Goal: Task Accomplishment & Management: Manage account settings

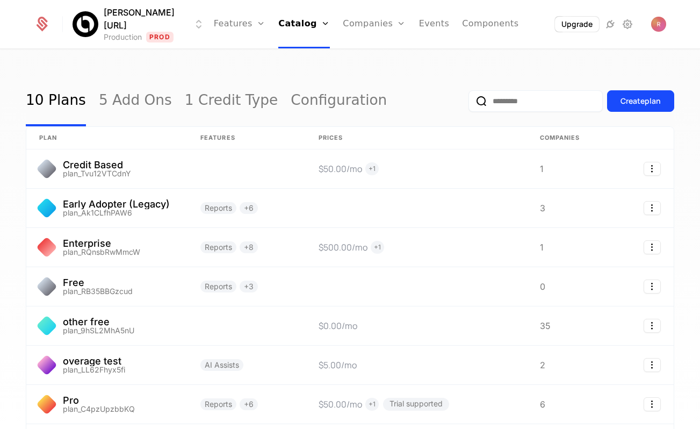
click at [214, 26] on nav "Features Features Flags Catalog Plans Add Ons Credits Configuration Companies C…" at bounding box center [366, 24] width 305 height 48
click at [226, 26] on link "Features" at bounding box center [240, 24] width 52 height 48
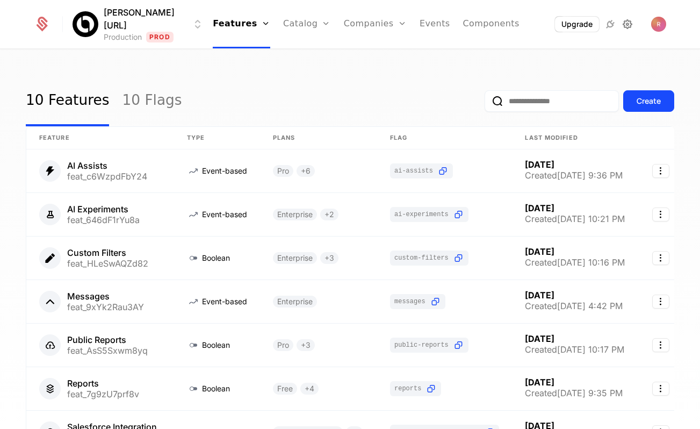
click at [621, 25] on icon at bounding box center [627, 24] width 13 height 13
click at [299, 27] on link "Catalog" at bounding box center [307, 24] width 48 height 48
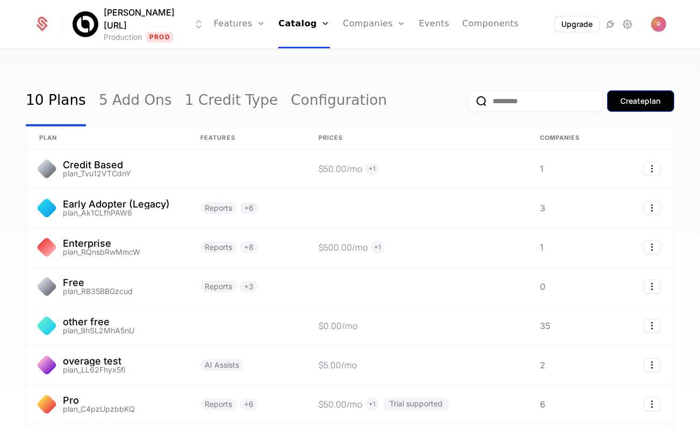
click at [626, 110] on button "Create plan" at bounding box center [640, 100] width 67 height 21
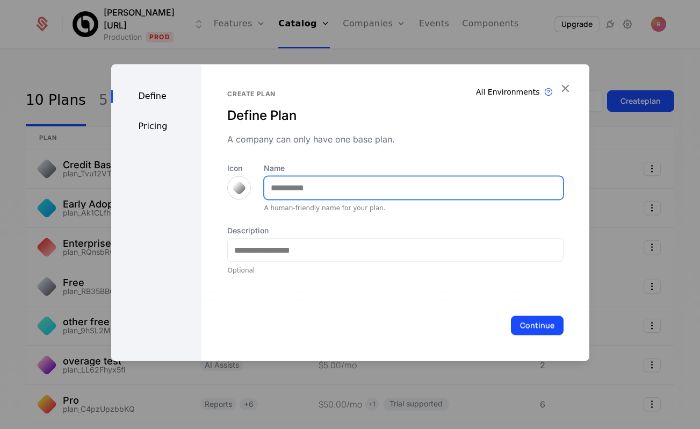
click at [337, 194] on input "Name" at bounding box center [413, 187] width 298 height 23
type input "******"
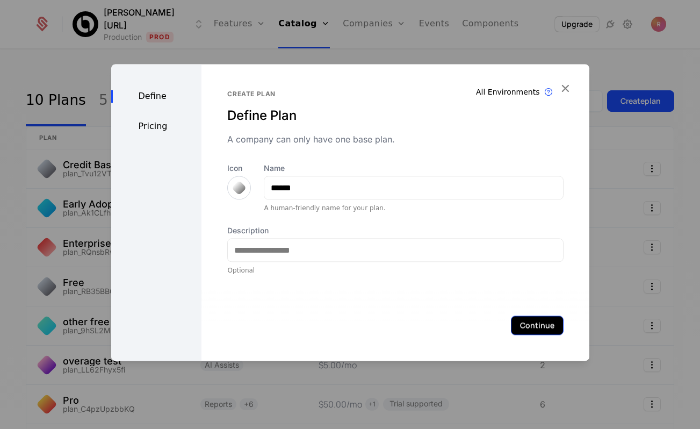
click at [536, 322] on button "Continue" at bounding box center [537, 324] width 53 height 19
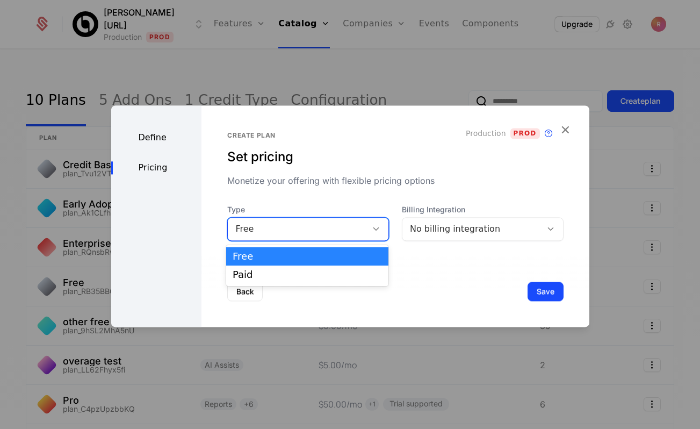
click at [257, 226] on div "Free" at bounding box center [297, 228] width 124 height 13
click at [241, 270] on div "Paid" at bounding box center [307, 275] width 149 height 10
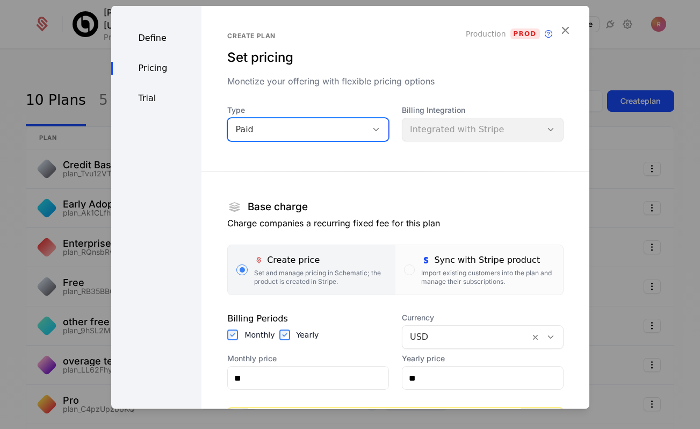
scroll to position [83, 0]
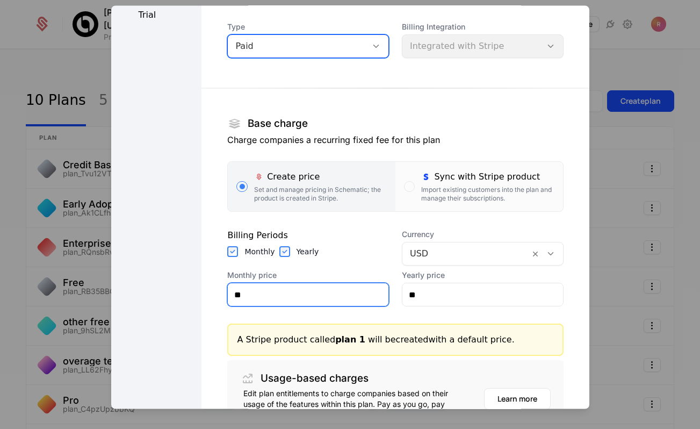
click at [257, 296] on input "**" at bounding box center [308, 295] width 161 height 23
type input "**"
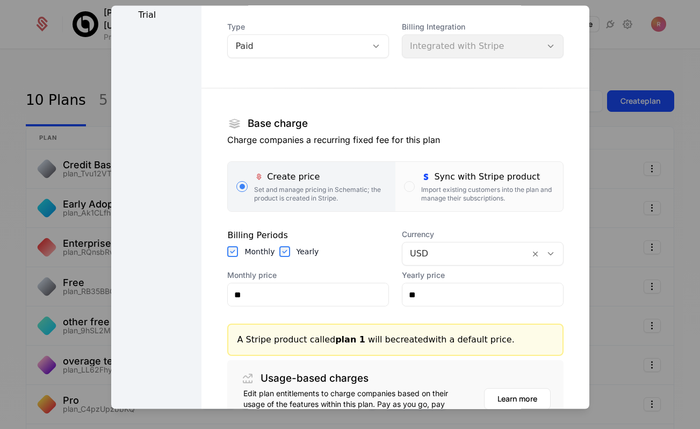
click at [169, 280] on div "Define Pricing Trial" at bounding box center [156, 221] width 91 height 596
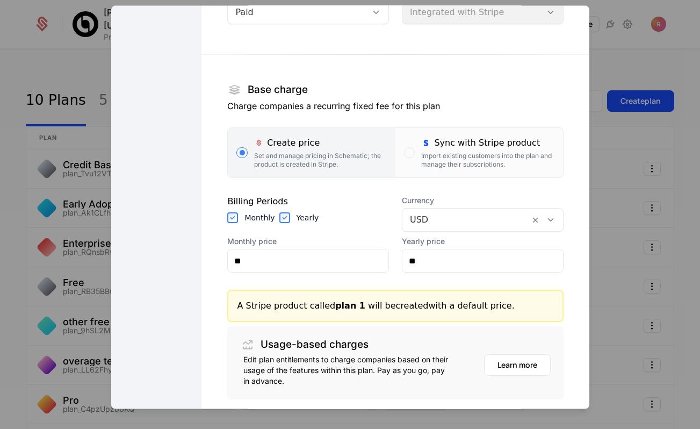
scroll to position [193, 0]
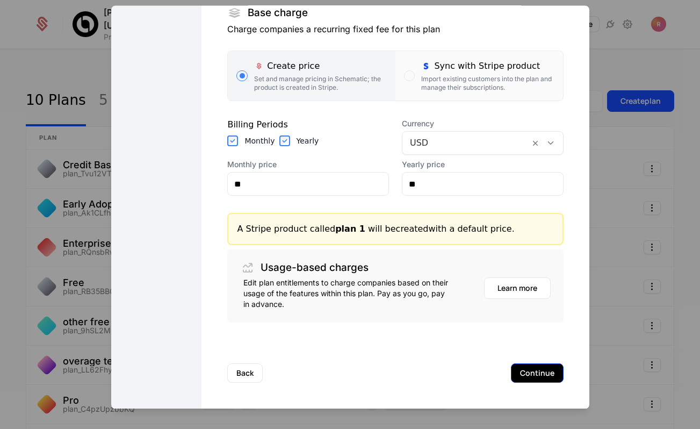
click at [546, 382] on button "Continue" at bounding box center [537, 373] width 53 height 19
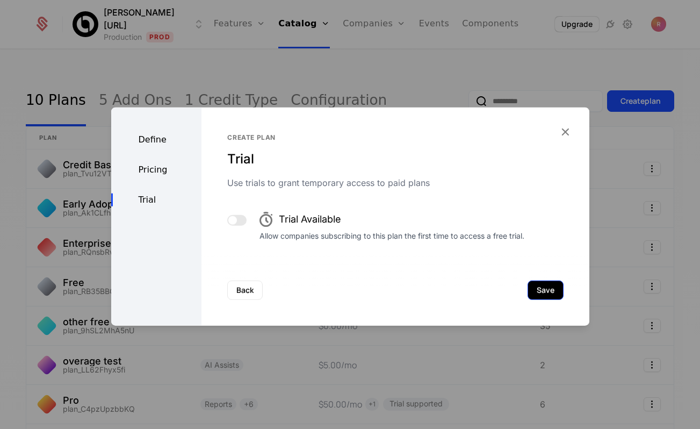
click at [544, 293] on button "Save" at bounding box center [545, 289] width 36 height 19
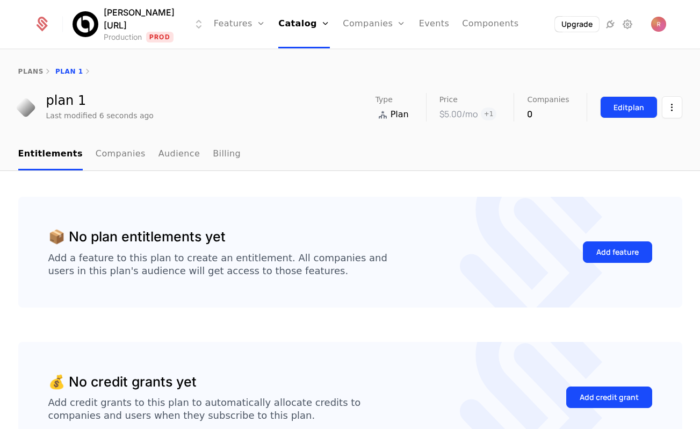
click at [631, 105] on div "Edit plan" at bounding box center [628, 107] width 31 height 11
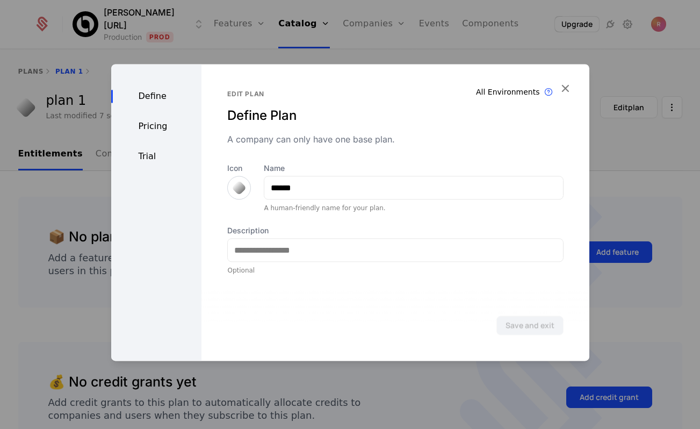
click at [664, 209] on div at bounding box center [350, 214] width 700 height 429
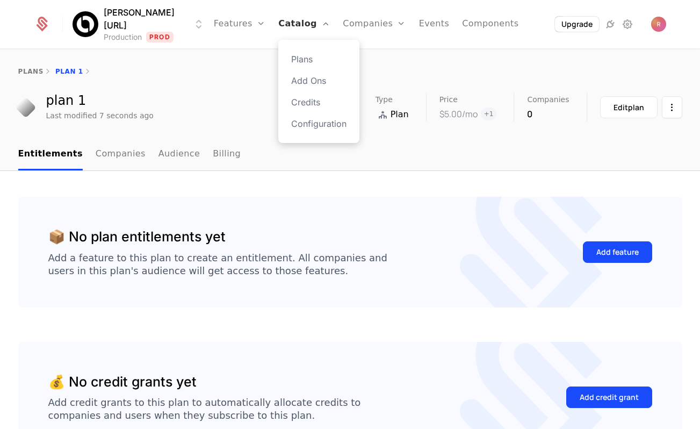
click at [280, 19] on link "Catalog" at bounding box center [304, 24] width 52 height 48
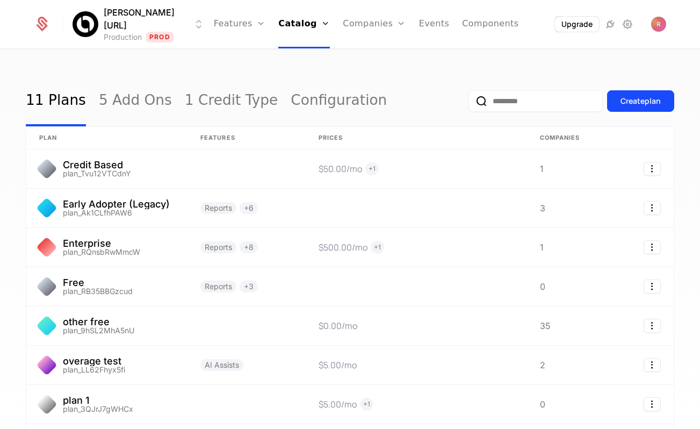
click at [626, 113] on div "Create plan" at bounding box center [571, 101] width 206 height 50
click at [626, 111] on button "Create plan" at bounding box center [640, 100] width 67 height 21
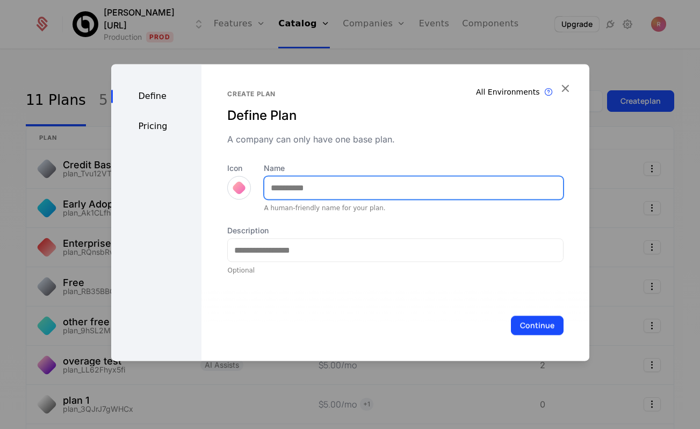
click at [329, 192] on input "Name" at bounding box center [413, 187] width 298 height 23
type input "******"
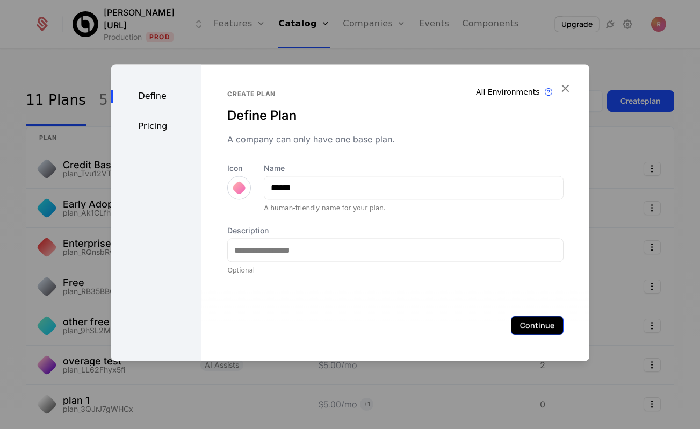
click at [542, 324] on button "Continue" at bounding box center [537, 324] width 53 height 19
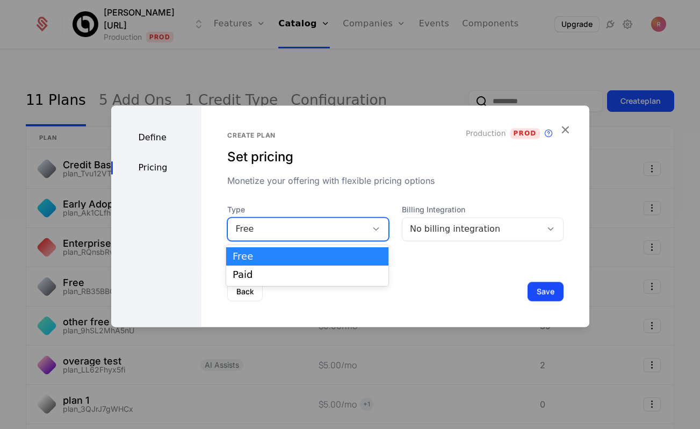
drag, startPoint x: 286, startPoint y: 231, endPoint x: 274, endPoint y: 263, distance: 33.5
click at [286, 233] on div "Free" at bounding box center [297, 228] width 124 height 13
click at [266, 275] on div "Paid" at bounding box center [307, 275] width 149 height 10
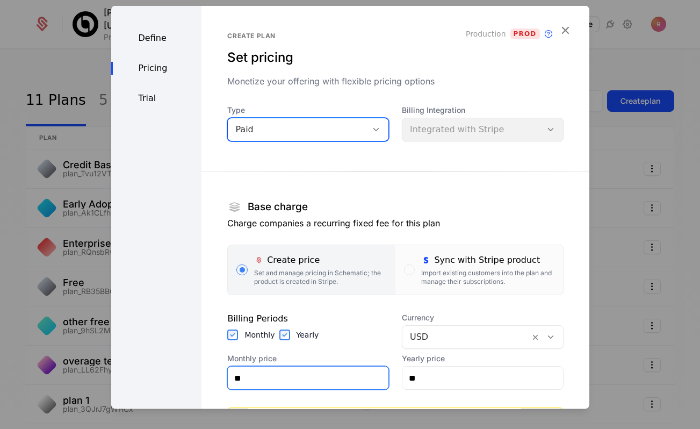
click at [247, 375] on input "**" at bounding box center [308, 377] width 161 height 23
type input "***"
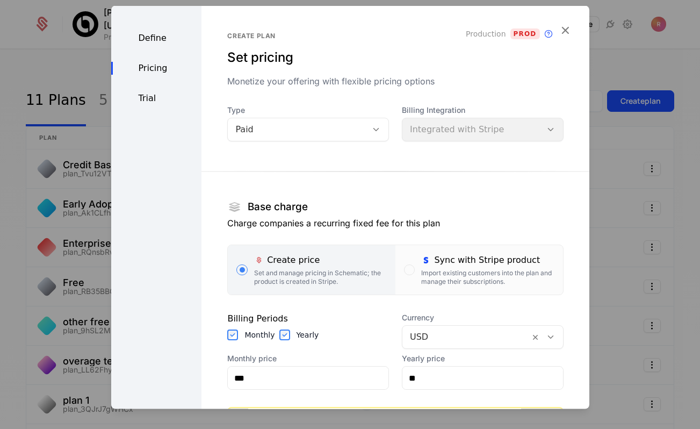
click at [171, 188] on div "Define Pricing Trial" at bounding box center [156, 304] width 91 height 596
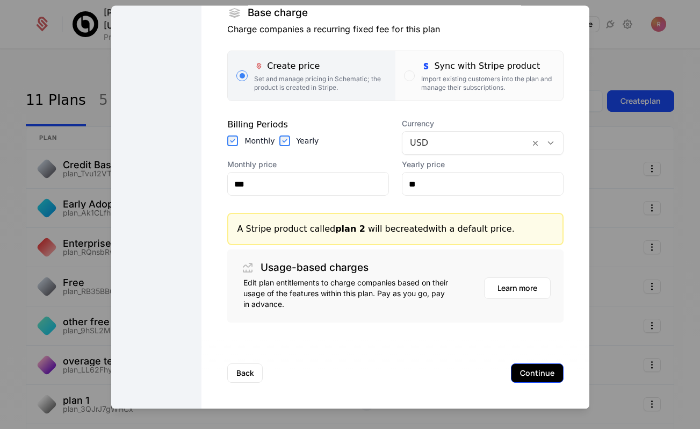
click at [553, 378] on button "Continue" at bounding box center [537, 373] width 53 height 19
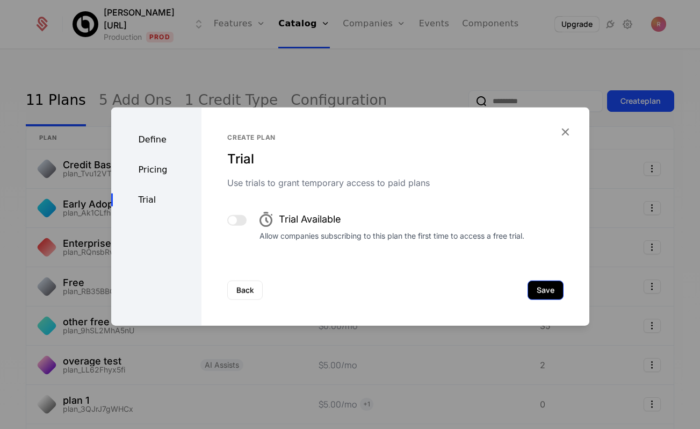
click at [547, 283] on button "Save" at bounding box center [545, 289] width 36 height 19
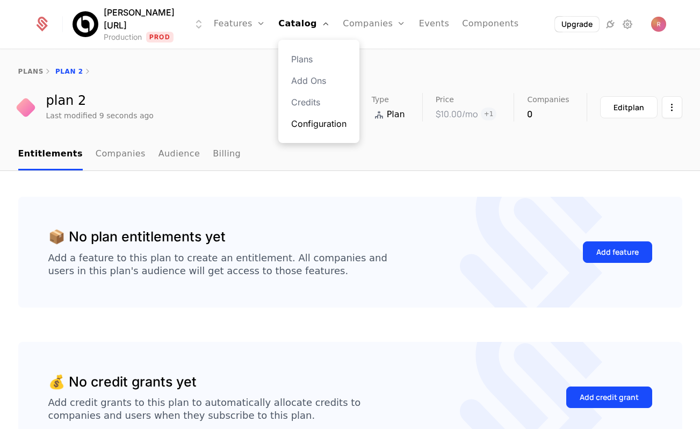
click at [291, 122] on link "Configuration" at bounding box center [318, 123] width 55 height 13
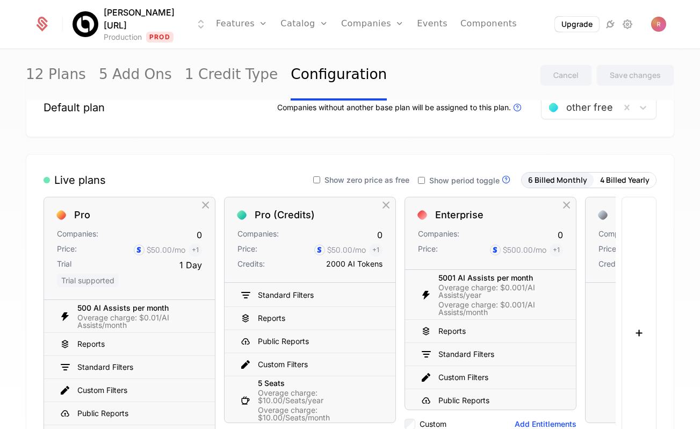
scroll to position [62, 0]
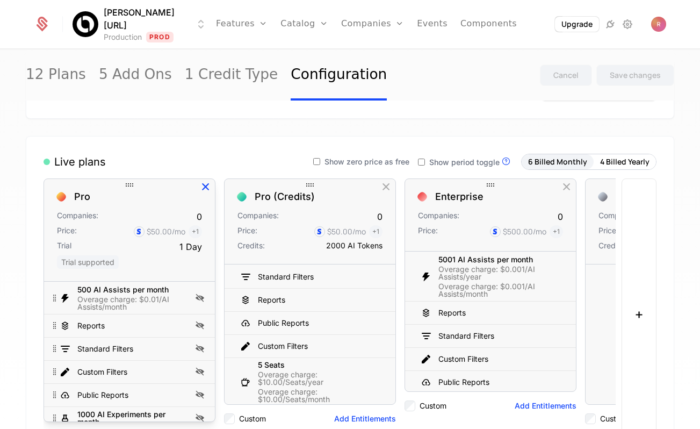
click at [207, 184] on icon "button" at bounding box center [206, 187] width 14 height 14
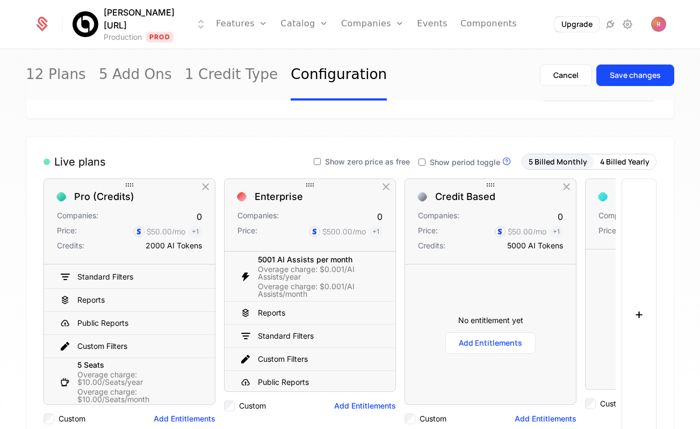
click at [207, 184] on icon "button" at bounding box center [206, 187] width 14 height 14
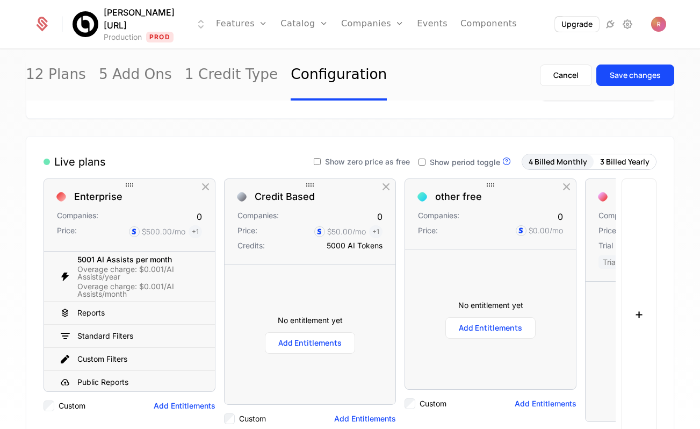
click at [207, 184] on icon "button" at bounding box center [206, 187] width 14 height 14
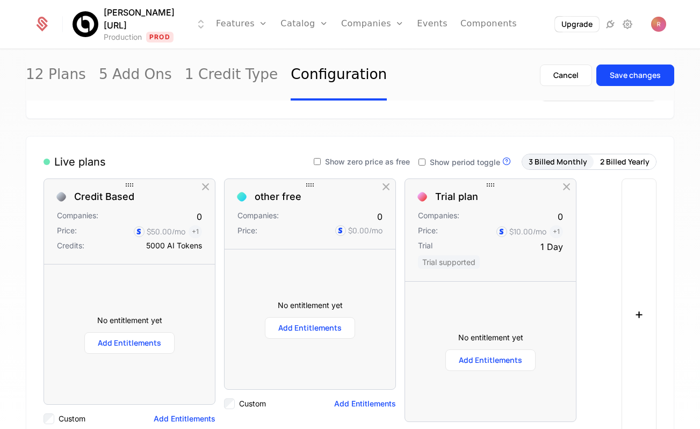
click at [207, 184] on icon "button" at bounding box center [206, 187] width 14 height 14
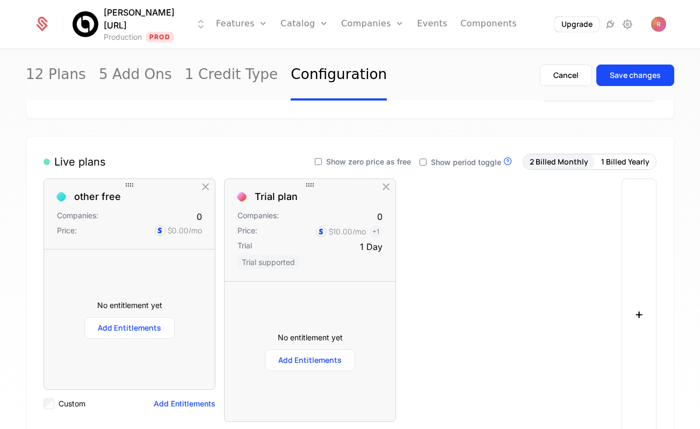
click at [207, 184] on icon "button" at bounding box center [206, 187] width 14 height 14
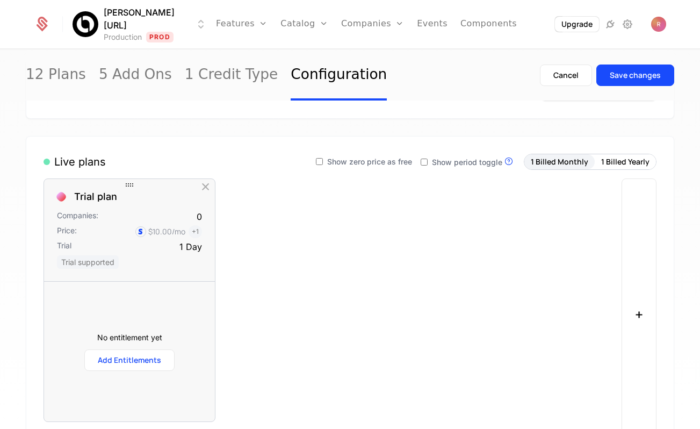
click at [207, 184] on icon "button" at bounding box center [206, 187] width 14 height 14
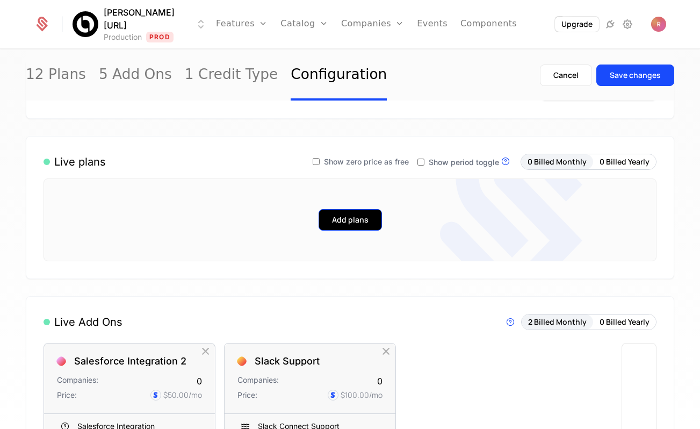
click at [352, 220] on button "Add plans" at bounding box center [350, 219] width 63 height 21
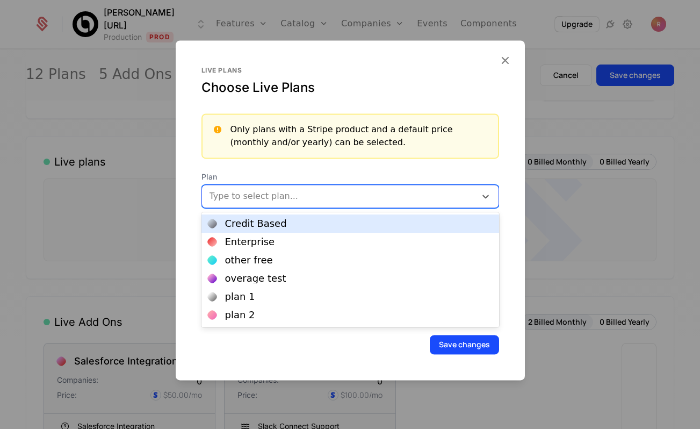
click at [243, 188] on div "Type to select plan..." at bounding box center [339, 195] width 274 height 19
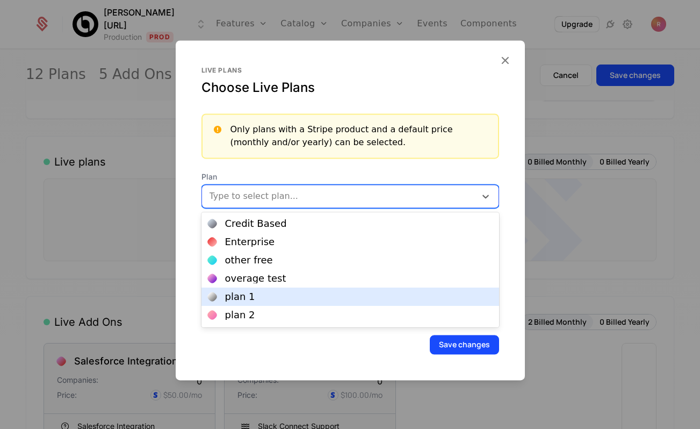
click at [233, 289] on div "plan 1" at bounding box center [350, 296] width 298 height 18
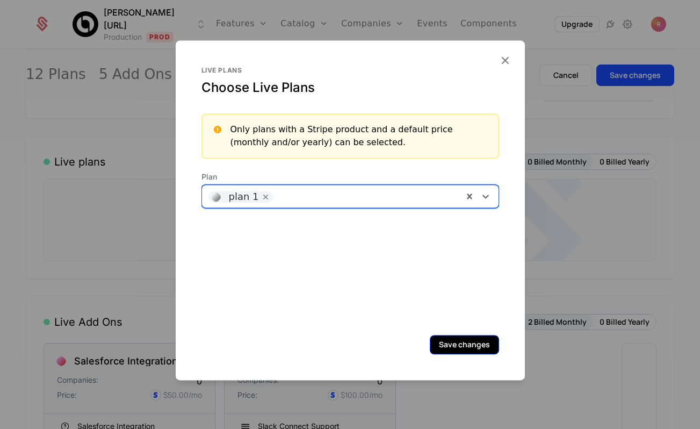
click at [459, 345] on button "Save changes" at bounding box center [464, 344] width 69 height 19
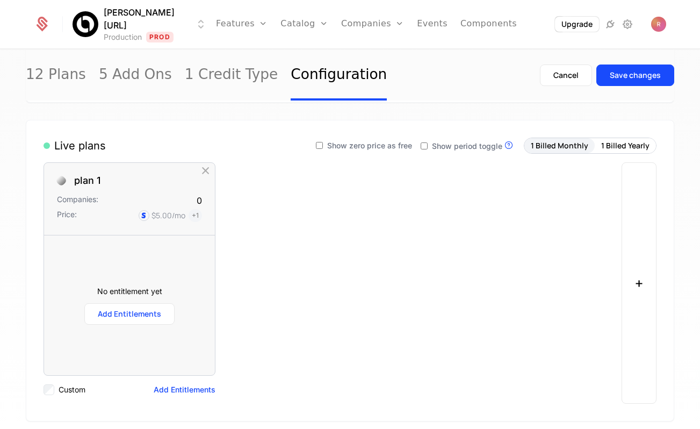
scroll to position [197, 0]
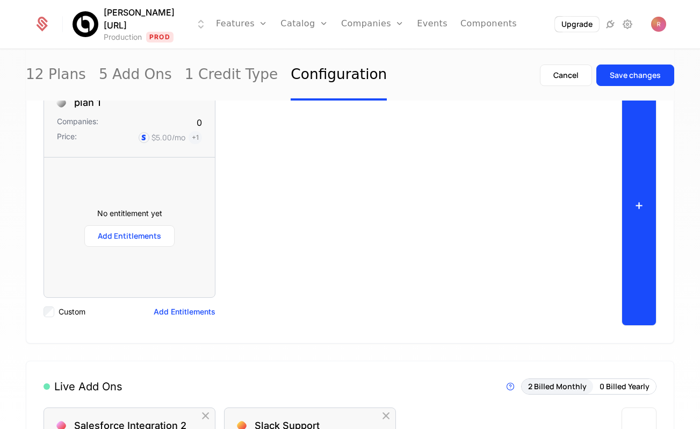
click at [622, 194] on button "+" at bounding box center [638, 204] width 35 height 241
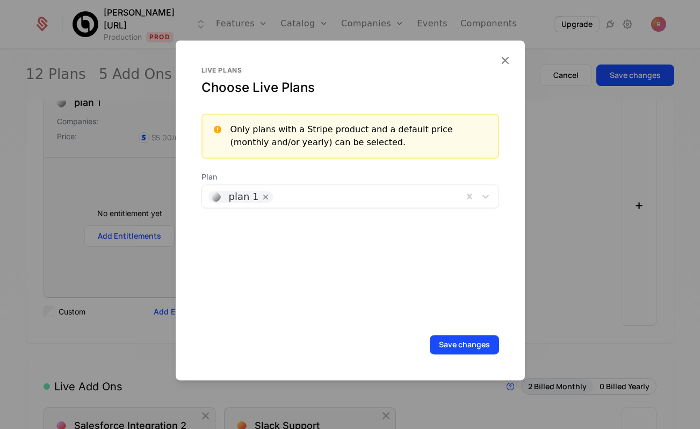
click at [280, 197] on div at bounding box center [367, 194] width 178 height 15
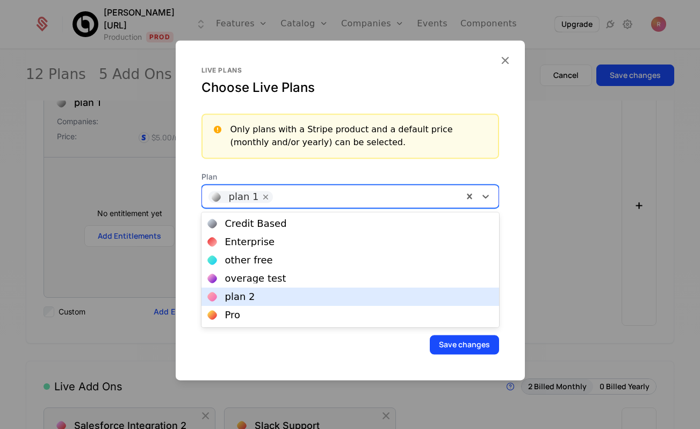
click at [249, 290] on div "plan 2" at bounding box center [350, 296] width 298 height 18
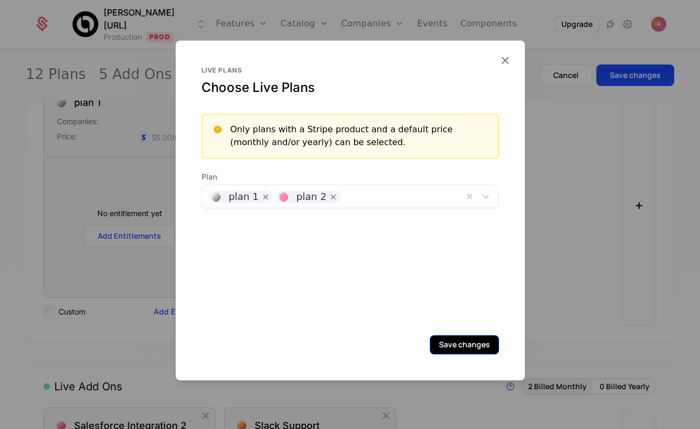
click at [460, 341] on button "Save changes" at bounding box center [464, 344] width 69 height 19
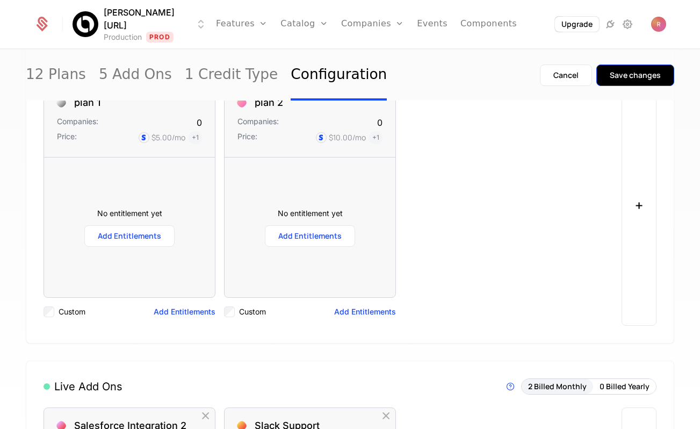
click at [609, 79] on button "Save changes" at bounding box center [635, 74] width 78 height 21
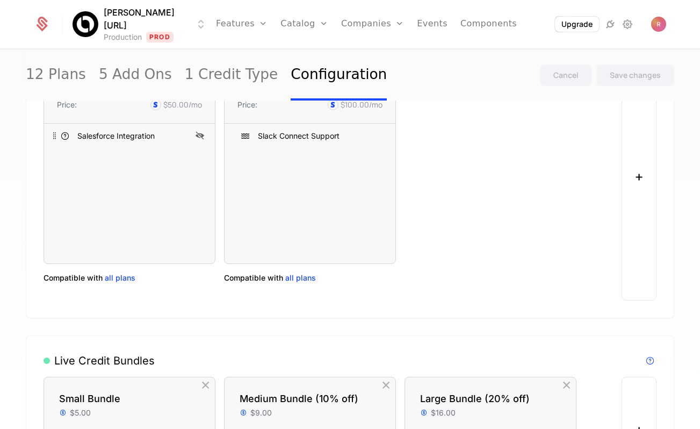
scroll to position [403, 0]
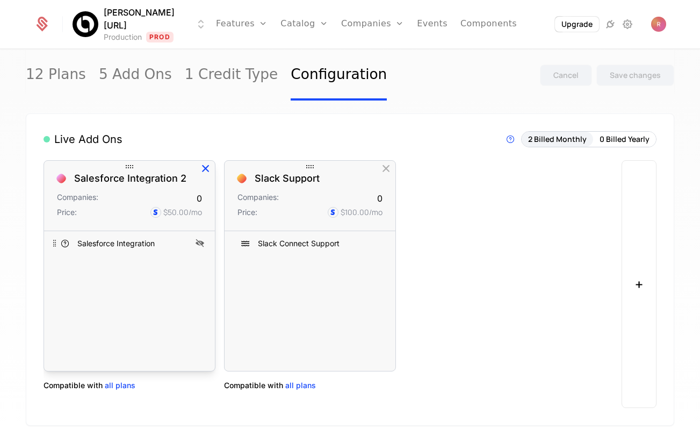
click at [204, 165] on icon "button" at bounding box center [206, 169] width 14 height 14
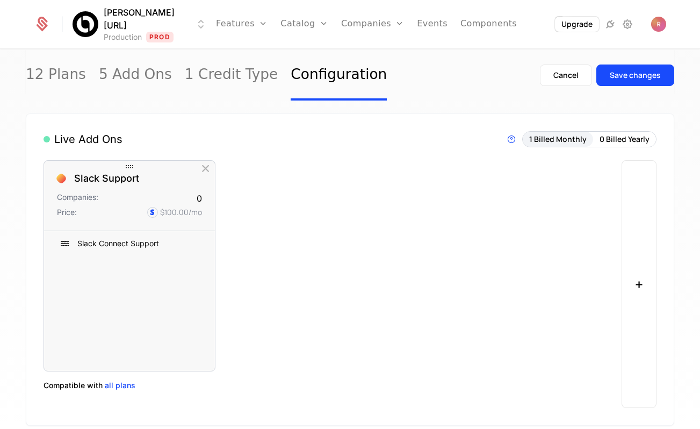
click at [204, 165] on icon "button" at bounding box center [206, 169] width 14 height 14
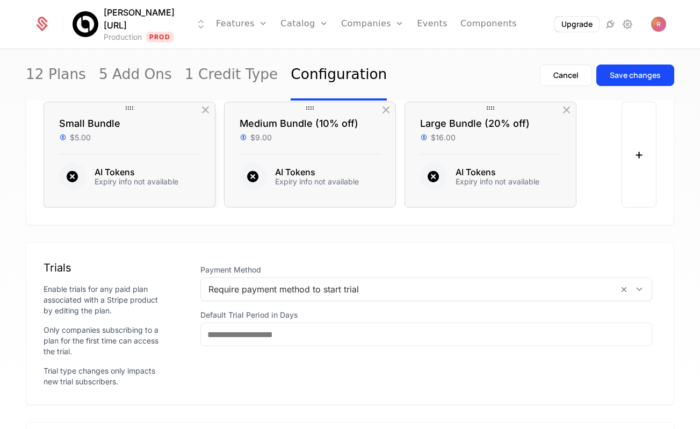
scroll to position [564, 0]
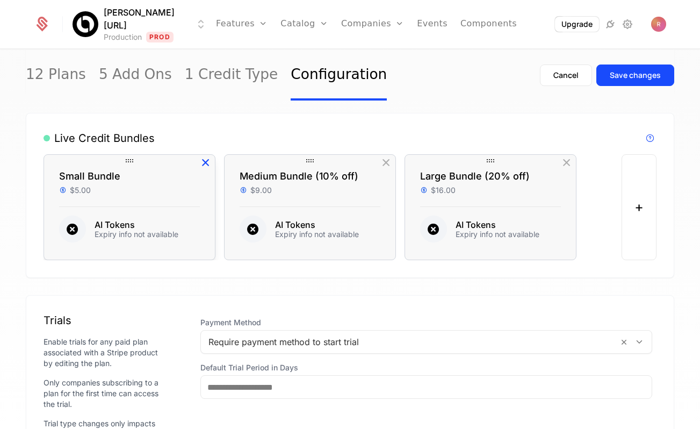
click at [209, 158] on icon "button" at bounding box center [206, 163] width 14 height 14
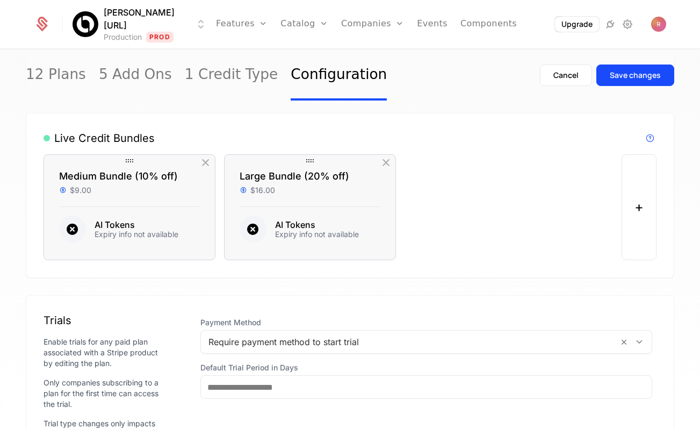
click at [209, 158] on icon "button" at bounding box center [206, 163] width 14 height 14
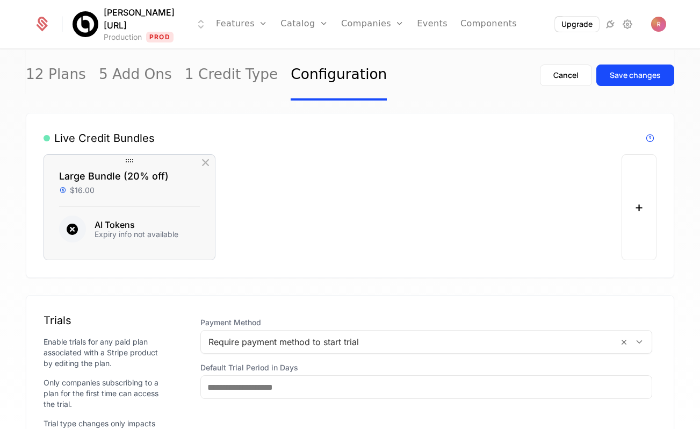
click at [209, 158] on icon "button" at bounding box center [206, 163] width 14 height 14
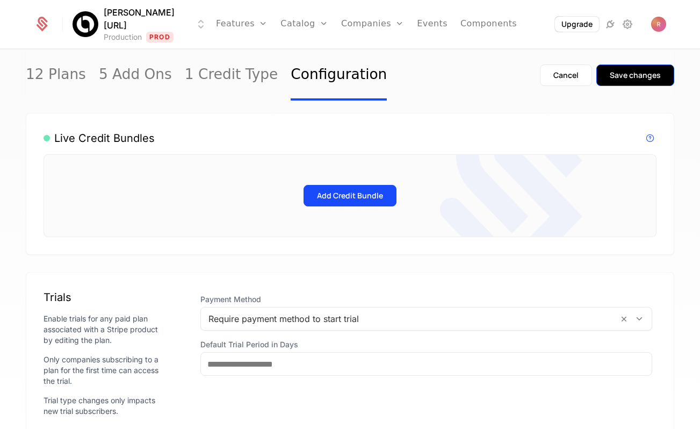
click at [649, 75] on div "Save changes" at bounding box center [635, 75] width 51 height 11
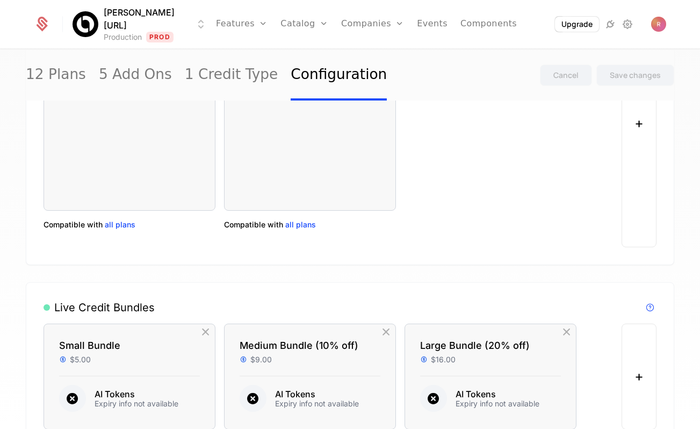
scroll to position [0, 0]
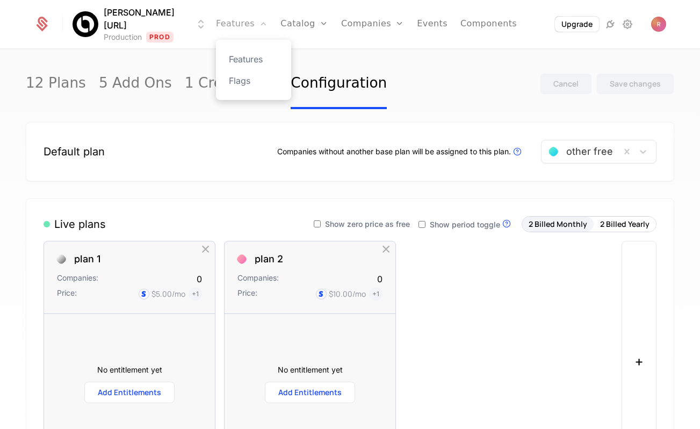
click at [234, 25] on link "Features" at bounding box center [242, 24] width 52 height 48
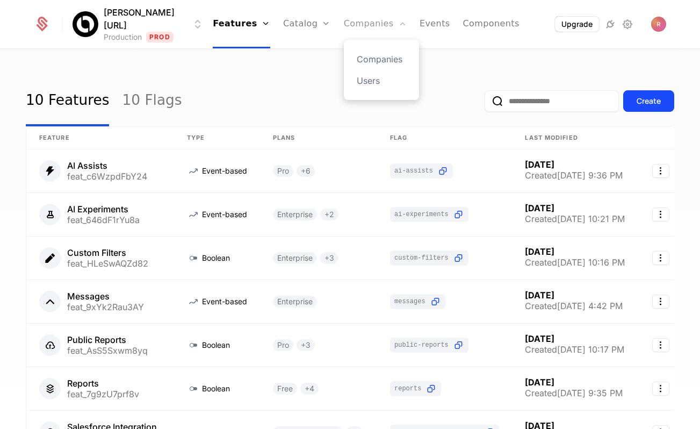
click at [344, 10] on link "Companies" at bounding box center [375, 24] width 63 height 48
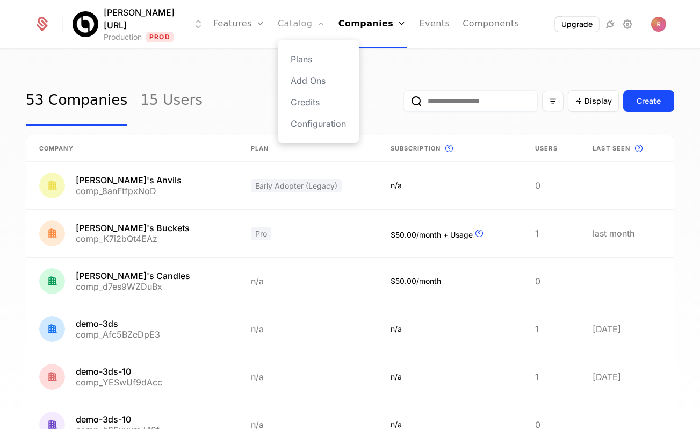
click at [285, 26] on link "Catalog" at bounding box center [302, 24] width 48 height 48
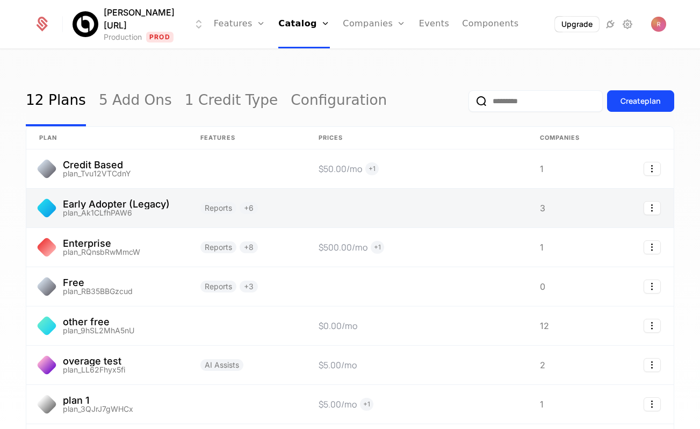
scroll to position [1, 0]
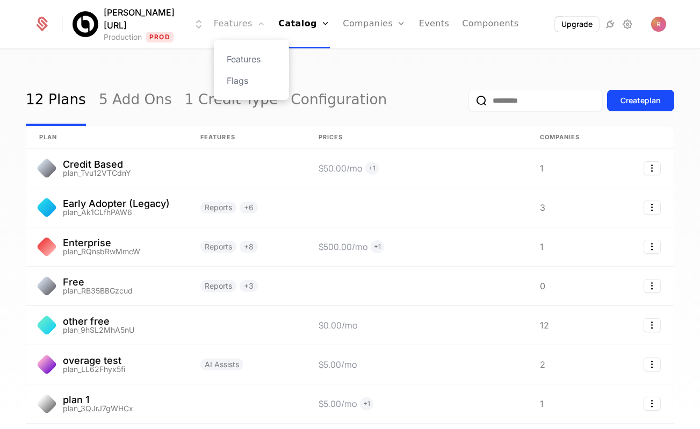
click at [240, 20] on link "Features" at bounding box center [240, 24] width 52 height 48
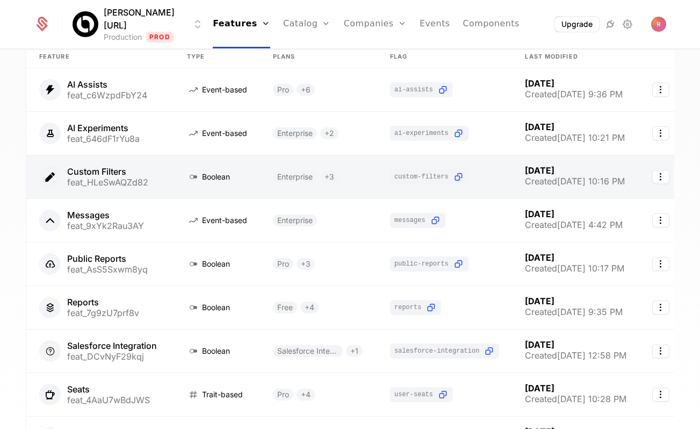
scroll to position [79, 0]
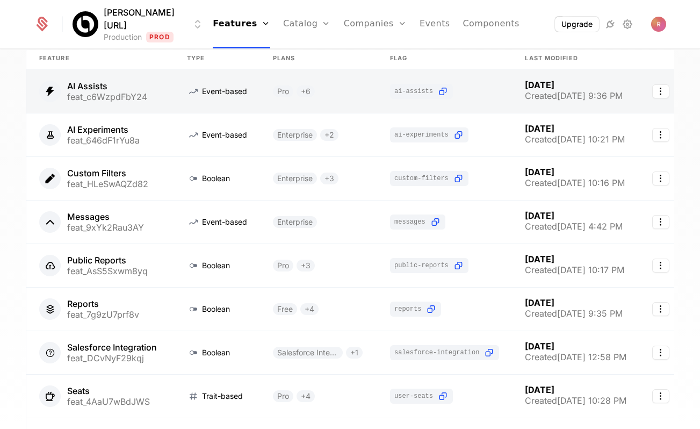
click at [163, 104] on link at bounding box center [100, 91] width 148 height 43
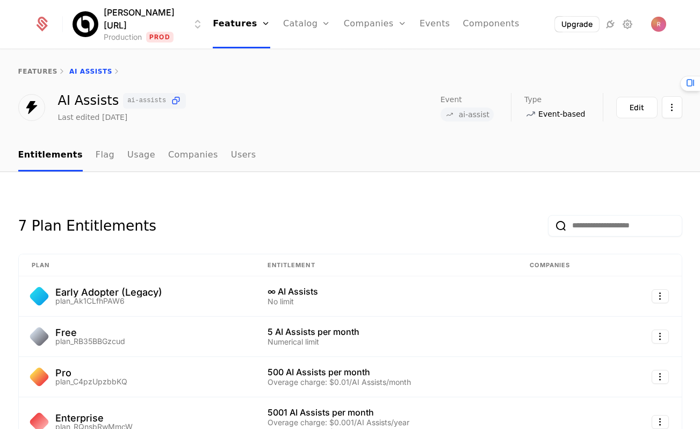
click at [467, 111] on span "ai-assist" at bounding box center [474, 115] width 31 height 8
copy span "ai-assist"
click at [234, 26] on link "Features" at bounding box center [241, 24] width 57 height 48
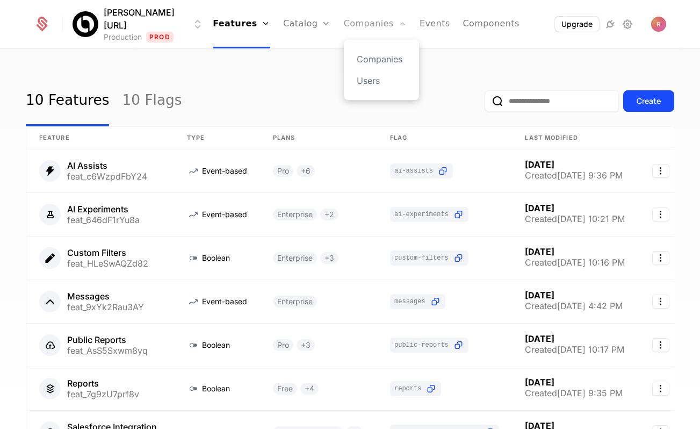
click at [344, 21] on link "Companies" at bounding box center [375, 24] width 63 height 48
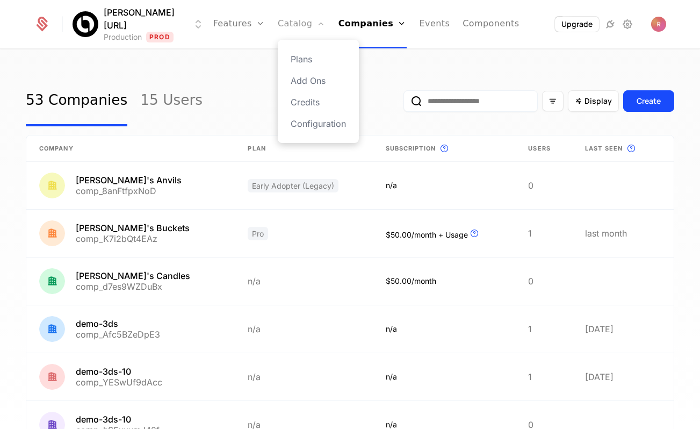
click at [300, 19] on link "Catalog" at bounding box center [302, 24] width 48 height 48
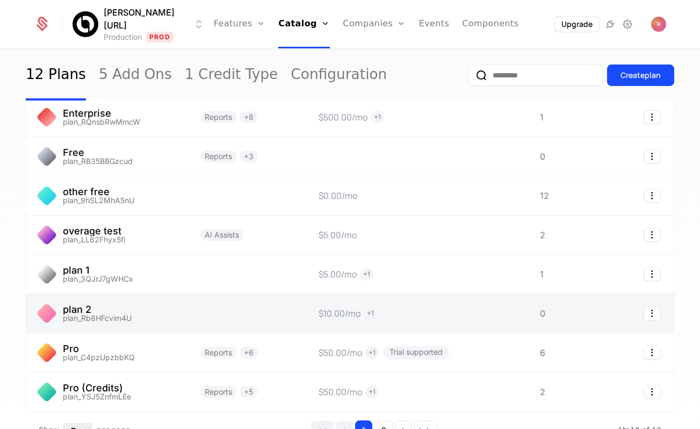
scroll to position [143, 0]
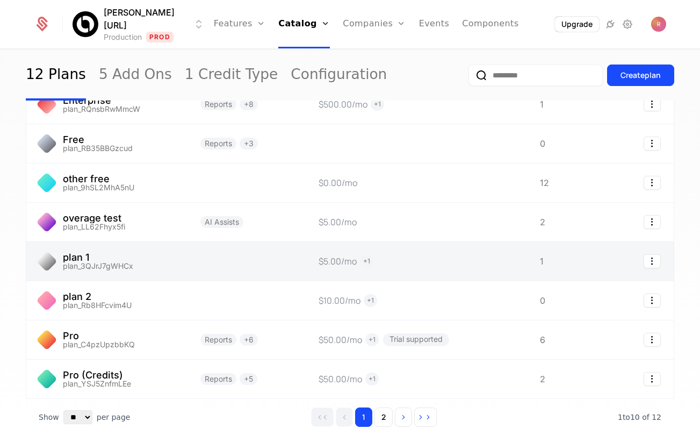
click at [157, 273] on link at bounding box center [106, 261] width 161 height 39
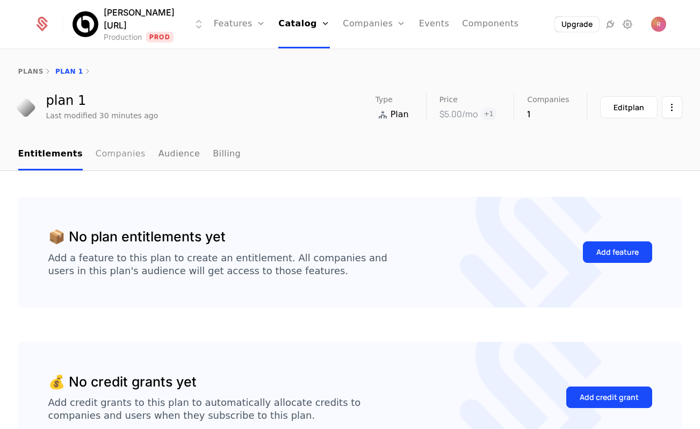
click at [123, 150] on link "Companies" at bounding box center [121, 155] width 50 height 32
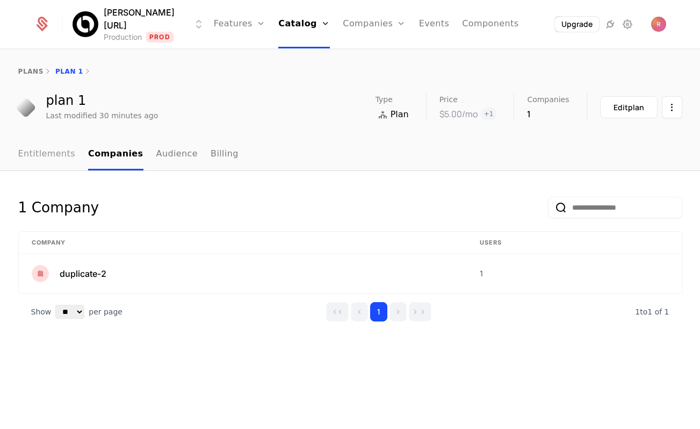
click at [53, 149] on link "Entitlements" at bounding box center [46, 155] width 57 height 32
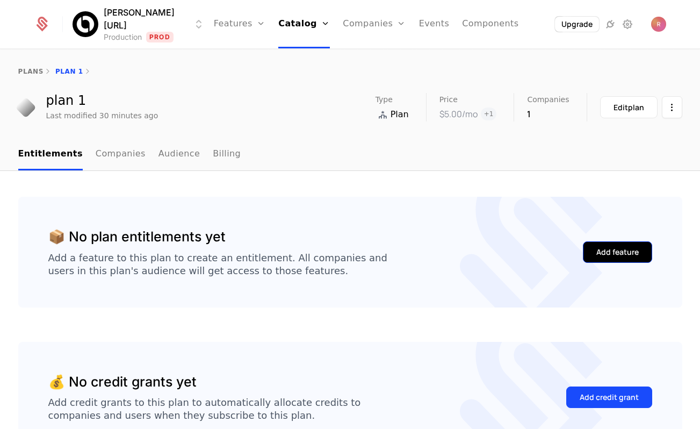
click at [632, 249] on div "Add feature" at bounding box center [617, 252] width 42 height 11
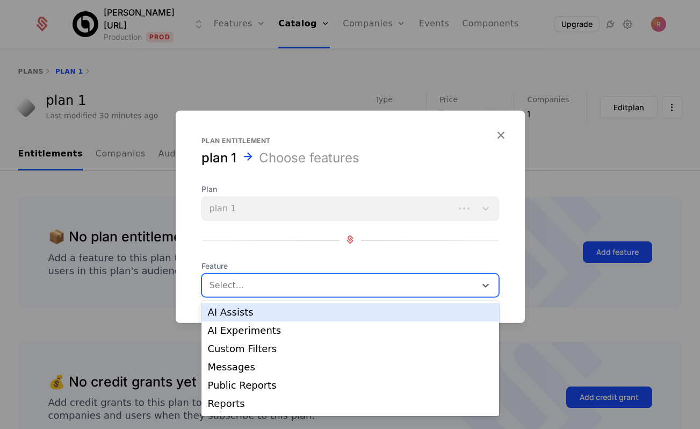
click at [323, 287] on div at bounding box center [340, 285] width 259 height 15
click at [272, 310] on div "AI Assists" at bounding box center [350, 312] width 285 height 10
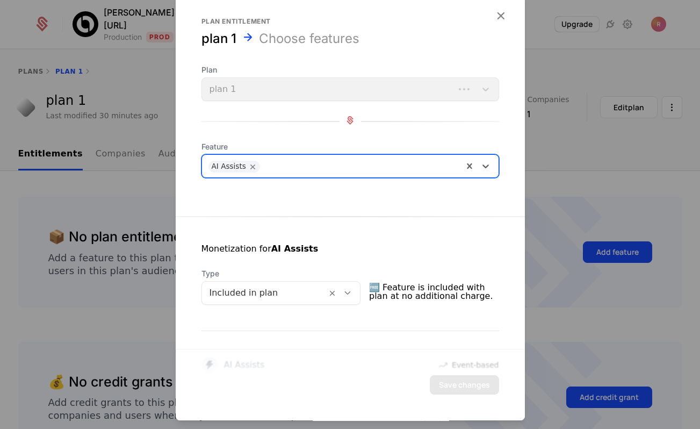
scroll to position [164, 0]
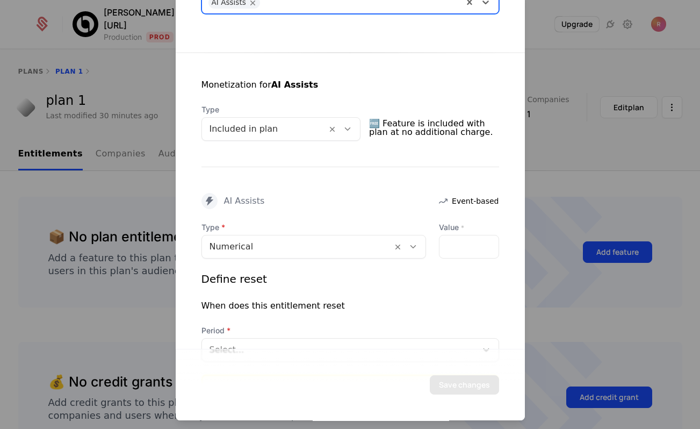
click at [239, 138] on div "Included in plan" at bounding box center [281, 129] width 160 height 24
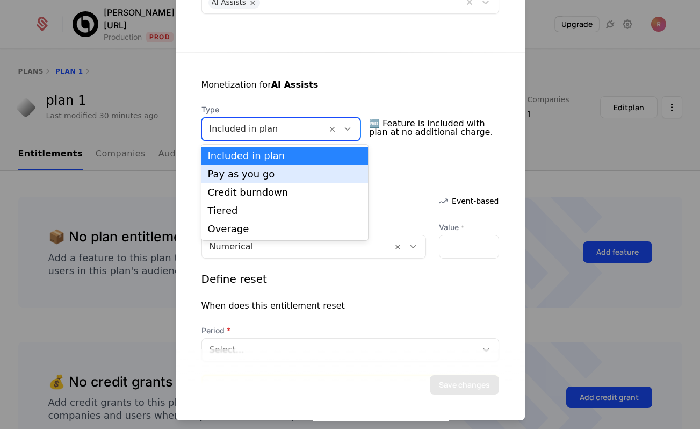
click at [235, 169] on div "Pay as you go" at bounding box center [285, 174] width 154 height 10
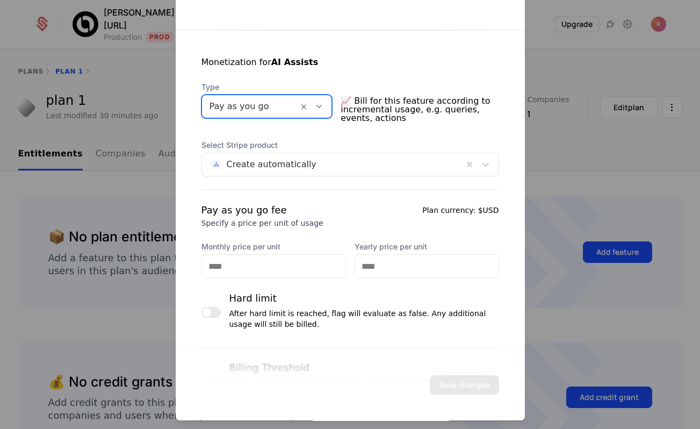
scroll to position [215, 0]
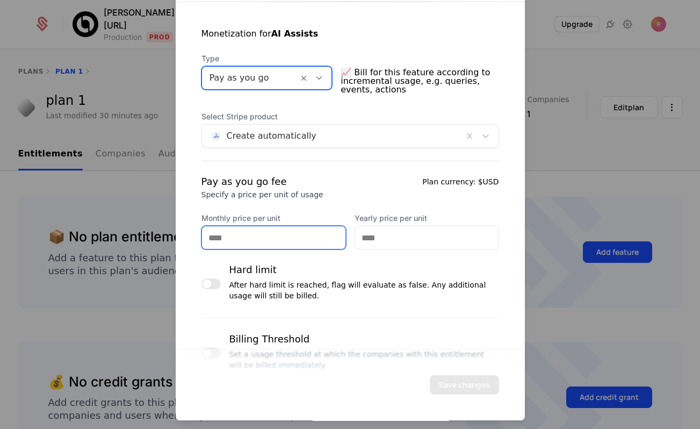
click at [288, 243] on input "Monthly price per unit" at bounding box center [273, 237] width 143 height 23
type input "**"
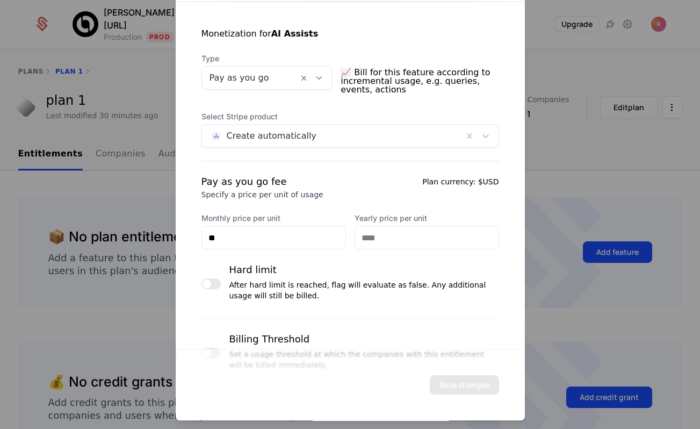
click at [412, 204] on div "Pay as you go fee Specify a price per unit of usage Plan currency: $USD Monthly…" at bounding box center [350, 211] width 298 height 75
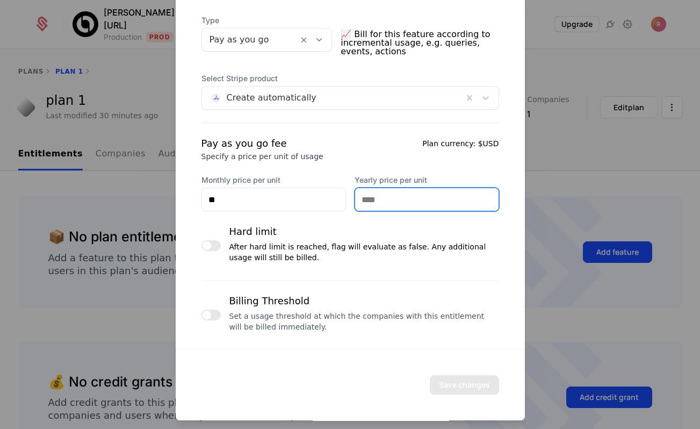
click at [384, 203] on input "Yearly price per unit" at bounding box center [426, 199] width 143 height 23
type input "**"
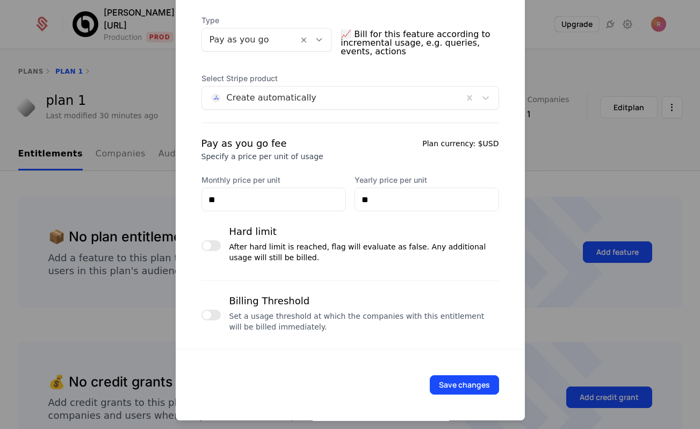
click at [341, 171] on div "Pay as you go fee Specify a price per unit of usage Plan currency: $USD Monthly…" at bounding box center [350, 173] width 298 height 75
click at [470, 380] on button "Save changes" at bounding box center [464, 384] width 69 height 19
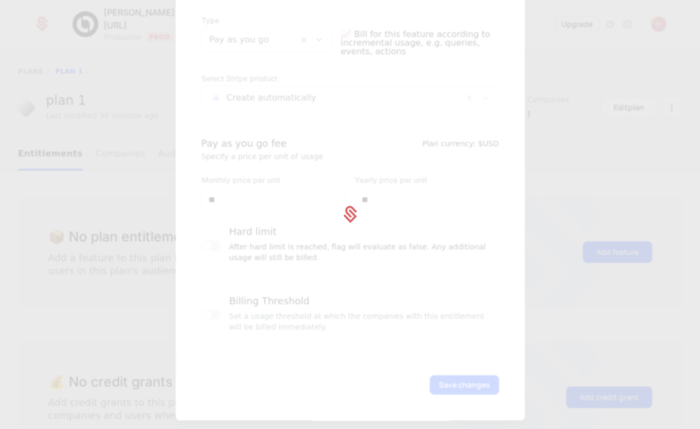
scroll to position [0, 0]
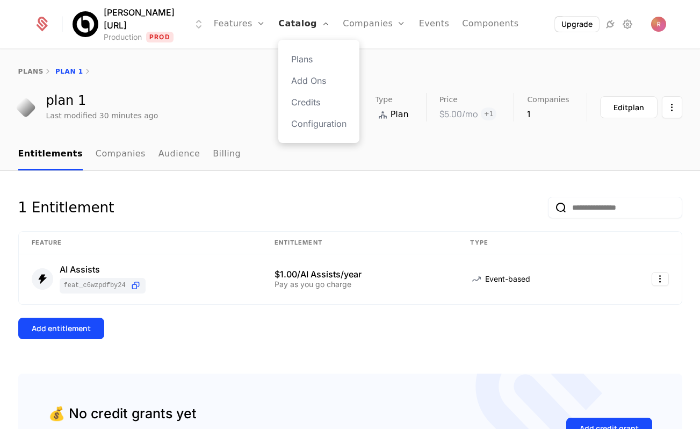
click at [291, 32] on link "Catalog" at bounding box center [304, 24] width 52 height 48
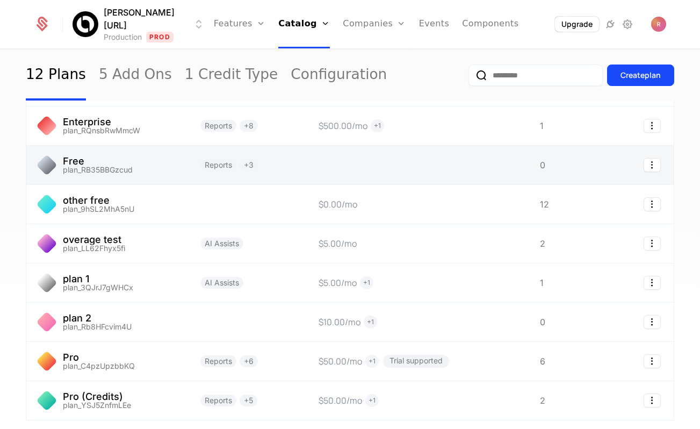
scroll to position [158, 0]
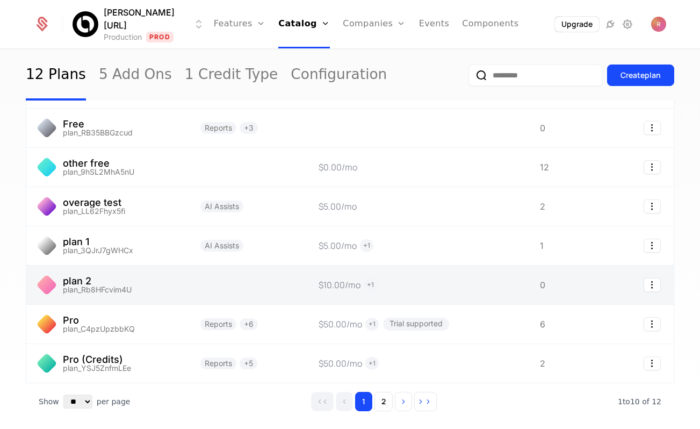
click at [167, 293] on link at bounding box center [106, 284] width 161 height 39
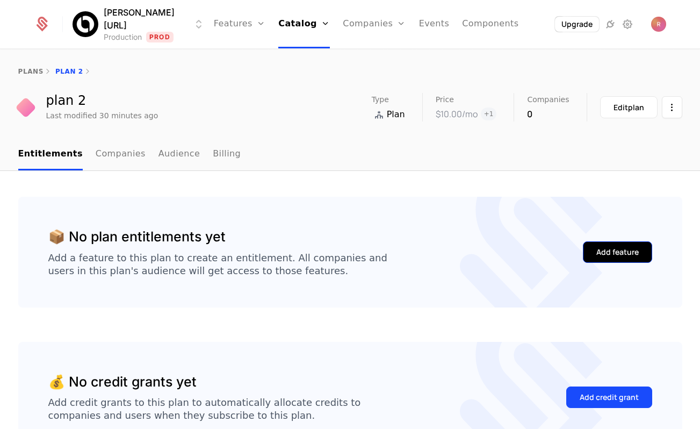
click at [592, 243] on button "Add feature" at bounding box center [617, 251] width 69 height 21
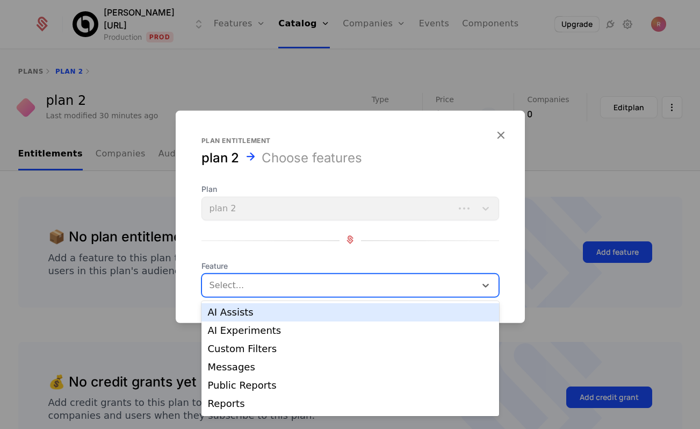
click at [299, 285] on div at bounding box center [340, 285] width 259 height 15
click at [267, 315] on div "AI Assists" at bounding box center [350, 312] width 285 height 10
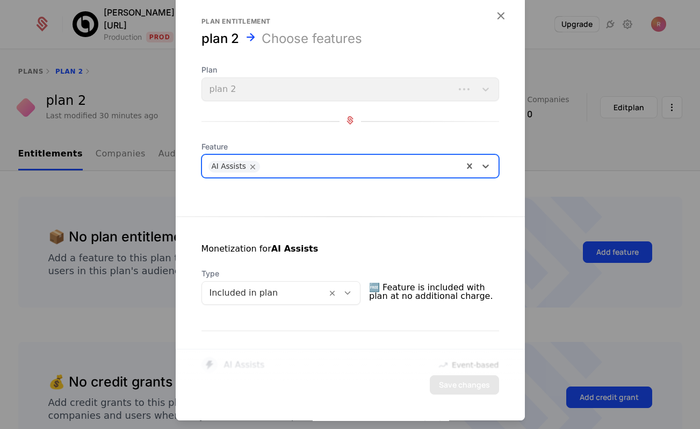
scroll to position [199, 0]
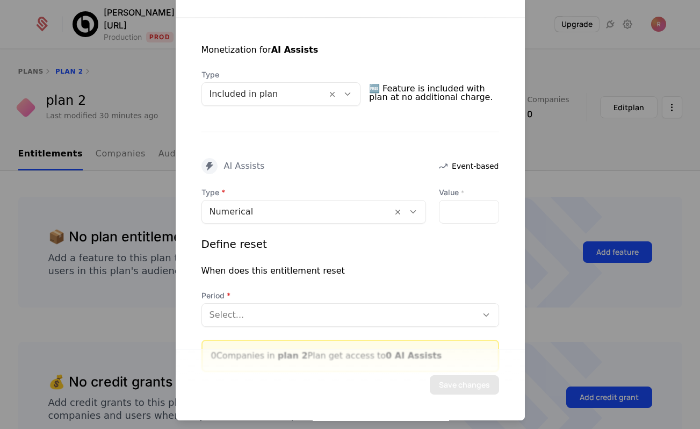
click at [279, 93] on div at bounding box center [264, 93] width 110 height 15
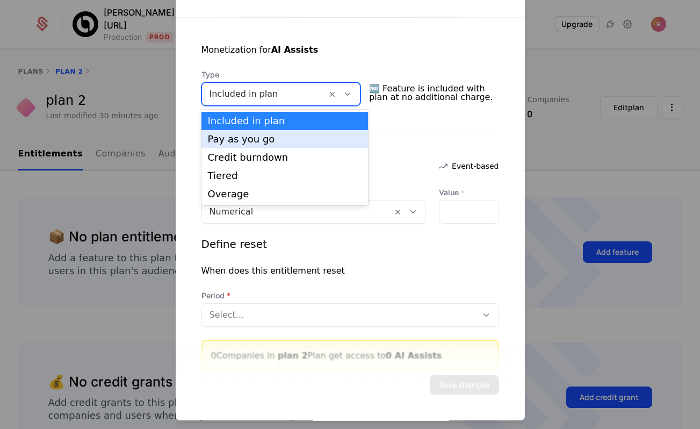
click at [242, 139] on div "Pay as you go" at bounding box center [285, 139] width 154 height 10
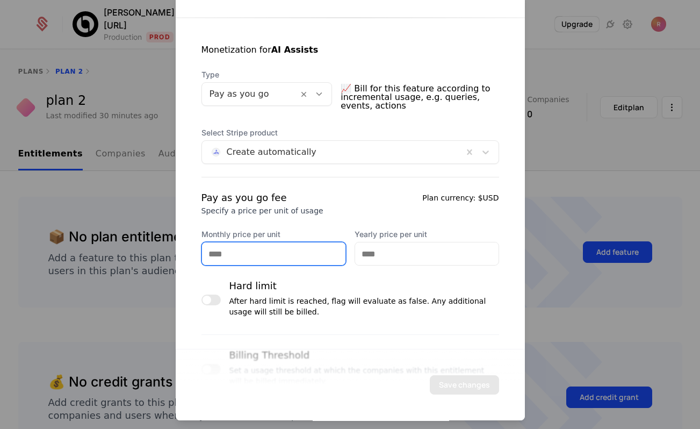
click at [239, 249] on input "Monthly price per unit" at bounding box center [273, 253] width 143 height 23
type input "**"
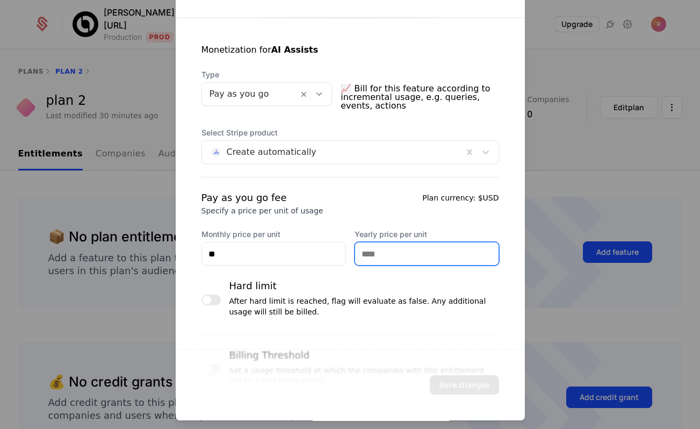
drag, startPoint x: 404, startPoint y: 255, endPoint x: 376, endPoint y: 217, distance: 47.3
click at [403, 255] on input "Yearly price per unit" at bounding box center [426, 253] width 143 height 23
type input "**"
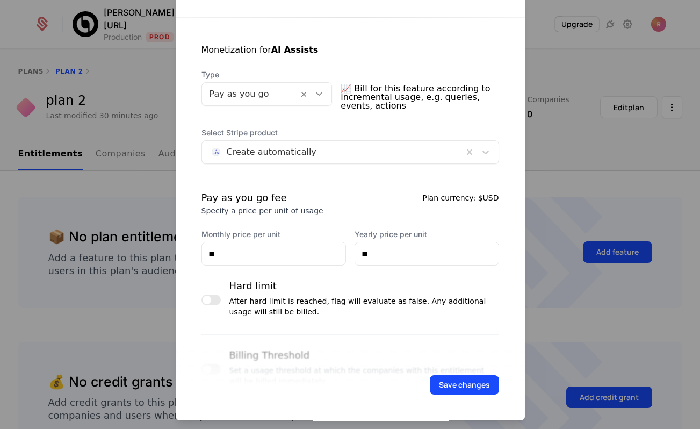
click at [372, 215] on div "Pay as you go fee Specify a price per unit of usage Plan currency: $USD Monthly…" at bounding box center [350, 227] width 298 height 75
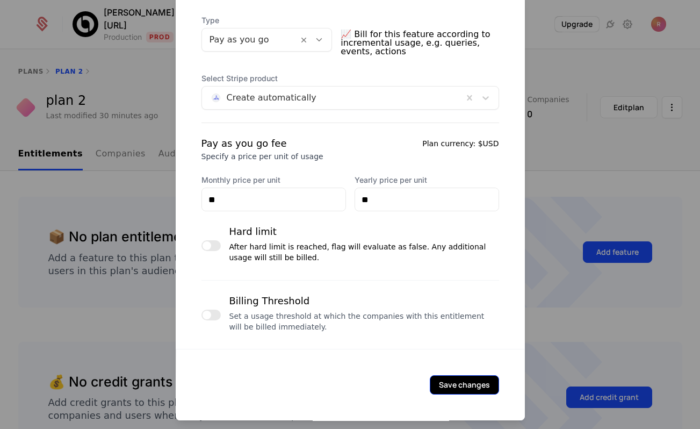
click at [469, 389] on button "Save changes" at bounding box center [464, 384] width 69 height 19
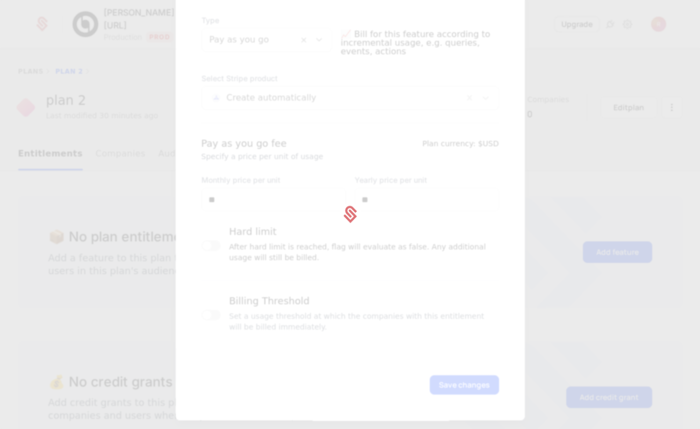
scroll to position [0, 0]
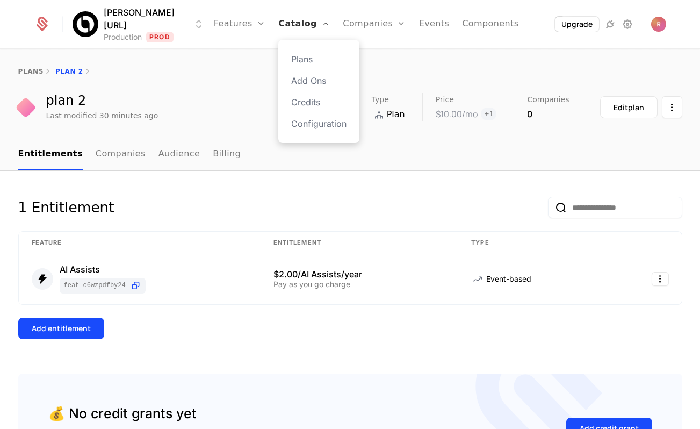
click at [286, 15] on link "Catalog" at bounding box center [304, 24] width 52 height 48
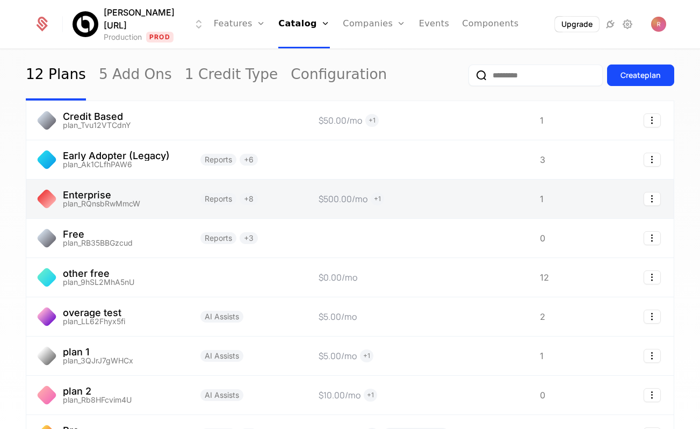
scroll to position [70, 0]
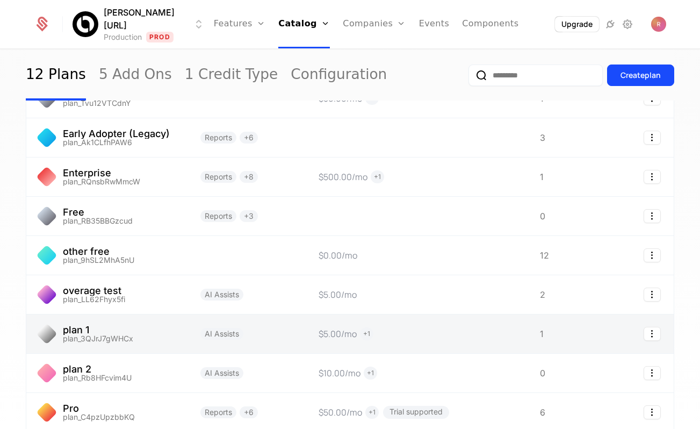
click at [162, 327] on link at bounding box center [106, 333] width 161 height 39
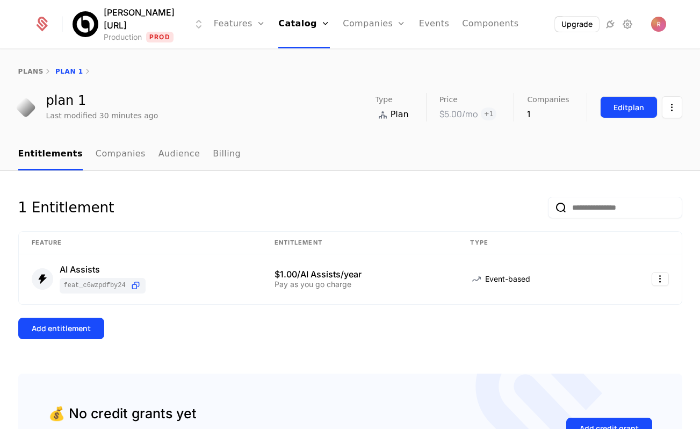
click at [643, 116] on button "Edit plan" at bounding box center [628, 107] width 57 height 22
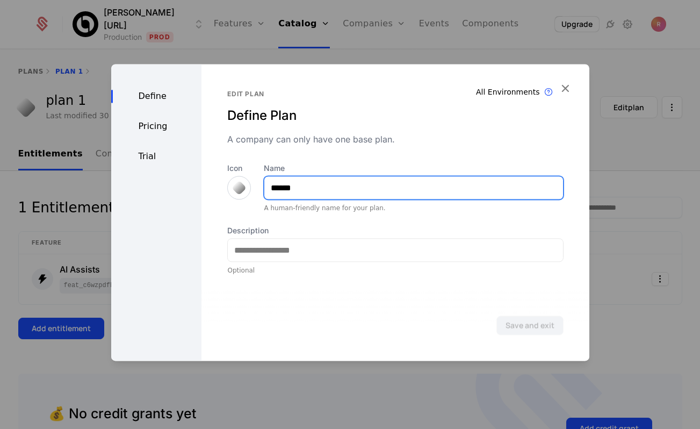
click at [292, 192] on input "******" at bounding box center [413, 187] width 298 height 23
type input "*******"
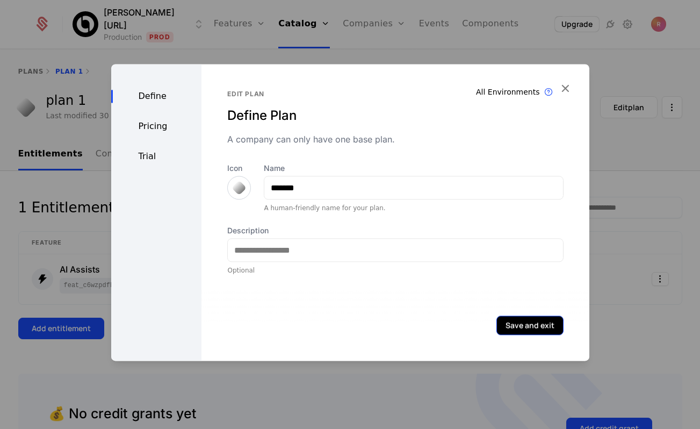
click at [514, 324] on button "Save and exit" at bounding box center [529, 324] width 67 height 19
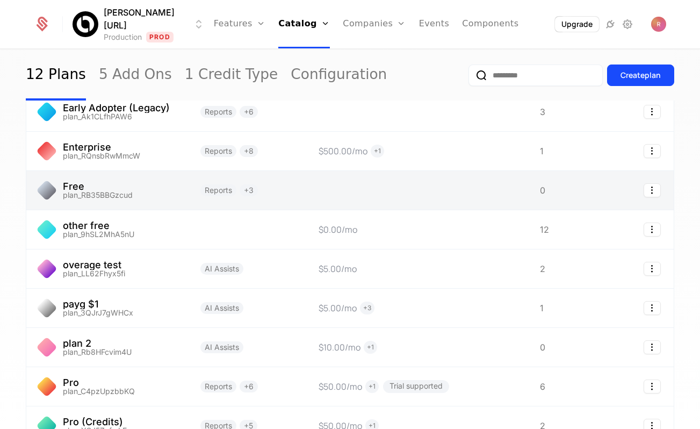
scroll to position [203, 0]
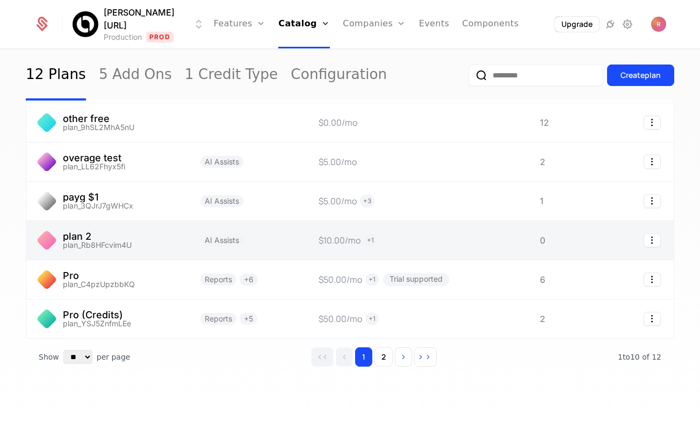
click at [127, 238] on link at bounding box center [106, 240] width 161 height 39
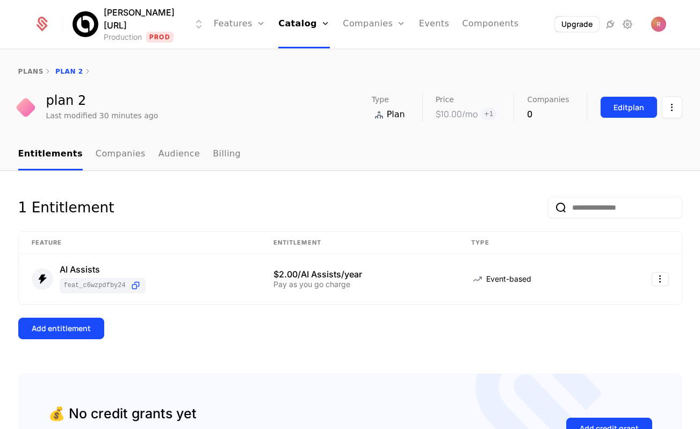
click at [605, 104] on button "Edit plan" at bounding box center [628, 107] width 57 height 22
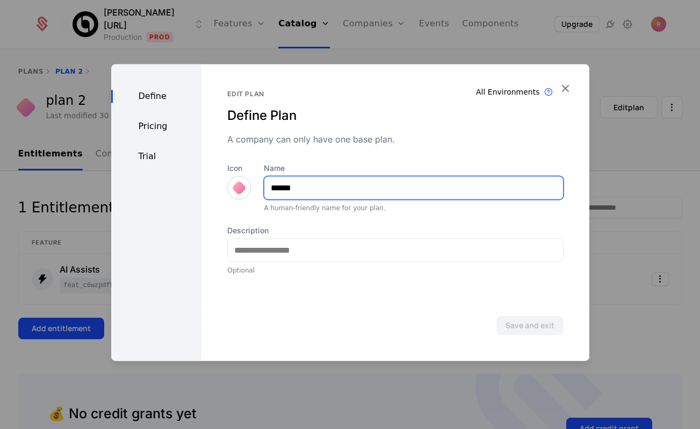
click at [324, 185] on input "******" at bounding box center [413, 187] width 298 height 23
type input "*******"
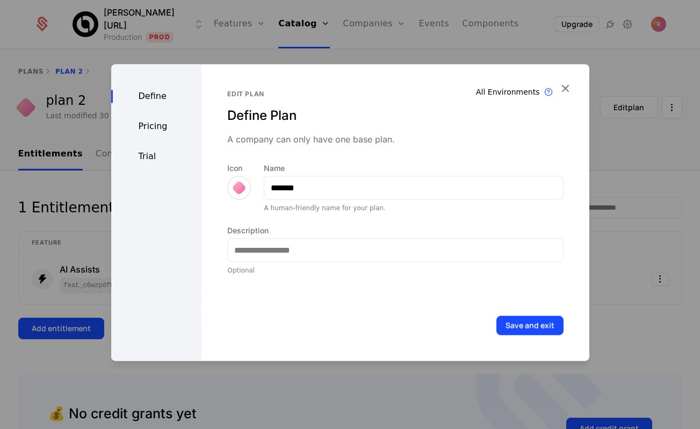
click at [523, 314] on div "Save and exit" at bounding box center [394, 325] width 387 height 71
click at [520, 319] on button "Save and exit" at bounding box center [529, 324] width 67 height 19
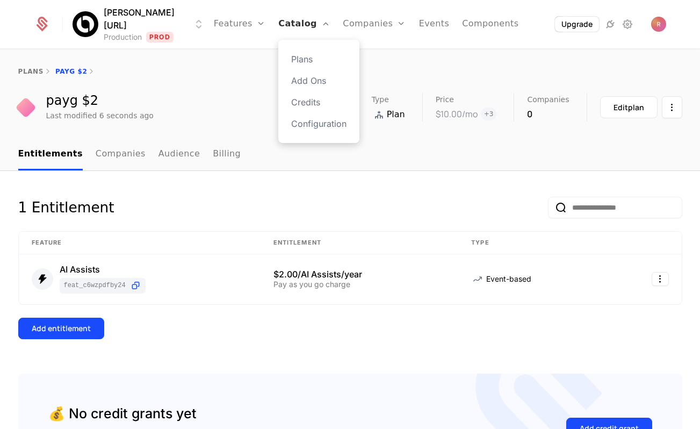
click at [287, 21] on link "Catalog" at bounding box center [304, 24] width 52 height 48
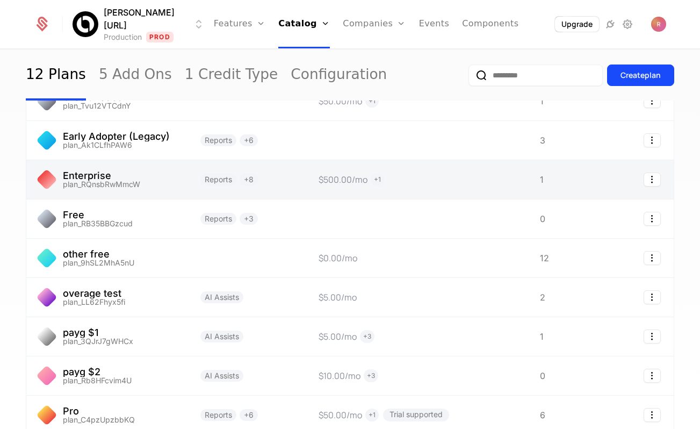
scroll to position [85, 0]
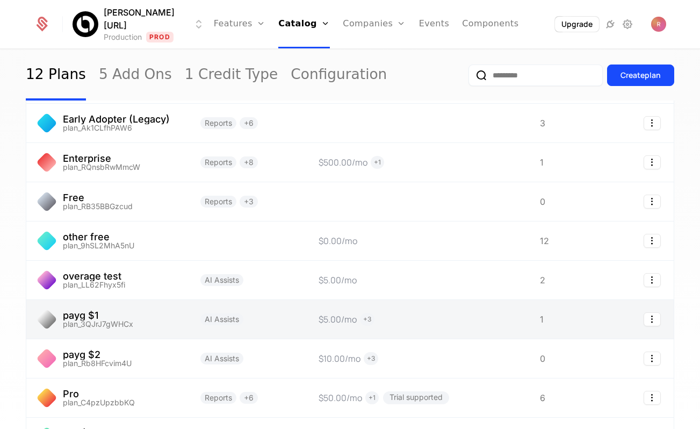
click at [129, 321] on link at bounding box center [106, 319] width 161 height 39
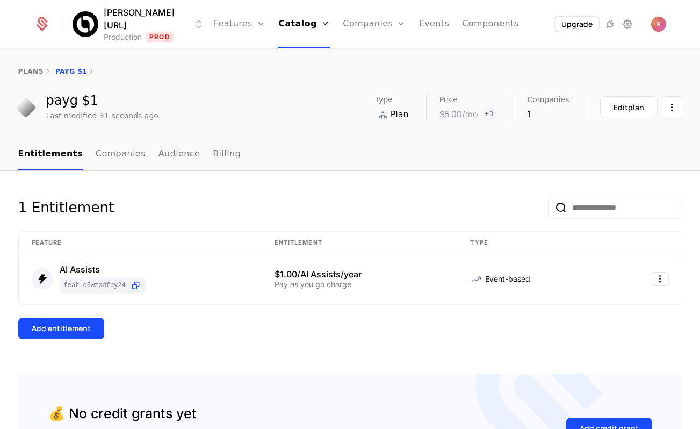
scroll to position [115, 0]
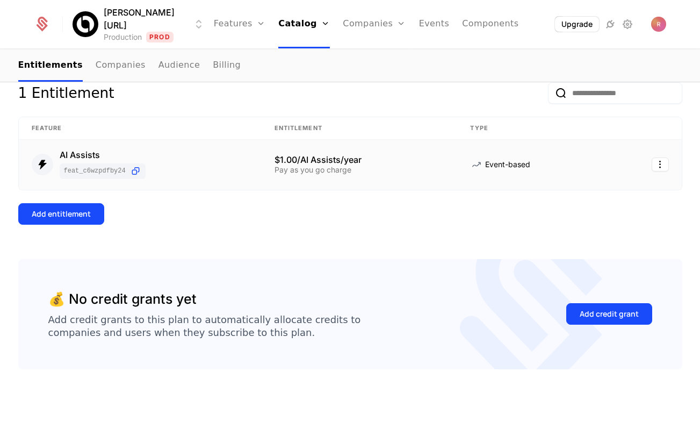
click at [151, 162] on div "AI Assists feat_c6WzpdFbY24" at bounding box center [140, 164] width 217 height 28
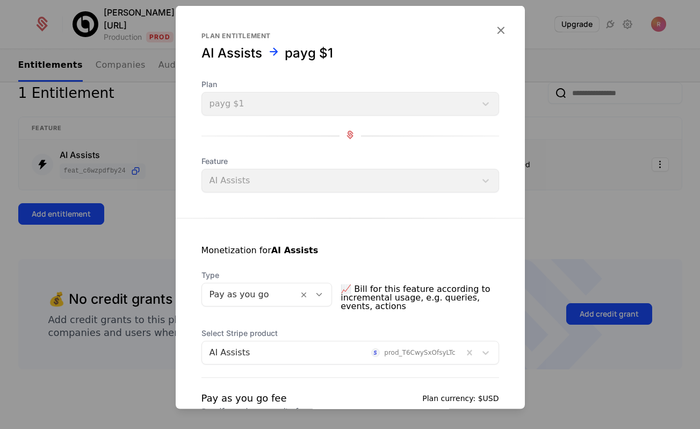
click at [139, 242] on div at bounding box center [350, 214] width 700 height 429
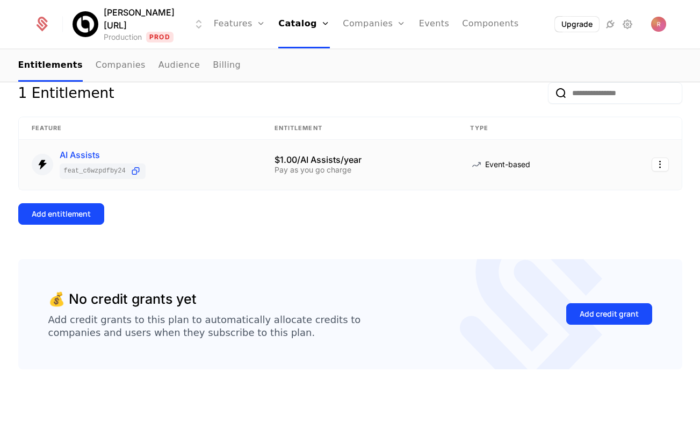
click at [74, 151] on div "AI Assists" at bounding box center [103, 154] width 86 height 9
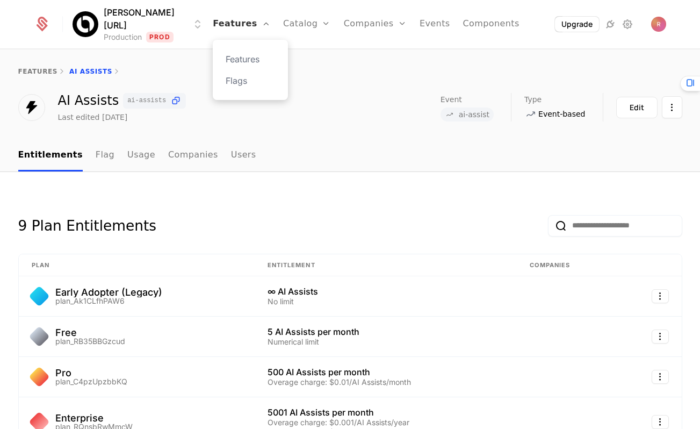
click at [227, 24] on link "Features" at bounding box center [241, 24] width 57 height 48
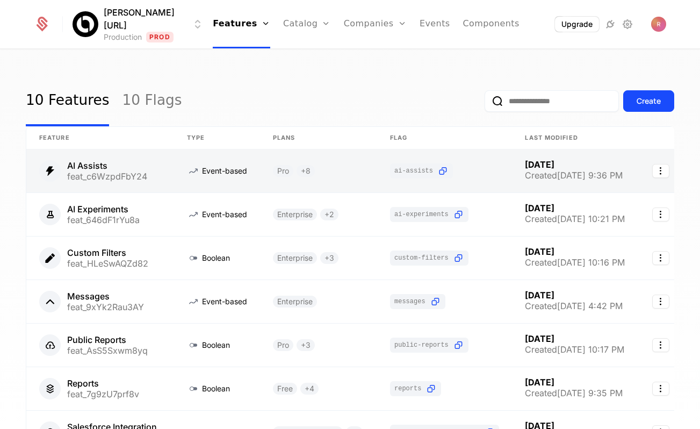
click at [120, 163] on link at bounding box center [100, 170] width 148 height 43
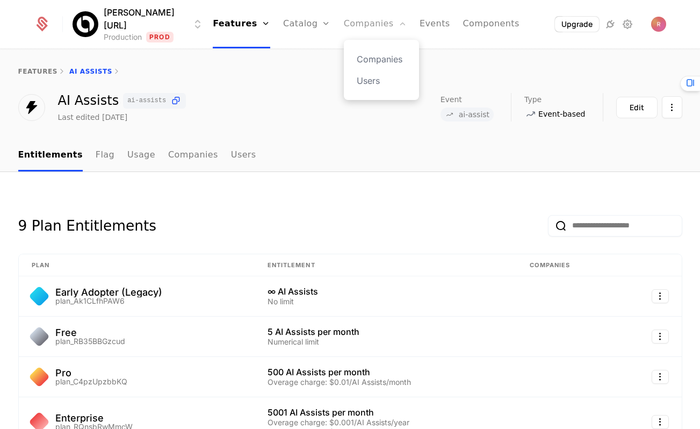
click at [345, 26] on link "Companies" at bounding box center [375, 24] width 63 height 48
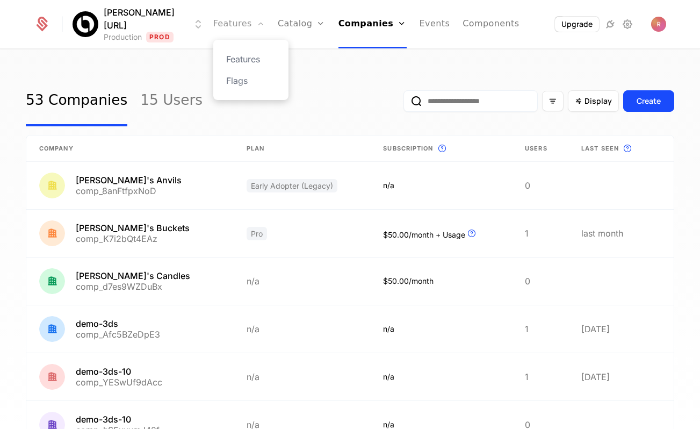
click at [221, 28] on link "Features" at bounding box center [239, 24] width 52 height 48
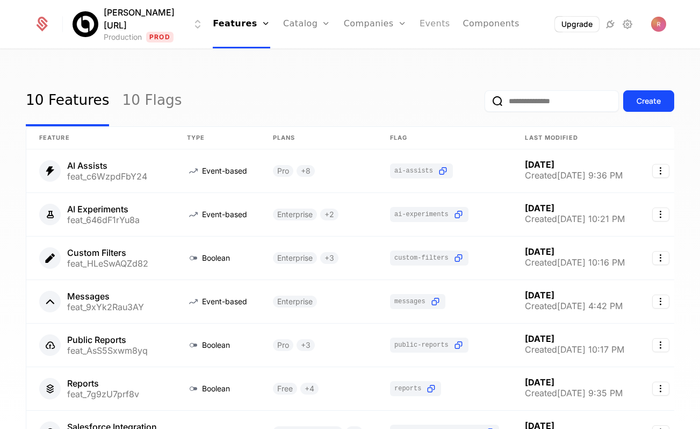
click at [419, 17] on link "Events" at bounding box center [434, 24] width 31 height 48
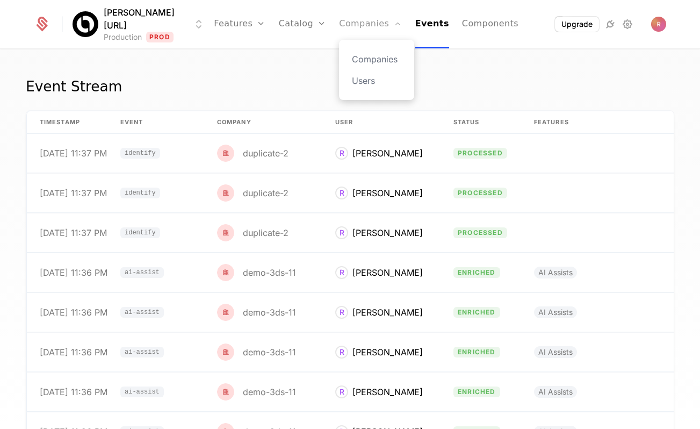
click at [339, 19] on link "Companies" at bounding box center [370, 24] width 63 height 48
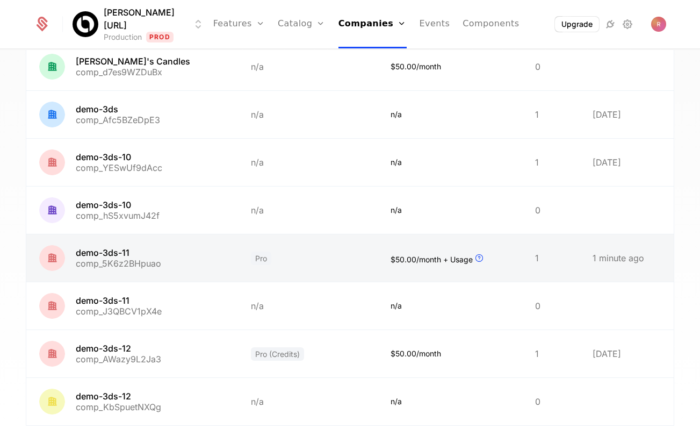
scroll to position [284, 0]
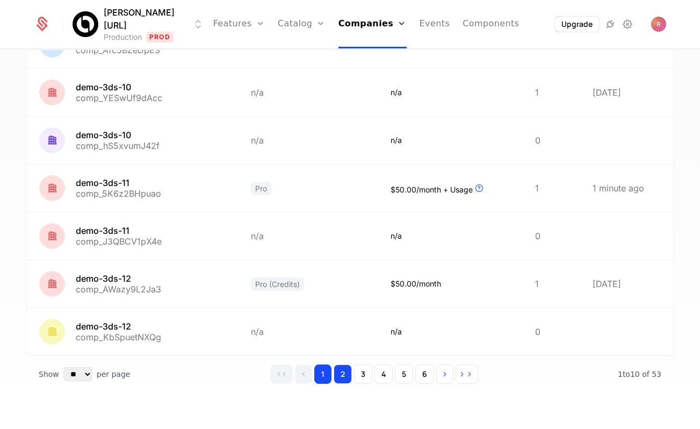
click at [345, 374] on button "2" at bounding box center [343, 373] width 18 height 19
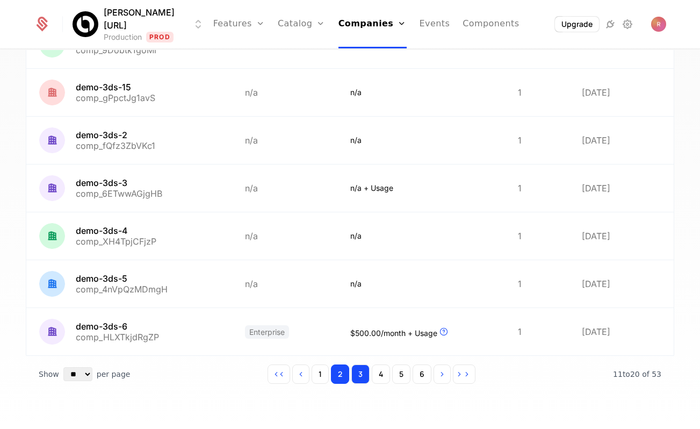
click at [365, 376] on button "3" at bounding box center [360, 373] width 18 height 19
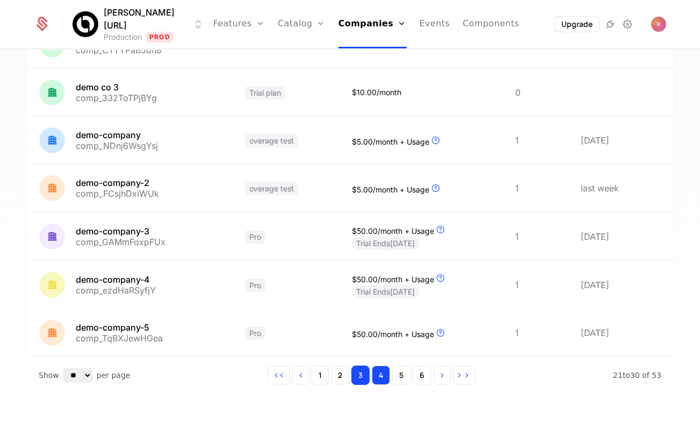
click at [385, 373] on button "4" at bounding box center [381, 374] width 18 height 19
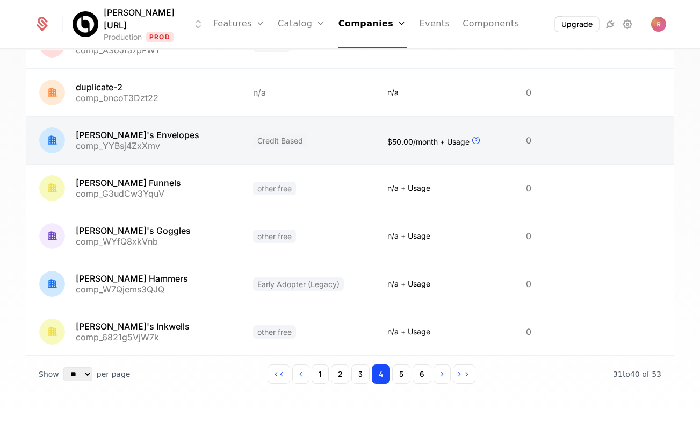
scroll to position [124, 0]
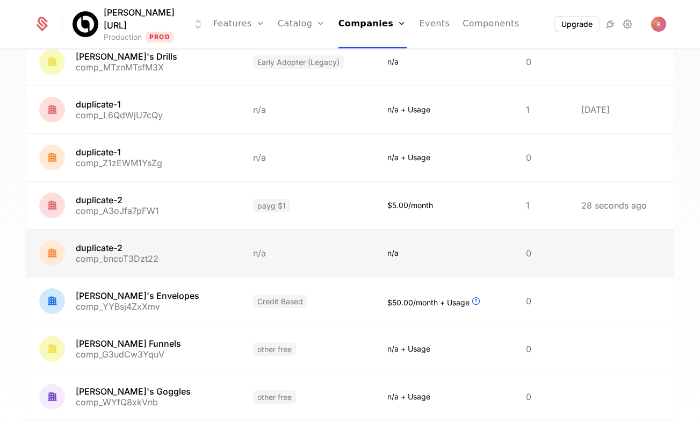
click at [149, 236] on link at bounding box center [133, 252] width 214 height 47
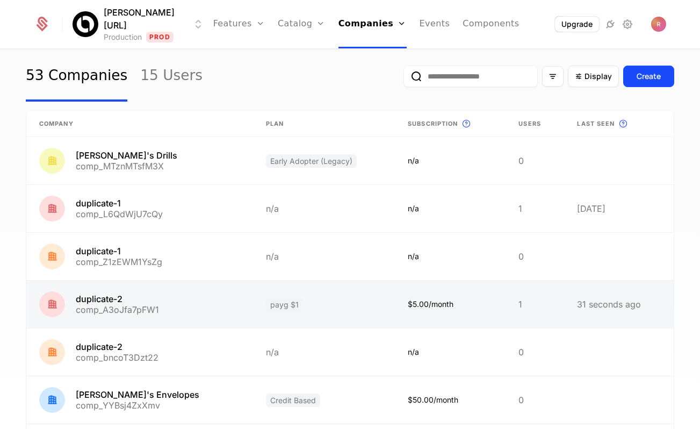
scroll to position [57, 0]
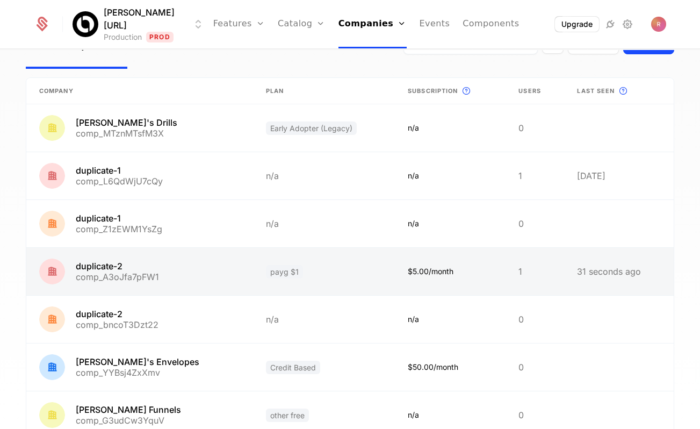
click at [167, 281] on link at bounding box center [139, 271] width 227 height 47
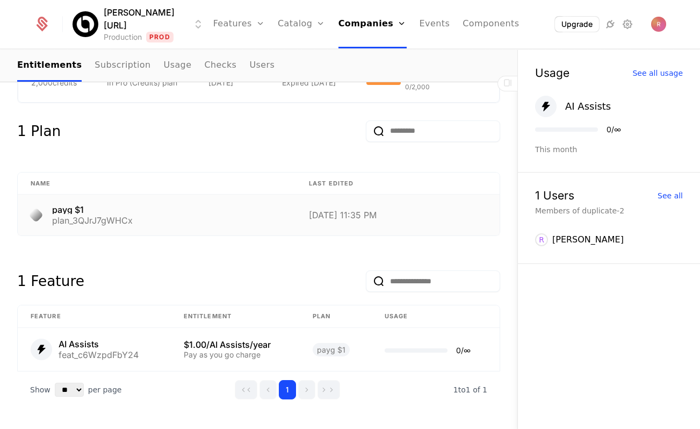
scroll to position [548, 0]
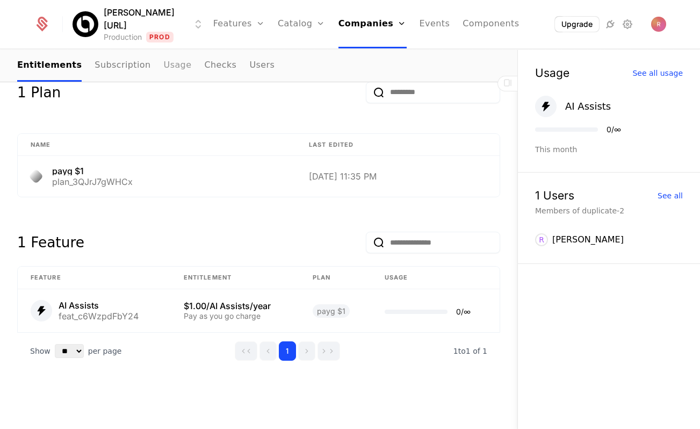
click at [164, 60] on link "Usage" at bounding box center [178, 66] width 28 height 32
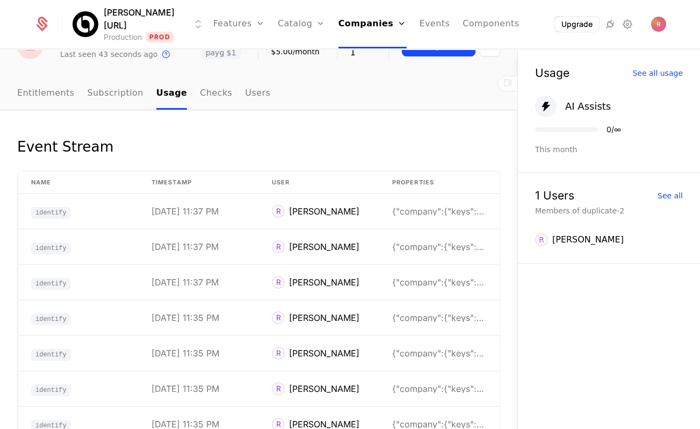
scroll to position [34, 0]
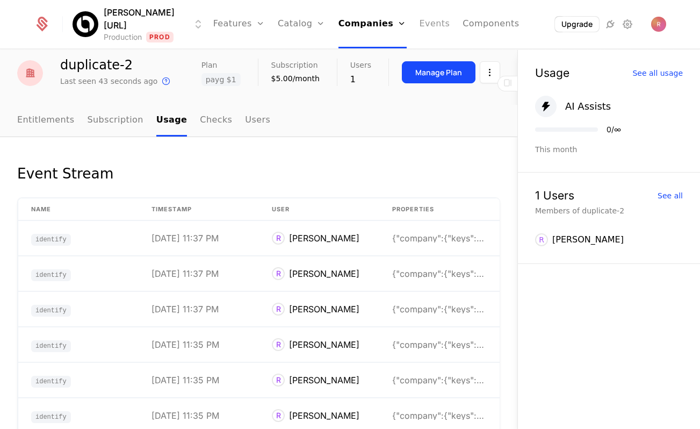
click at [419, 24] on link "Events" at bounding box center [434, 24] width 31 height 48
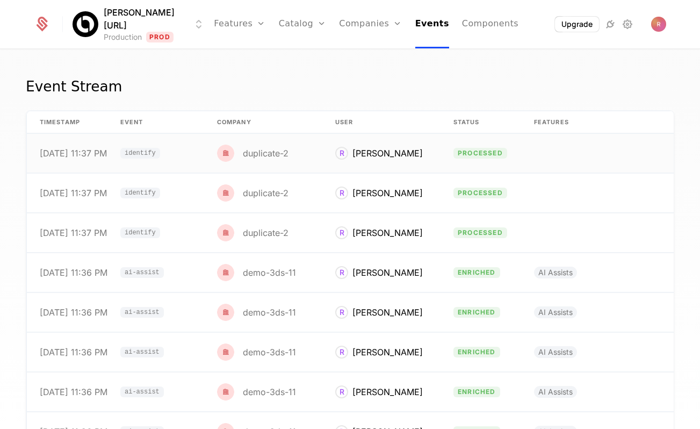
click at [295, 155] on td "duplicate-2" at bounding box center [263, 153] width 118 height 39
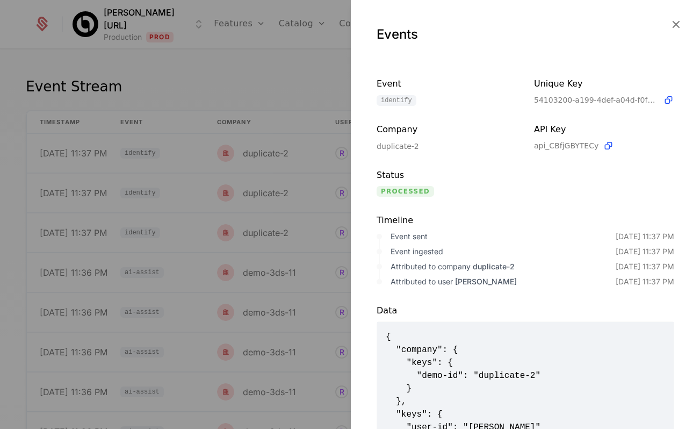
click at [264, 72] on div at bounding box center [350, 214] width 700 height 429
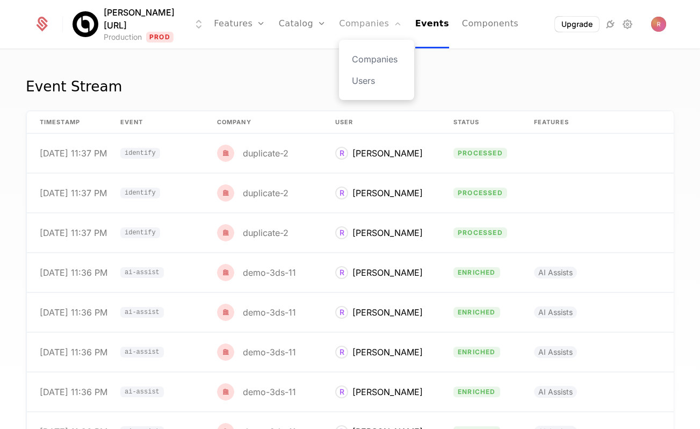
click at [348, 27] on link "Companies" at bounding box center [370, 24] width 63 height 48
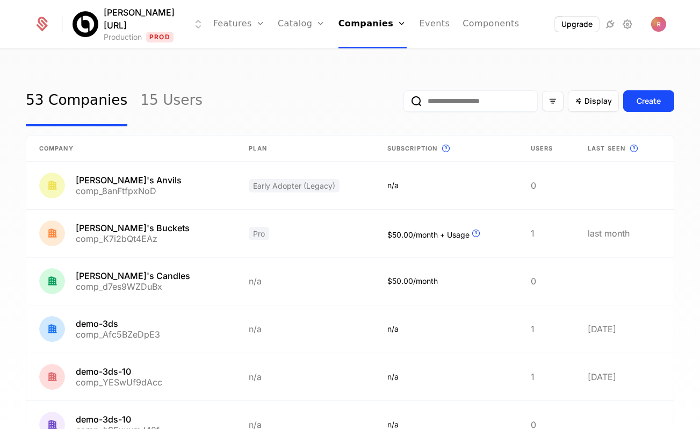
click at [464, 107] on input "email" at bounding box center [470, 100] width 134 height 21
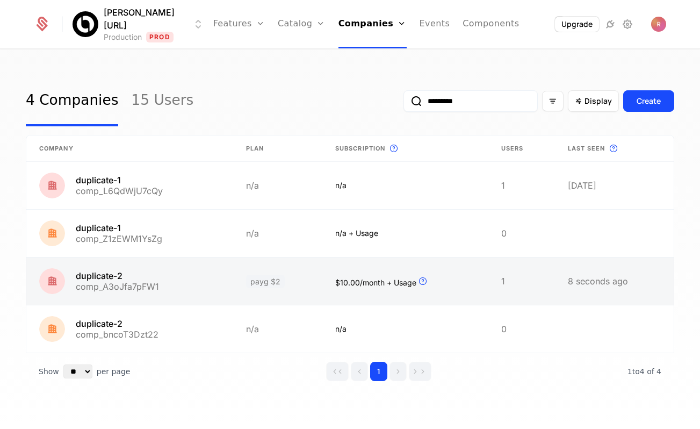
type input "*********"
click at [143, 280] on link at bounding box center [129, 280] width 207 height 47
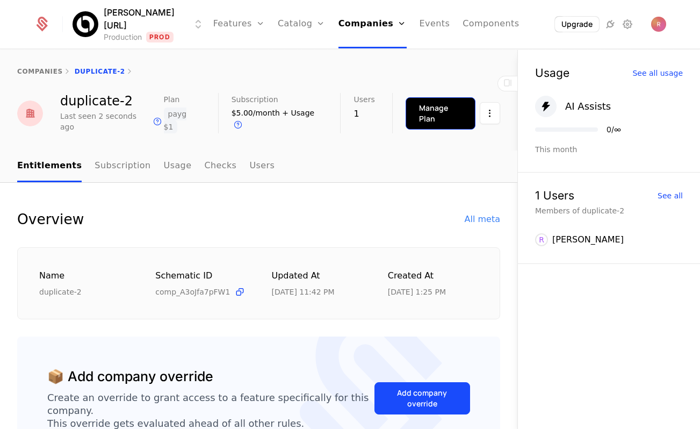
click at [441, 111] on div "Manage Plan" at bounding box center [440, 113] width 43 height 21
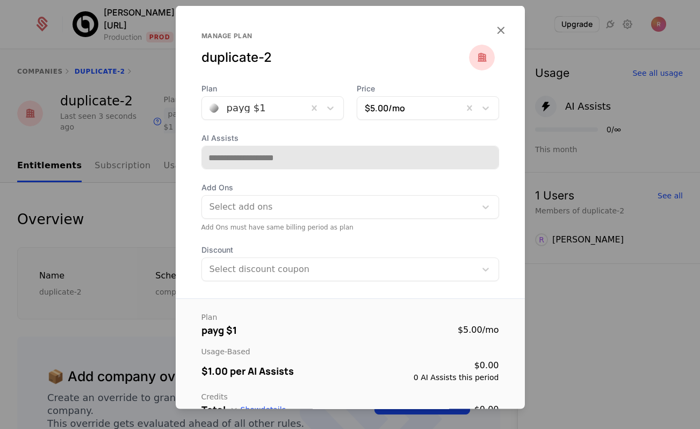
click at [152, 160] on div at bounding box center [350, 214] width 700 height 429
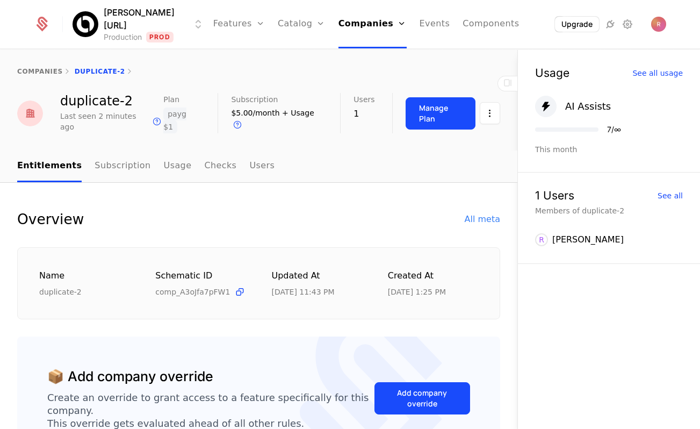
click at [251, 120] on div "$5.00/month + Usage Upcoming bill is dependent on usage" at bounding box center [277, 119] width 92 height 24
click at [251, 100] on span "Subscription" at bounding box center [254, 100] width 47 height 8
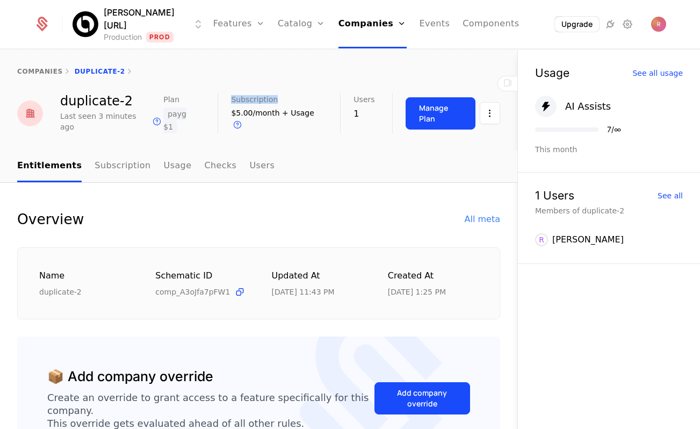
click at [251, 100] on span "Subscription" at bounding box center [254, 100] width 47 height 8
click at [246, 120] on div "$5.00/month + Usage Upcoming bill is dependent on usage" at bounding box center [277, 119] width 92 height 24
click at [246, 119] on div "$5.00/month + Usage Upcoming bill is dependent on usage" at bounding box center [277, 119] width 92 height 24
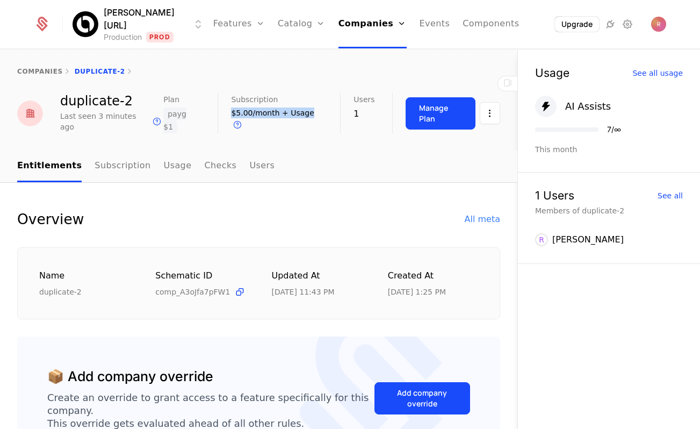
click at [246, 119] on div "$5.00/month + Usage Upcoming bill is dependent on usage" at bounding box center [277, 119] width 92 height 24
click at [239, 119] on div "$5.00/month + Usage Upcoming bill is dependent on usage" at bounding box center [277, 119] width 92 height 24
click at [235, 119] on div "$5.00/month + Usage Upcoming bill is dependent on usage" at bounding box center [277, 119] width 92 height 24
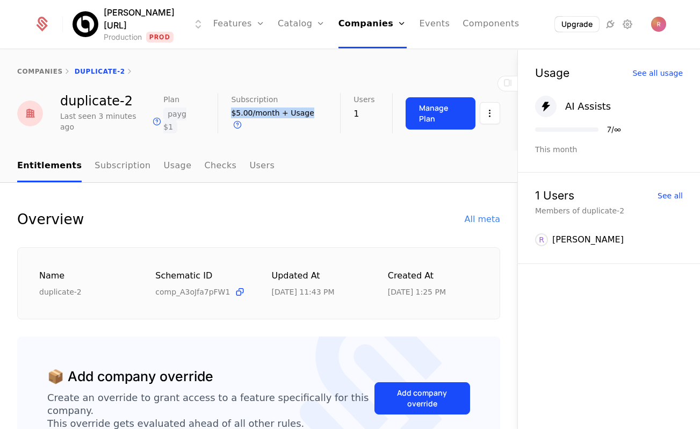
drag, startPoint x: 235, startPoint y: 119, endPoint x: 307, endPoint y: 114, distance: 72.1
click at [307, 114] on div "$5.00/month + Usage Upcoming bill is dependent on usage" at bounding box center [277, 119] width 92 height 24
click at [307, 114] on span "+ Usage" at bounding box center [298, 112] width 32 height 9
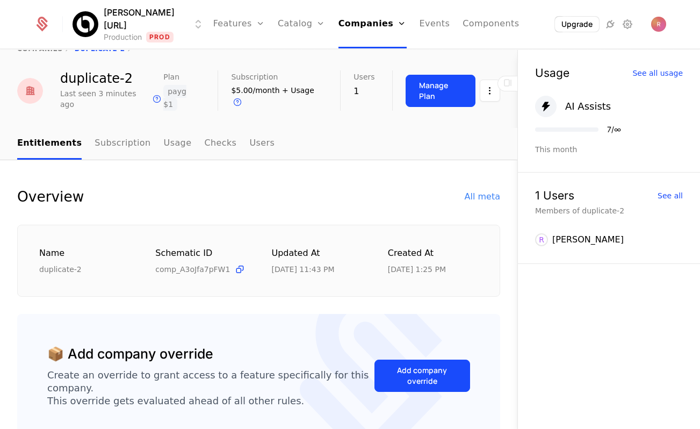
scroll to position [19, 0]
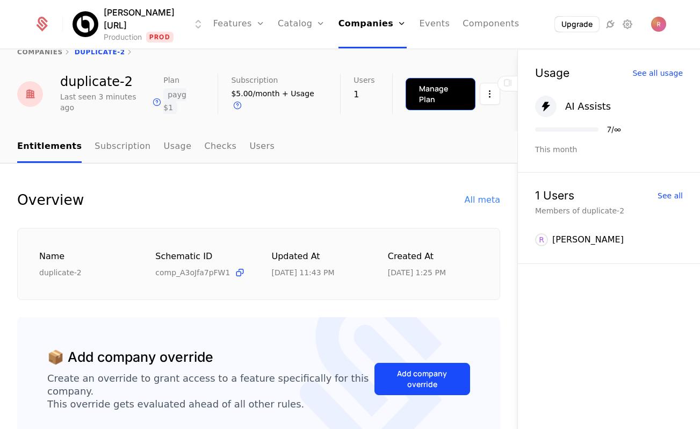
click at [436, 89] on div "Manage Plan" at bounding box center [440, 93] width 43 height 21
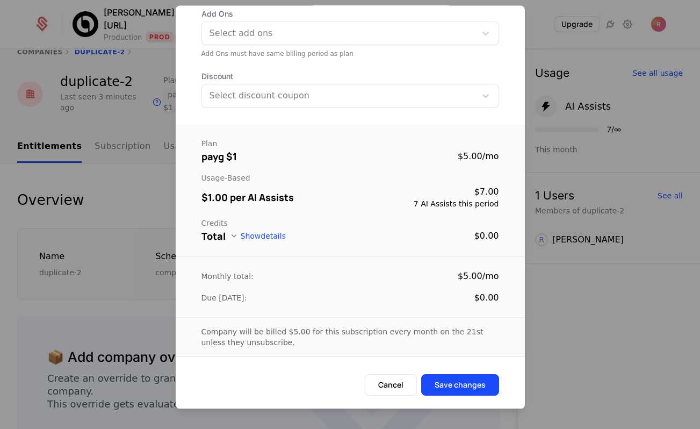
scroll to position [0, 0]
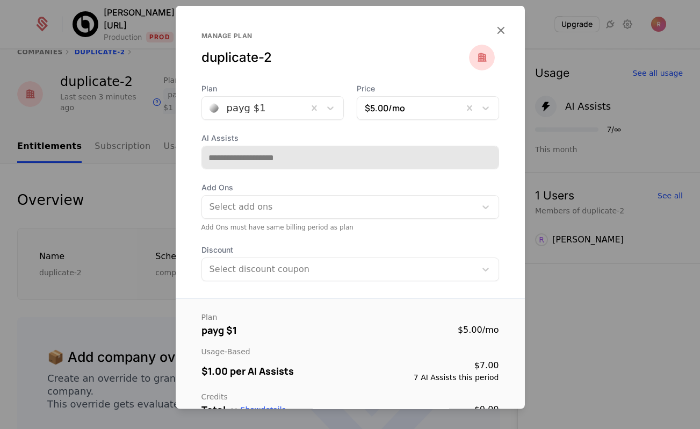
click at [240, 105] on div at bounding box center [254, 107] width 91 height 15
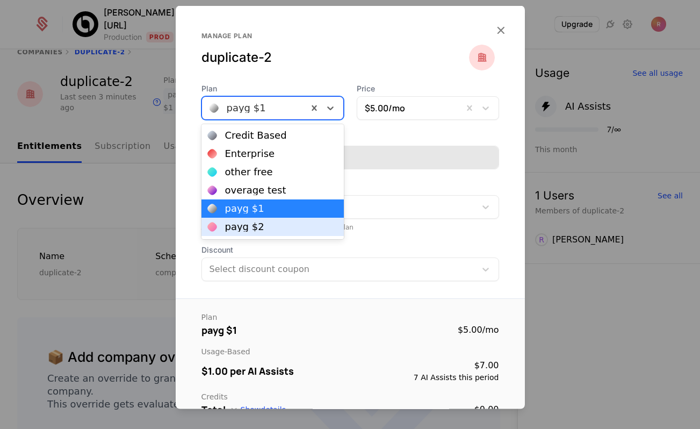
click at [231, 222] on div "payg $2" at bounding box center [244, 227] width 39 height 10
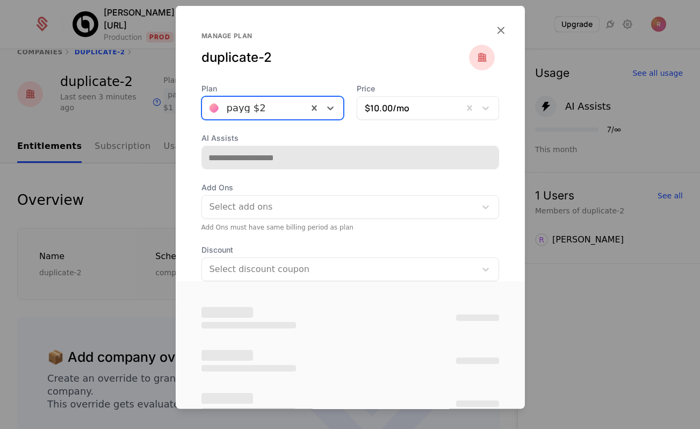
scroll to position [83, 0]
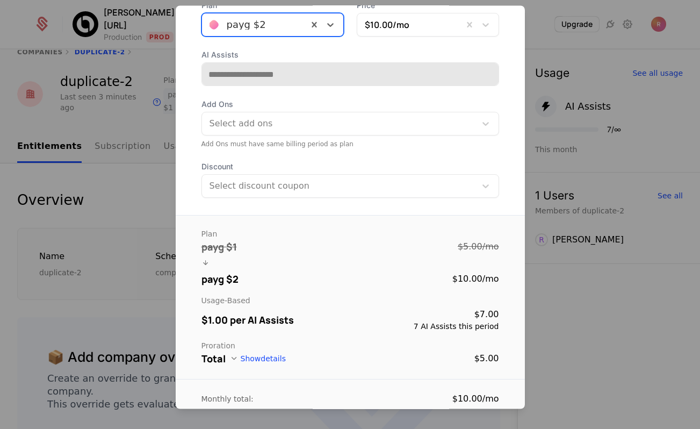
type input "**********"
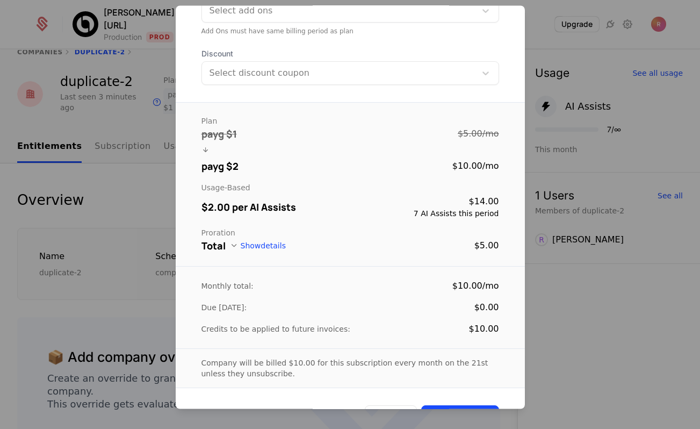
scroll to position [227, 0]
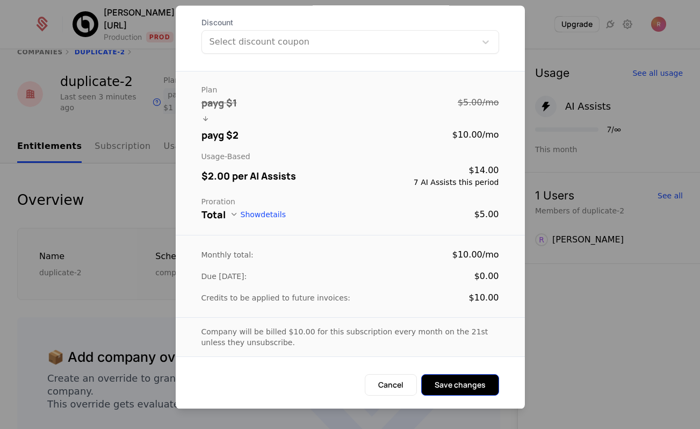
click at [465, 379] on button "Save changes" at bounding box center [460, 384] width 78 height 21
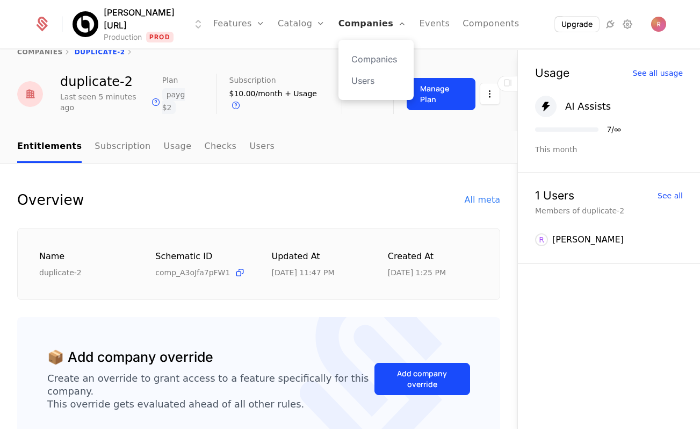
click at [348, 21] on link "Companies" at bounding box center [372, 24] width 68 height 48
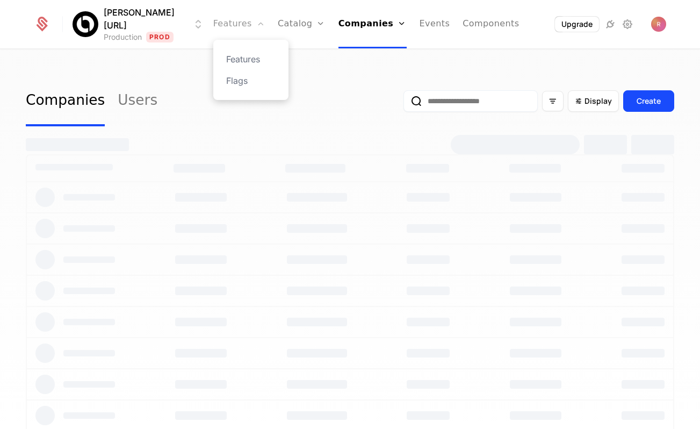
click at [230, 18] on link "Features" at bounding box center [239, 24] width 52 height 48
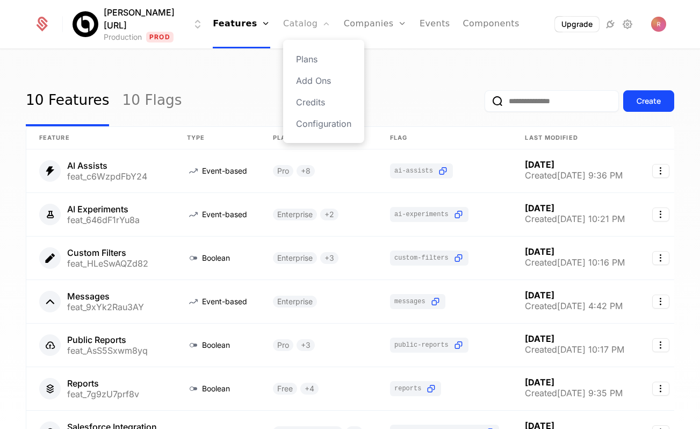
click at [287, 30] on link "Catalog" at bounding box center [307, 24] width 48 height 48
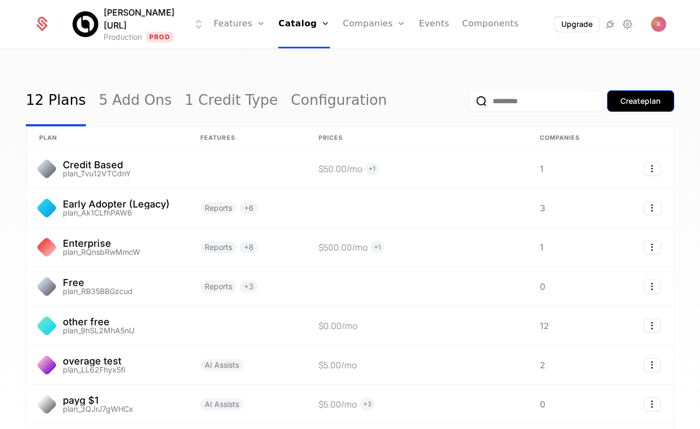
click at [633, 93] on button "Create plan" at bounding box center [640, 100] width 67 height 21
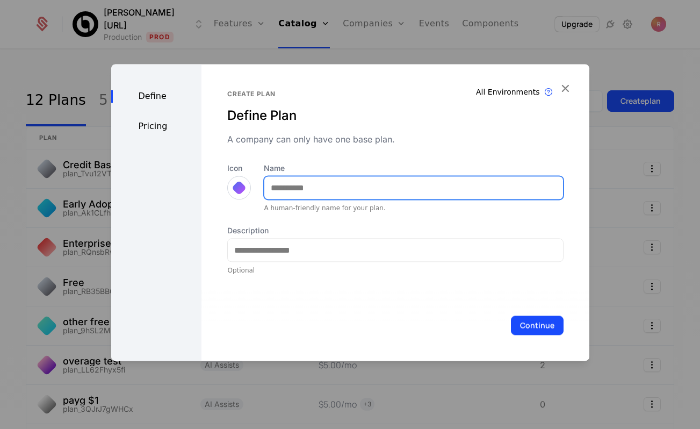
click at [358, 192] on input "Name" at bounding box center [413, 187] width 298 height 23
type input "**********"
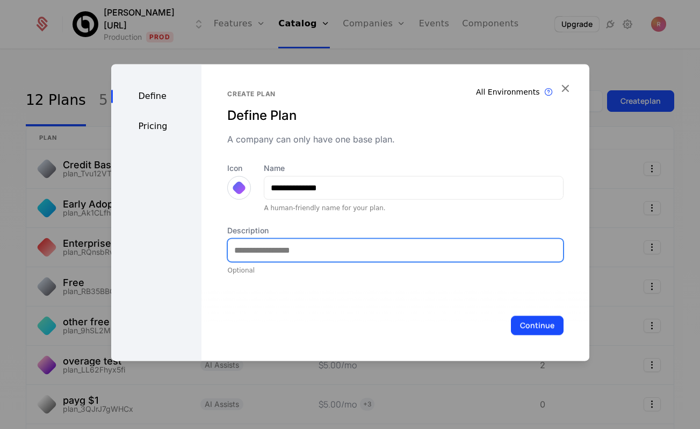
click at [315, 249] on input "Description" at bounding box center [395, 249] width 335 height 23
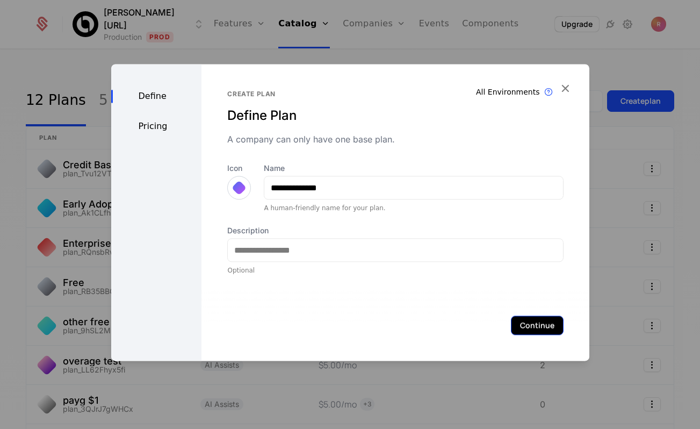
click at [528, 323] on button "Continue" at bounding box center [537, 324] width 53 height 19
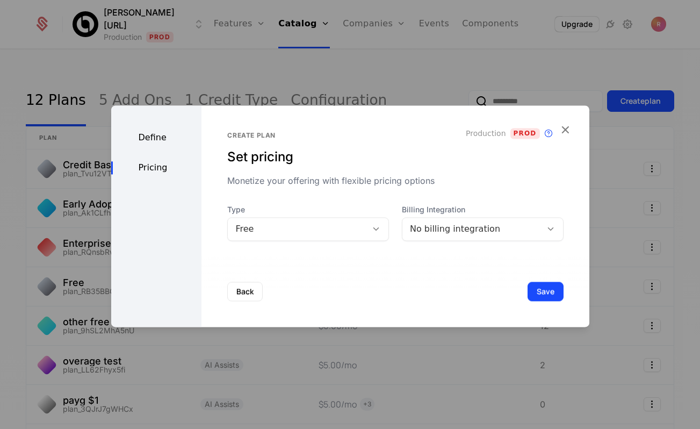
click at [264, 225] on div "Free" at bounding box center [297, 228] width 124 height 13
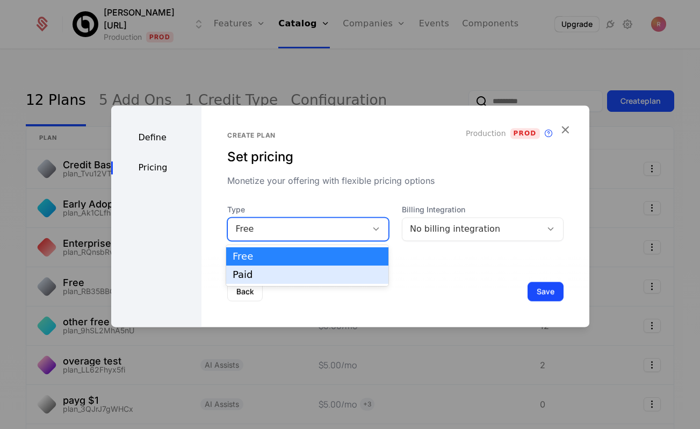
click at [260, 272] on div "Paid" at bounding box center [307, 275] width 149 height 10
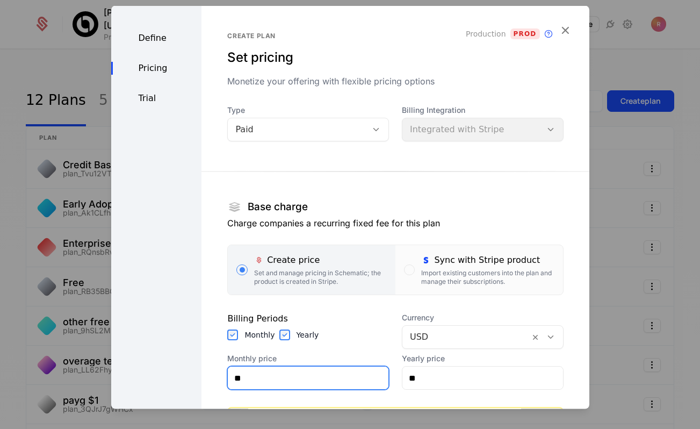
click at [309, 386] on input "**" at bounding box center [308, 377] width 161 height 23
type input "***"
click at [348, 306] on section "Base charge Charge companies a recurring fixed fee for this plan Create price S…" at bounding box center [395, 341] width 336 height 375
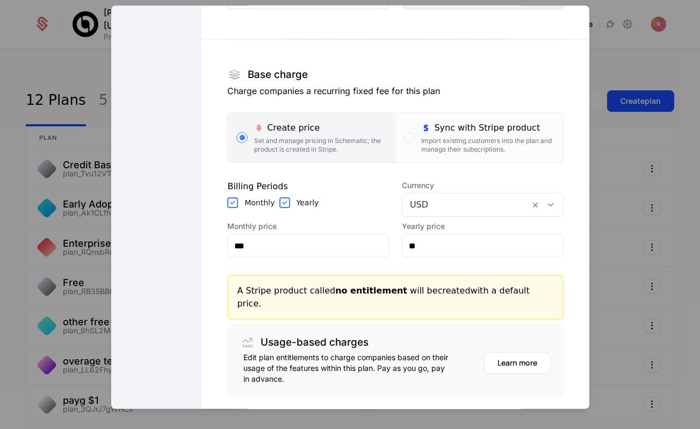
scroll to position [193, 0]
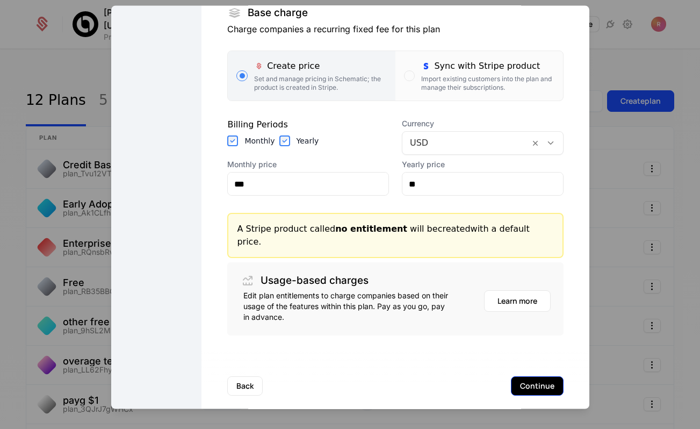
click at [538, 377] on button "Continue" at bounding box center [537, 386] width 53 height 19
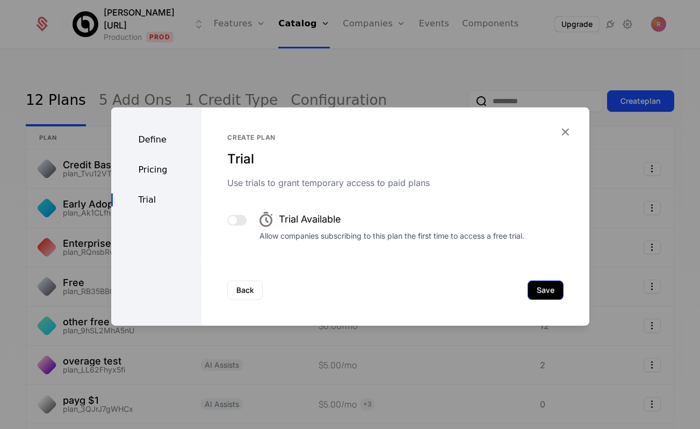
click at [544, 285] on button "Save" at bounding box center [545, 289] width 36 height 19
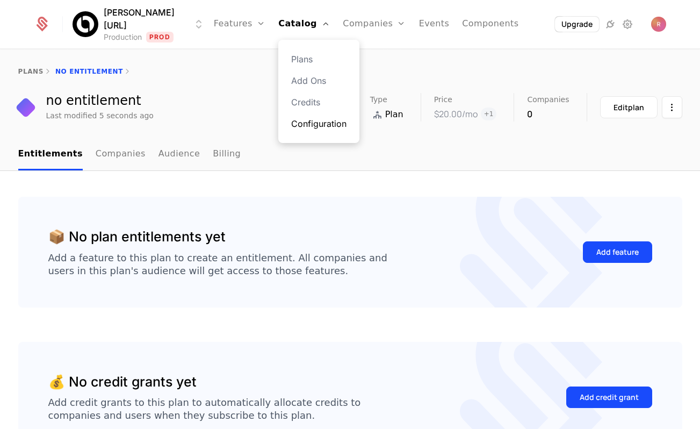
click at [311, 126] on link "Configuration" at bounding box center [318, 123] width 55 height 13
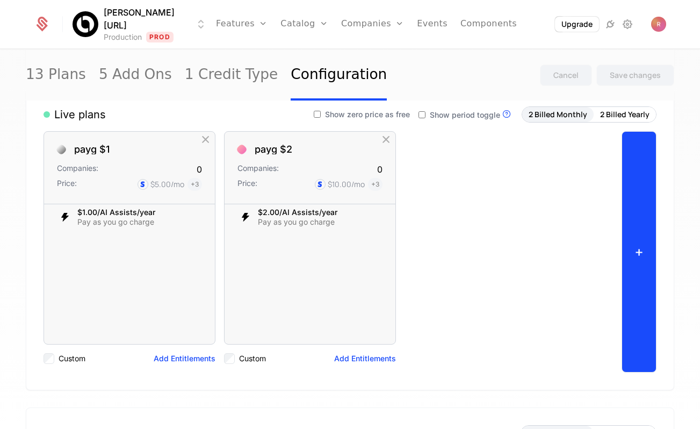
scroll to position [95, 0]
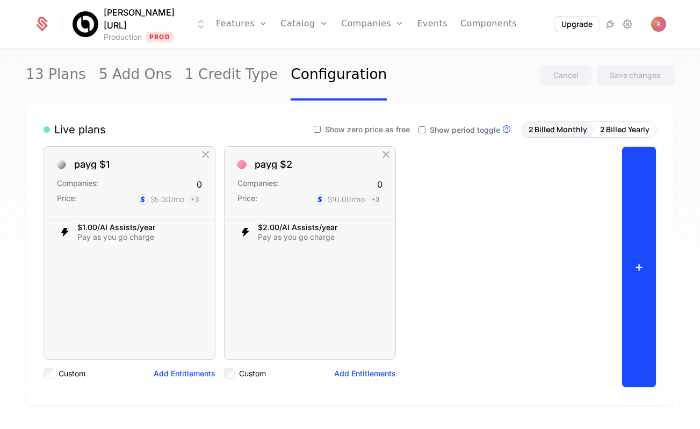
click at [638, 265] on button "+" at bounding box center [638, 266] width 35 height 241
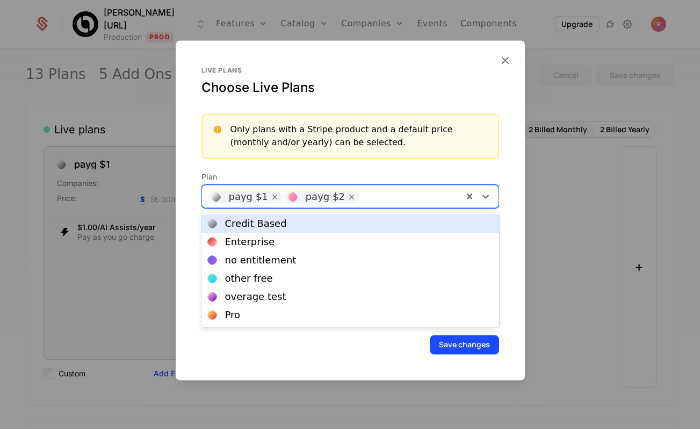
click at [403, 204] on div "payg $1 payg $2" at bounding box center [332, 195] width 261 height 21
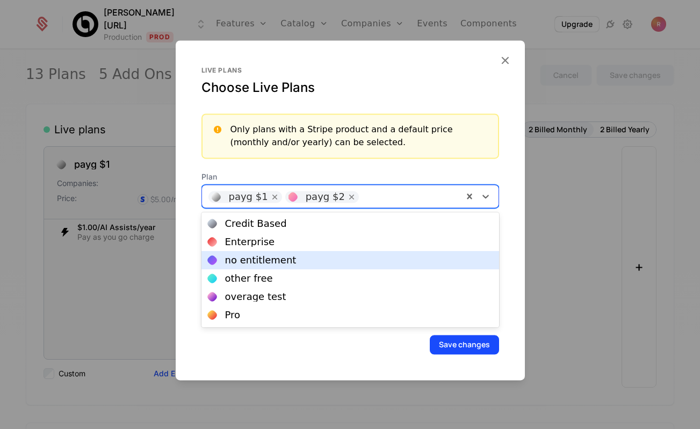
click at [276, 257] on div "no entitlement" at bounding box center [260, 260] width 71 height 10
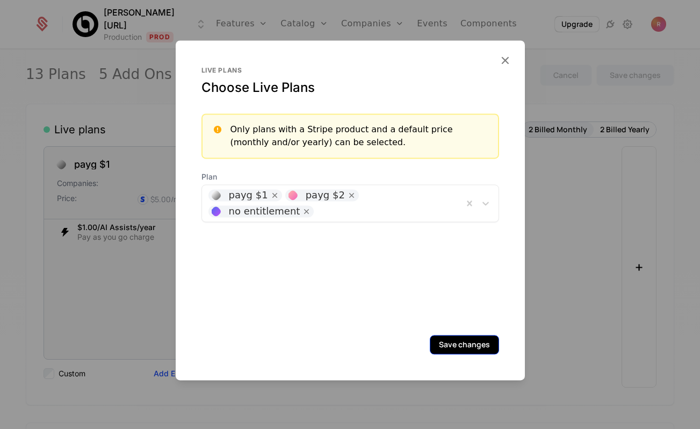
click at [459, 347] on button "Save changes" at bounding box center [464, 344] width 69 height 19
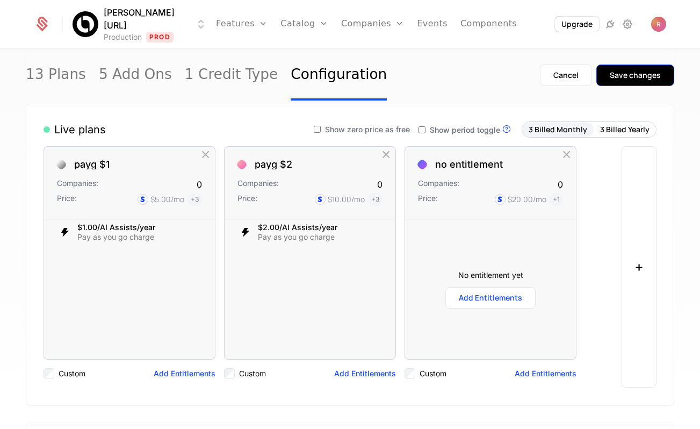
click at [647, 76] on div "Save changes" at bounding box center [635, 75] width 51 height 11
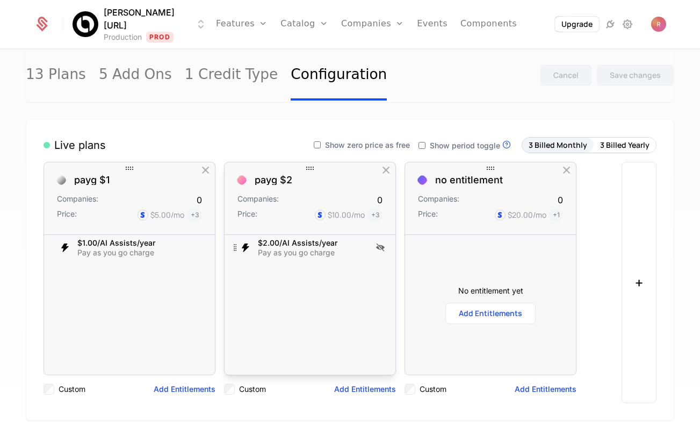
scroll to position [65, 0]
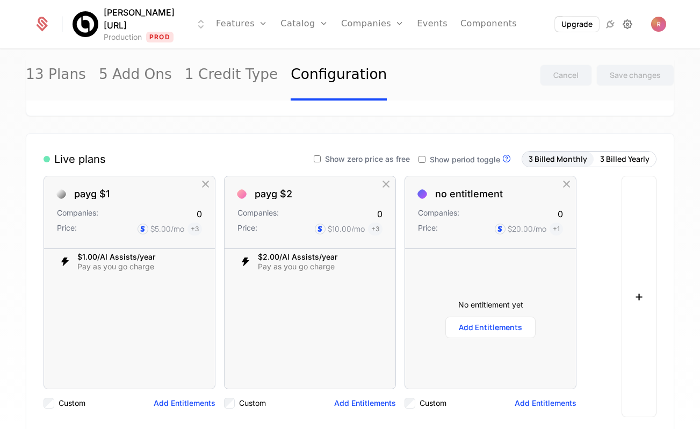
click at [628, 30] on icon at bounding box center [627, 24] width 13 height 13
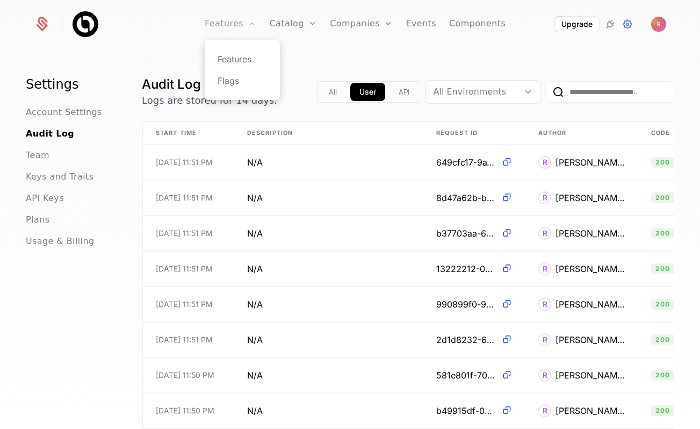
click at [243, 17] on link "Features" at bounding box center [231, 24] width 52 height 48
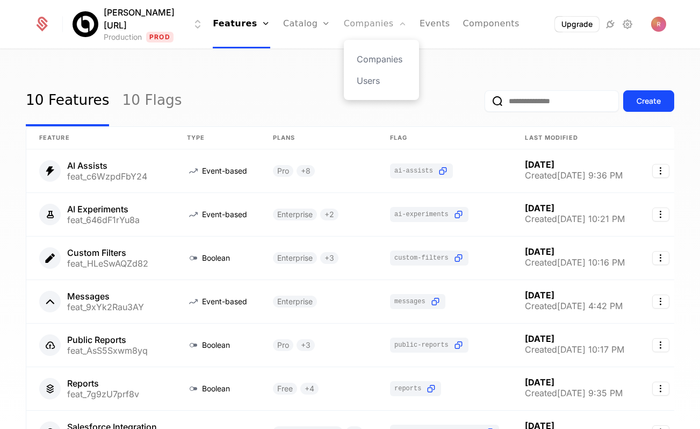
click at [358, 21] on link "Companies" at bounding box center [375, 24] width 63 height 48
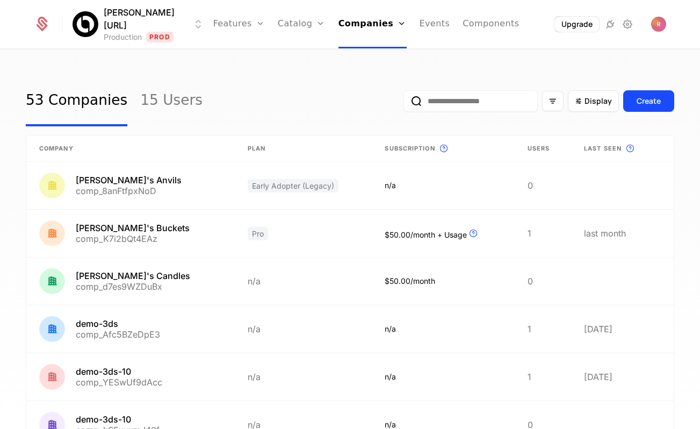
click at [454, 100] on input "email" at bounding box center [470, 100] width 134 height 21
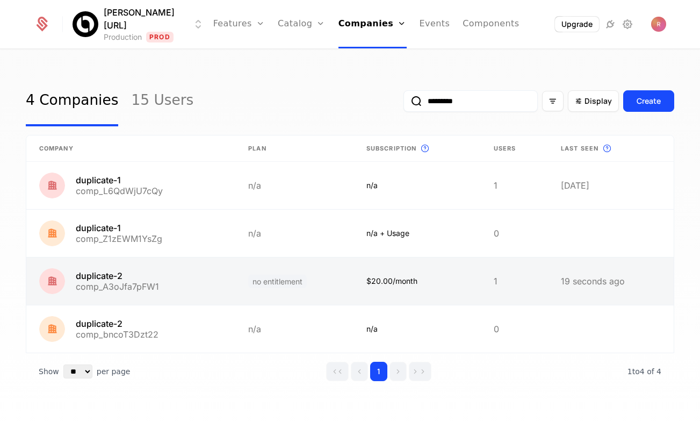
type input "*********"
click at [160, 291] on link at bounding box center [130, 280] width 209 height 47
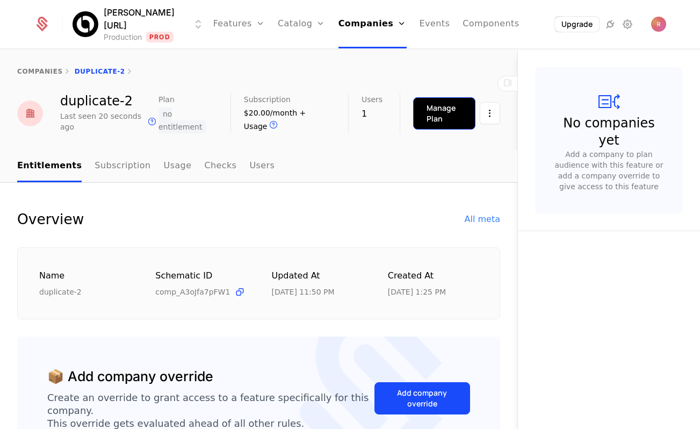
click at [420, 108] on button "Manage Plan" at bounding box center [444, 113] width 62 height 32
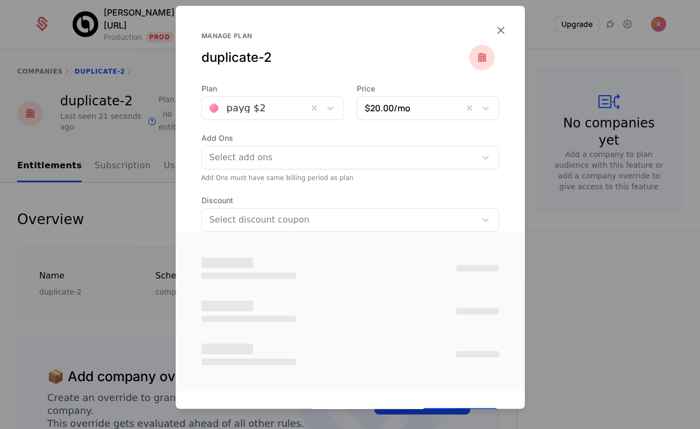
click at [291, 159] on div at bounding box center [340, 157] width 259 height 15
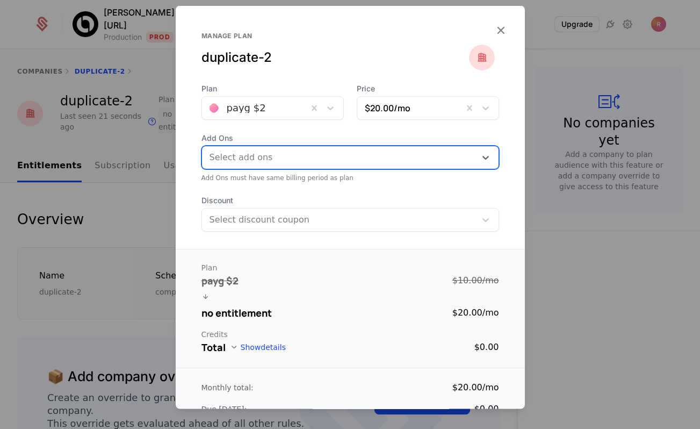
click at [300, 146] on div "Select add ons" at bounding box center [350, 158] width 298 height 24
click at [236, 224] on div at bounding box center [338, 219] width 259 height 15
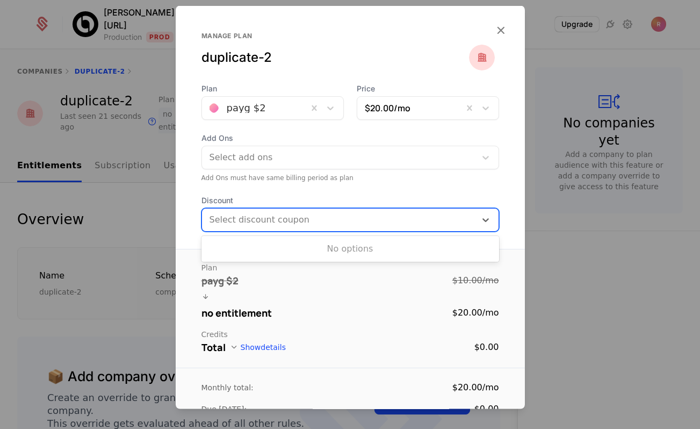
click at [272, 210] on div "Select discount coupon" at bounding box center [339, 219] width 274 height 19
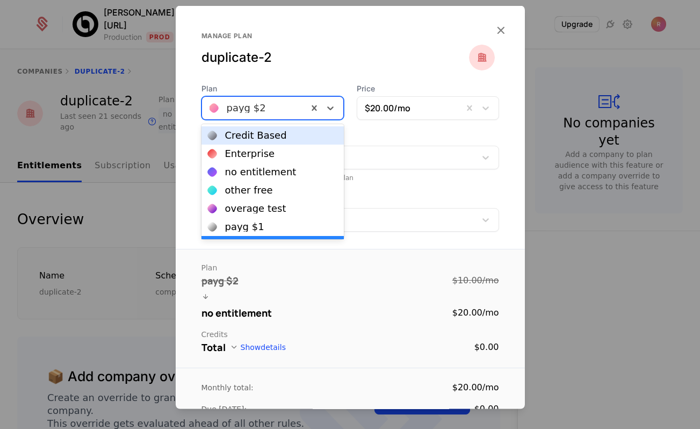
click at [271, 99] on div "payg $2" at bounding box center [255, 107] width 106 height 19
click at [256, 52] on div "duplicate-2" at bounding box center [334, 57] width 267 height 17
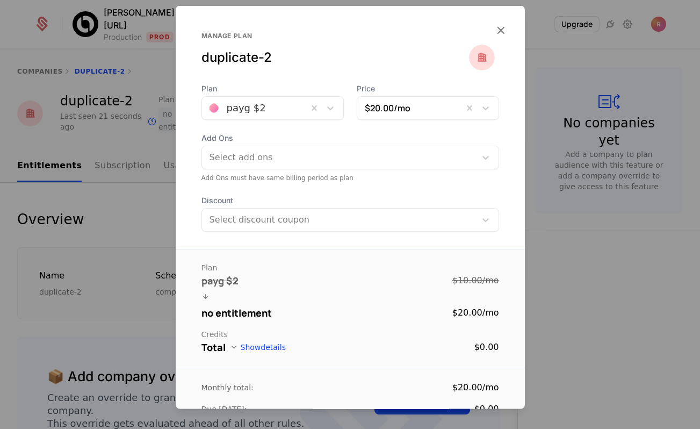
click at [255, 64] on div "duplicate-2" at bounding box center [334, 57] width 267 height 17
click at [147, 143] on div at bounding box center [350, 214] width 700 height 429
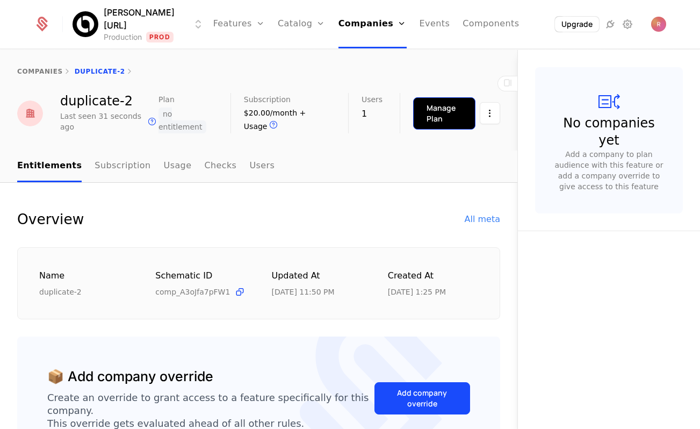
click at [433, 99] on button "Manage Plan" at bounding box center [444, 113] width 62 height 32
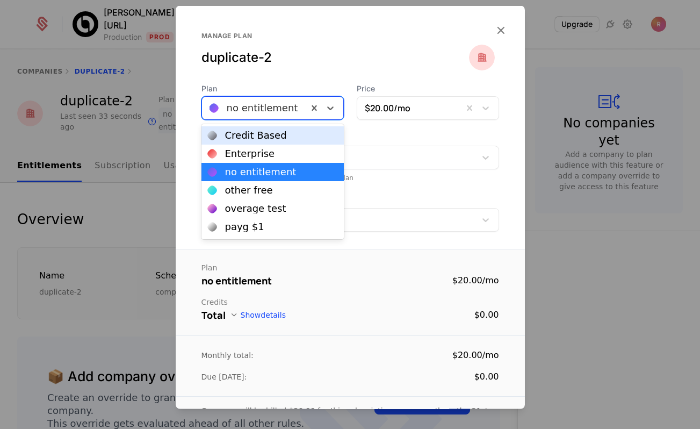
click at [279, 106] on div at bounding box center [254, 107] width 91 height 15
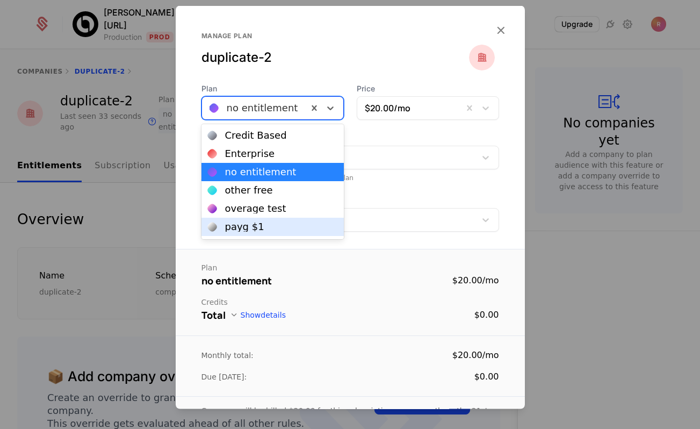
click at [243, 223] on div "payg $1" at bounding box center [244, 227] width 39 height 10
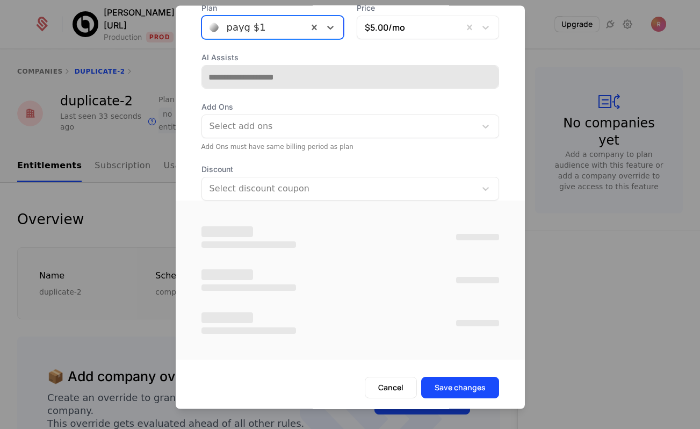
scroll to position [83, 0]
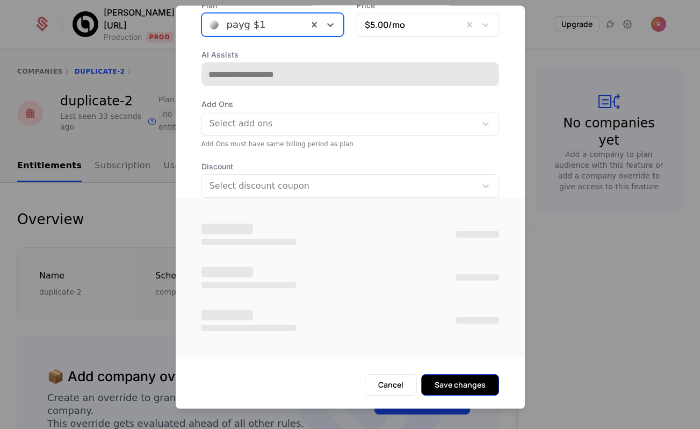
click at [479, 378] on button "Save changes" at bounding box center [460, 384] width 78 height 21
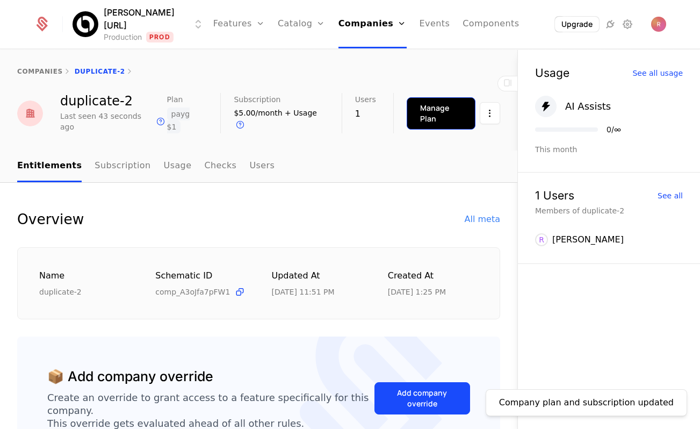
click at [431, 103] on div "Manage Plan" at bounding box center [441, 113] width 42 height 21
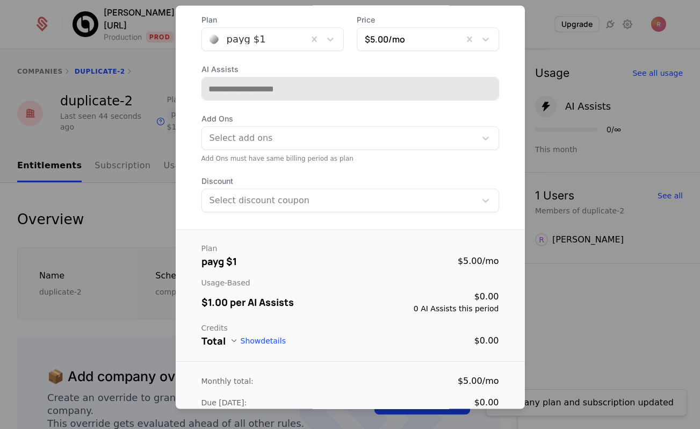
scroll to position [0, 0]
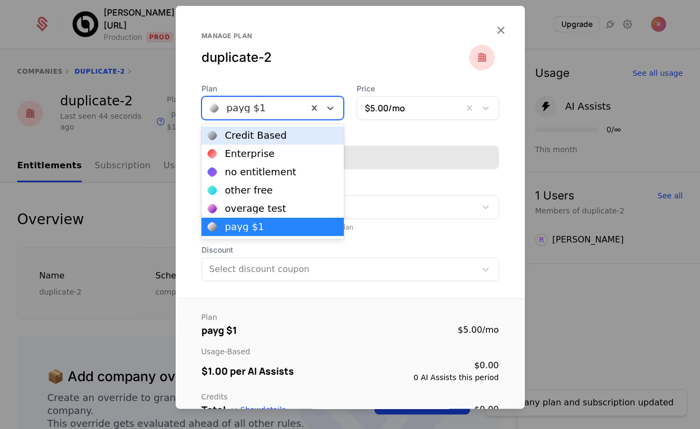
click at [279, 113] on div at bounding box center [254, 107] width 91 height 15
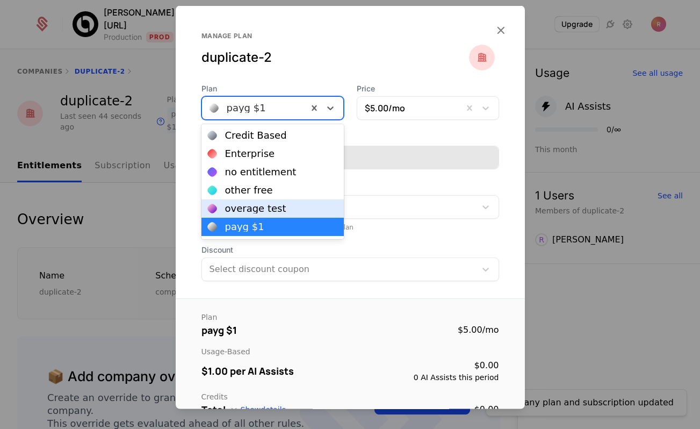
scroll to position [35, 0]
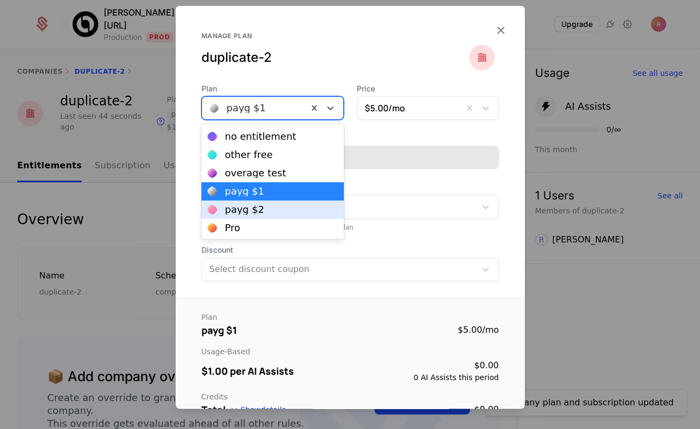
click at [247, 205] on div "payg $2" at bounding box center [244, 210] width 39 height 10
type input "**********"
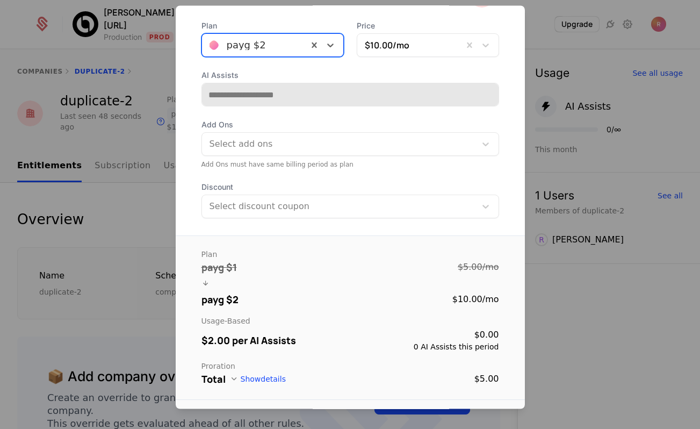
scroll to position [54, 0]
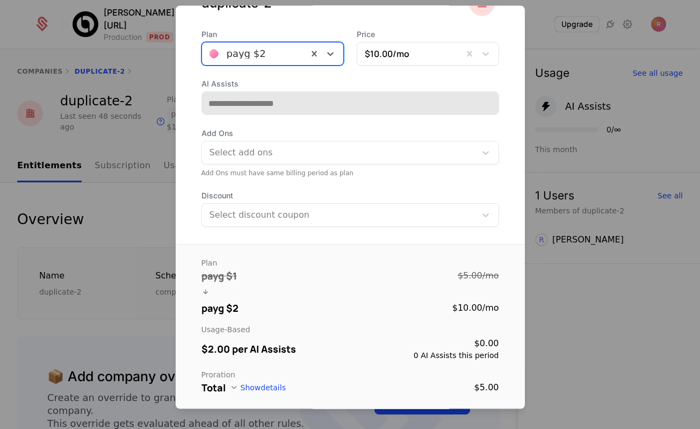
click at [109, 193] on div at bounding box center [350, 214] width 700 height 429
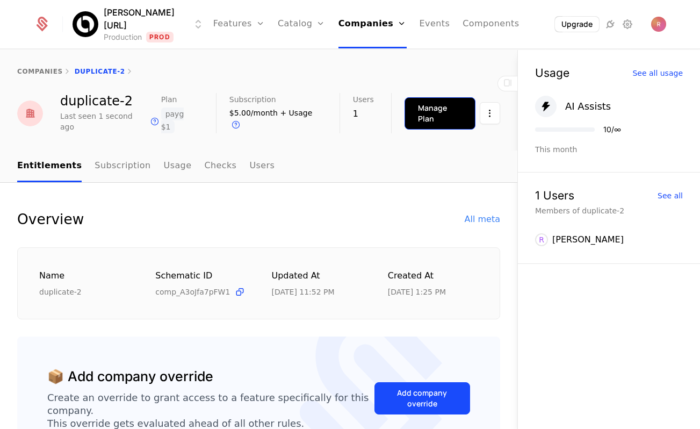
click at [408, 105] on button "Manage Plan" at bounding box center [439, 113] width 71 height 32
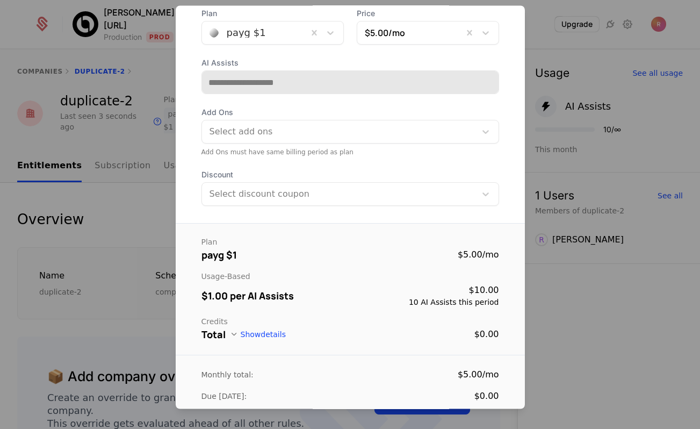
scroll to position [55, 0]
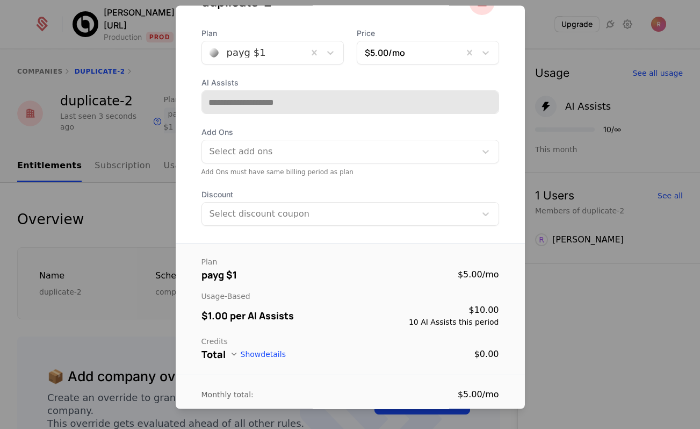
click at [266, 61] on div "payg $1" at bounding box center [255, 53] width 106 height 19
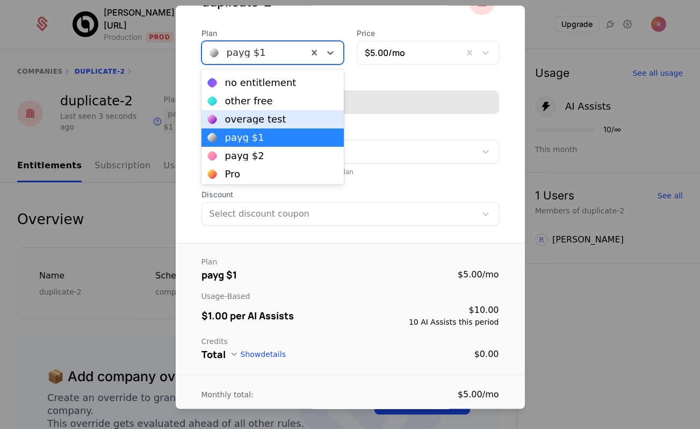
scroll to position [37, 0]
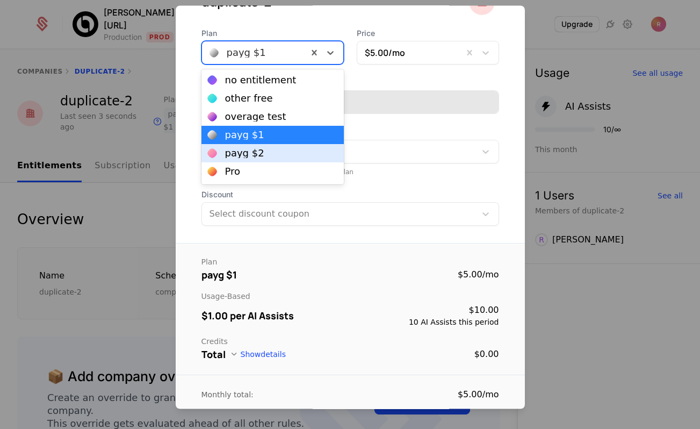
click at [247, 154] on div "payg $2" at bounding box center [244, 153] width 39 height 10
type input "**********"
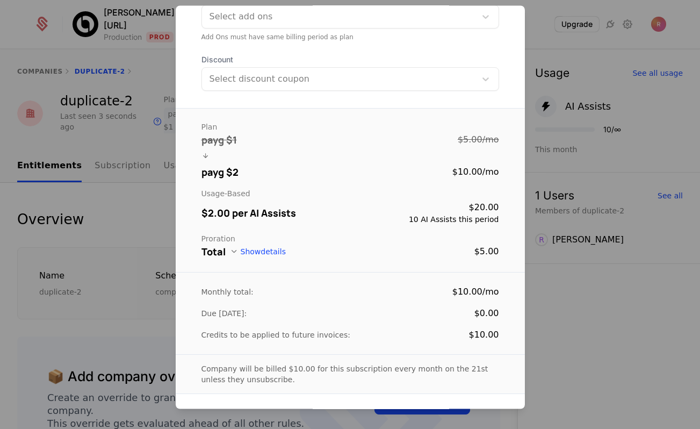
scroll to position [215, 0]
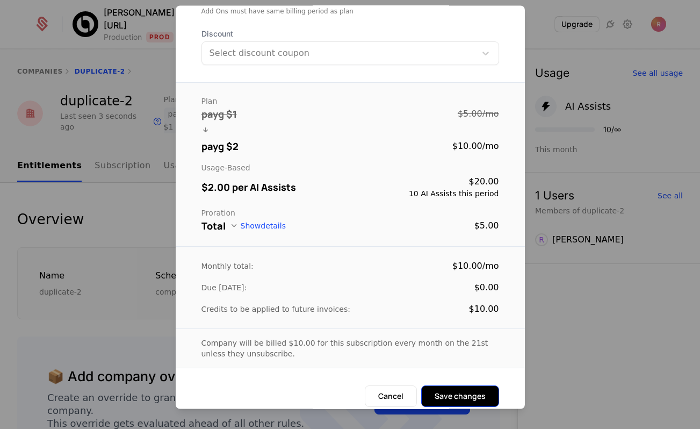
click at [474, 399] on button "Save changes" at bounding box center [460, 396] width 78 height 21
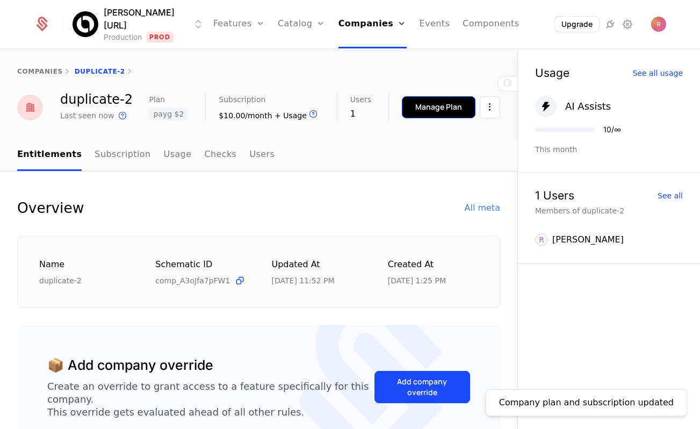
click at [437, 113] on button "Manage Plan" at bounding box center [439, 107] width 74 height 22
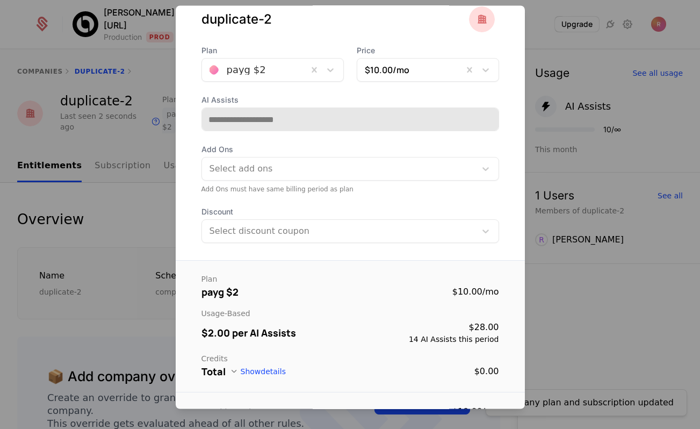
scroll to position [33, 0]
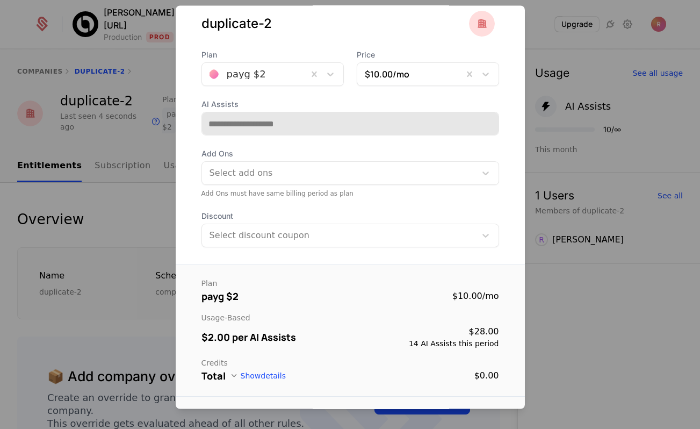
click at [267, 73] on div at bounding box center [254, 74] width 91 height 15
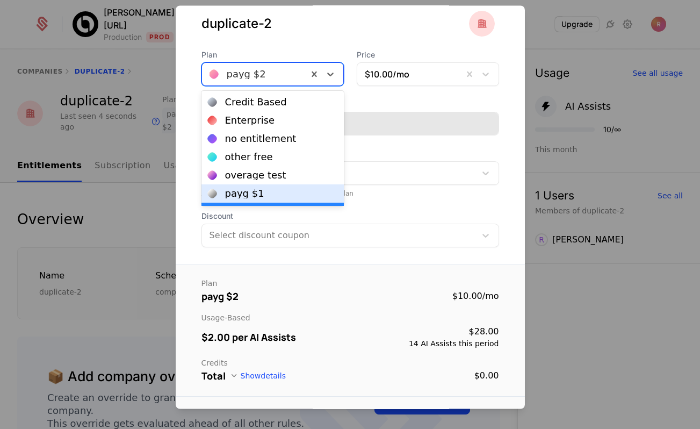
click at [234, 190] on div "payg $1" at bounding box center [244, 194] width 39 height 10
type input "**********"
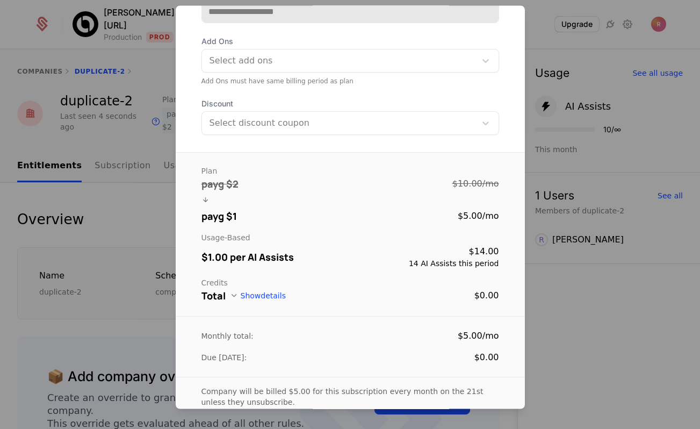
scroll to position [205, 0]
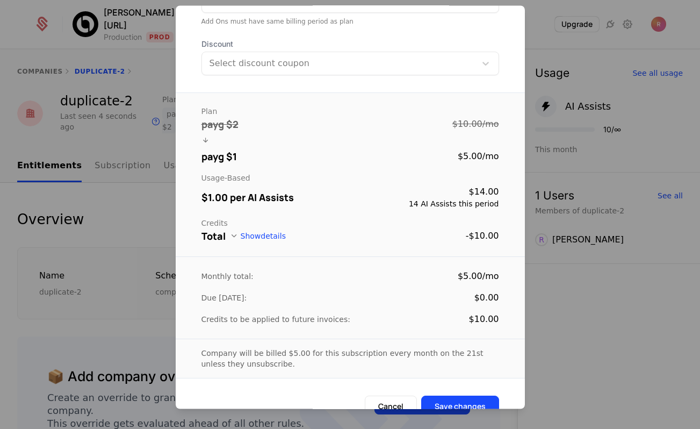
click at [448, 386] on form "**********" at bounding box center [350, 154] width 349 height 552
click at [446, 398] on button "Save changes" at bounding box center [460, 406] width 78 height 21
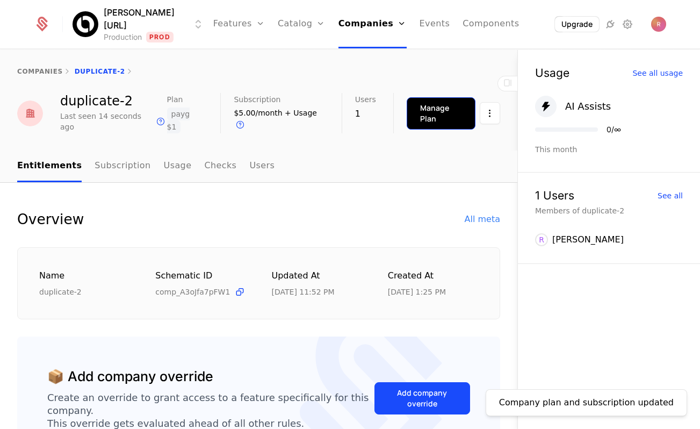
click at [420, 111] on div "Manage Plan" at bounding box center [441, 113] width 42 height 21
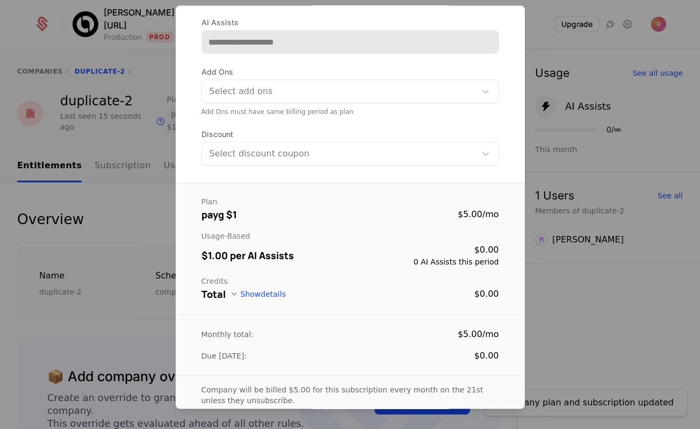
scroll to position [0, 0]
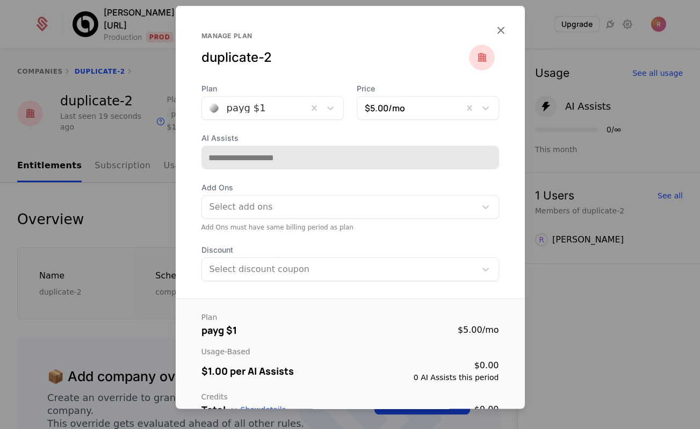
click at [132, 210] on div at bounding box center [350, 214] width 700 height 429
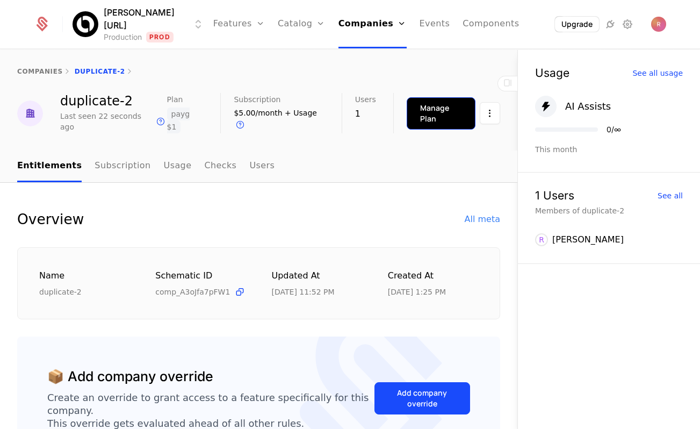
click at [429, 112] on div "Manage Plan" at bounding box center [441, 113] width 42 height 21
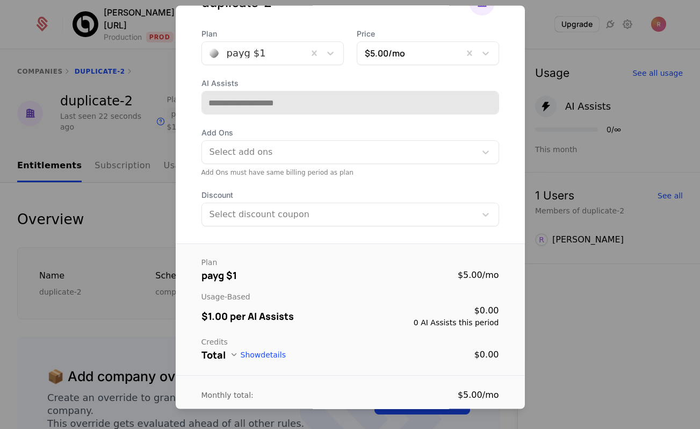
scroll to position [70, 0]
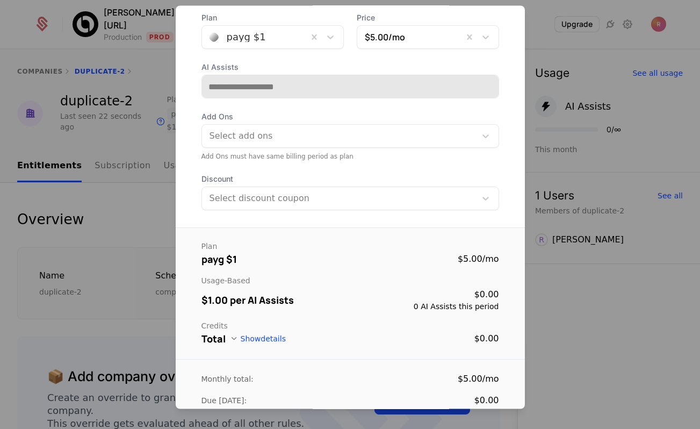
click at [153, 198] on div at bounding box center [350, 214] width 700 height 429
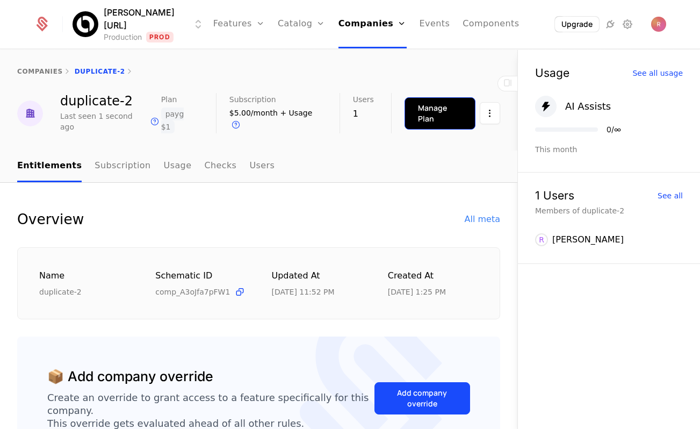
click at [420, 107] on div "Manage Plan" at bounding box center [440, 113] width 44 height 21
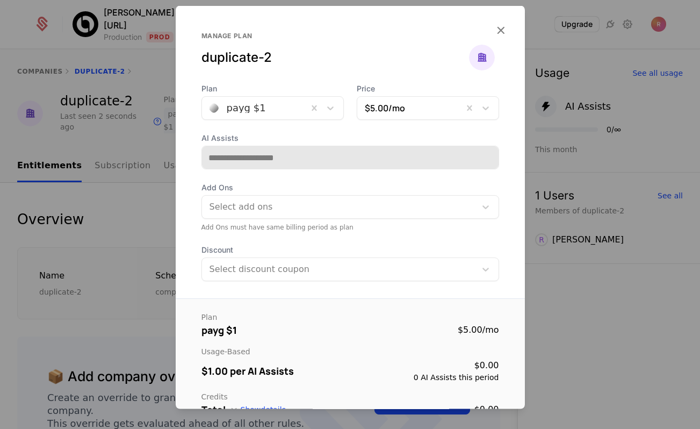
click at [132, 204] on div at bounding box center [350, 214] width 700 height 429
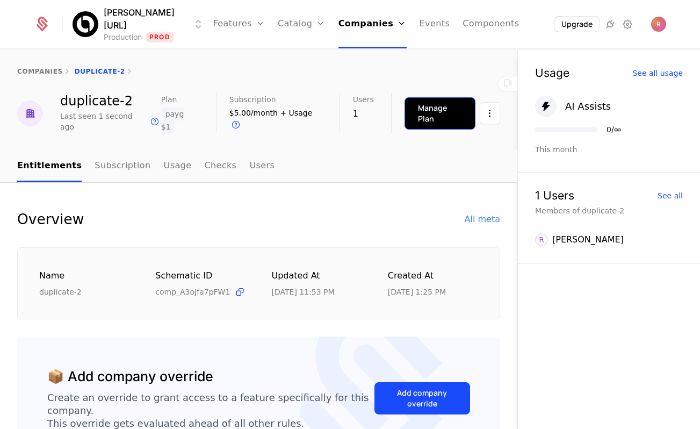
click at [435, 109] on div "Manage Plan" at bounding box center [440, 113] width 44 height 21
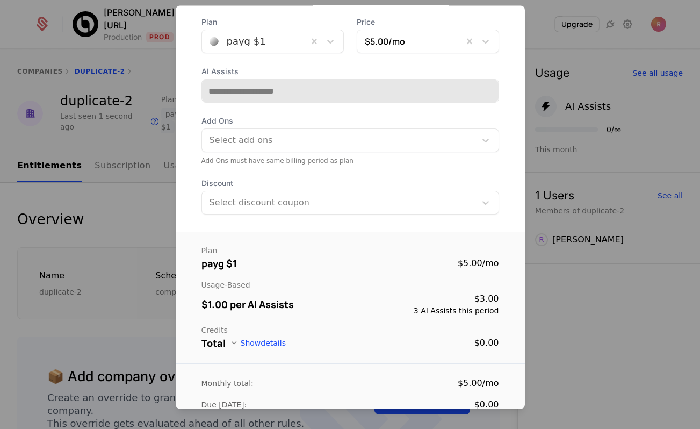
scroll to position [38, 0]
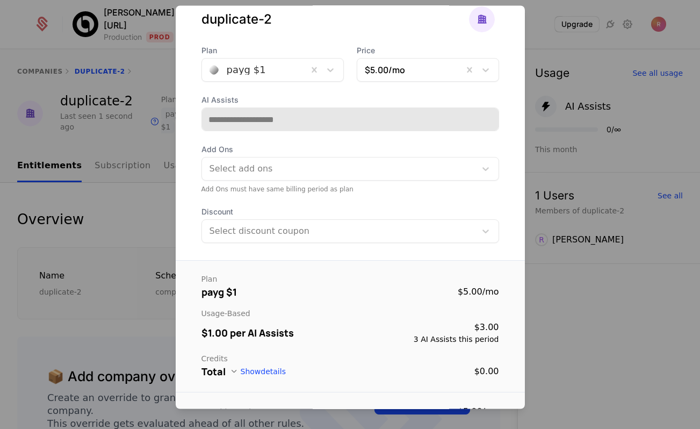
click at [263, 62] on div "payg $1" at bounding box center [255, 70] width 106 height 19
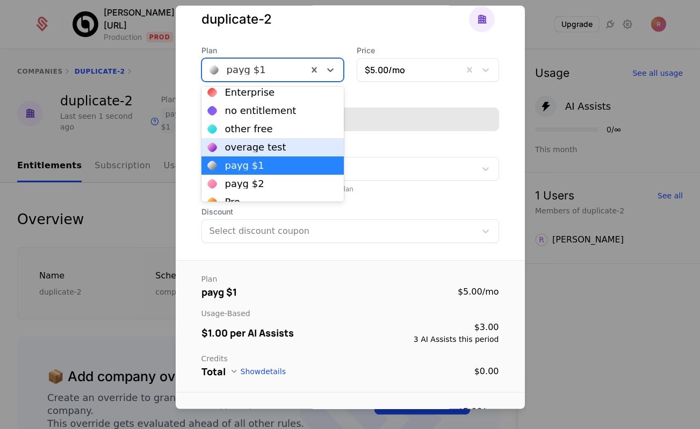
scroll to position [25, 0]
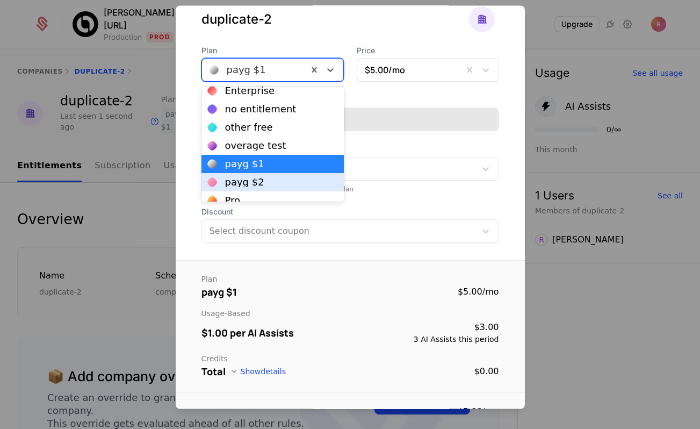
click at [255, 180] on div "payg $2" at bounding box center [244, 182] width 39 height 10
type input "**********"
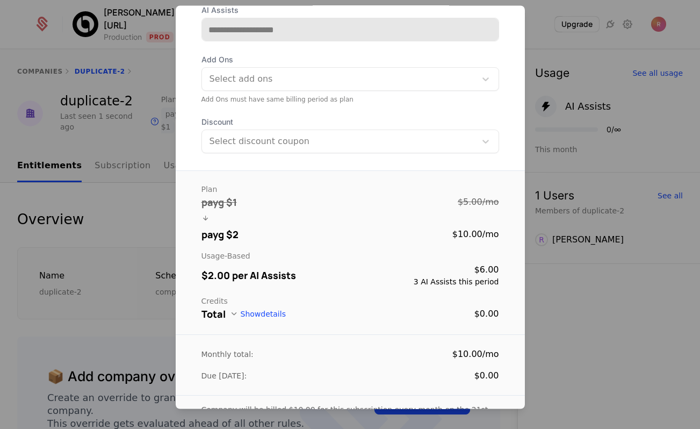
scroll to position [205, 0]
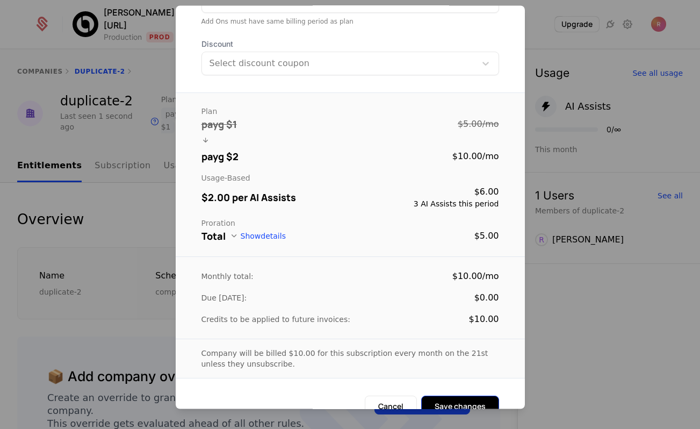
click at [472, 378] on form "**********" at bounding box center [350, 154] width 349 height 552
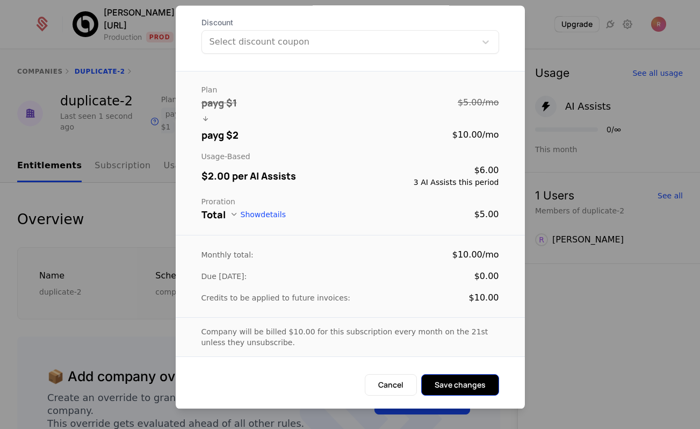
click at [463, 392] on button "Save changes" at bounding box center [460, 384] width 78 height 21
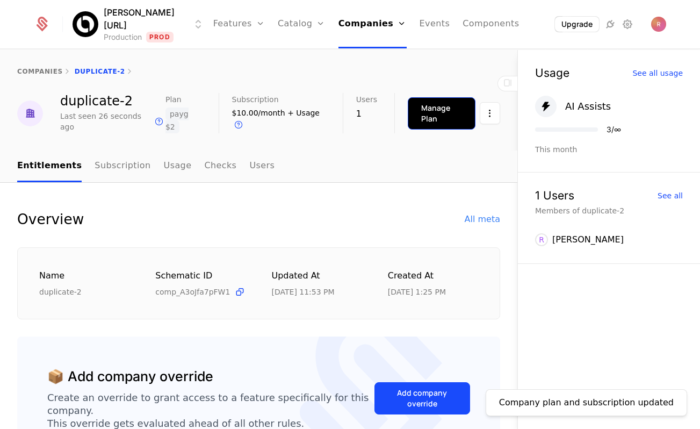
click at [440, 117] on div "Manage Plan" at bounding box center [441, 113] width 41 height 21
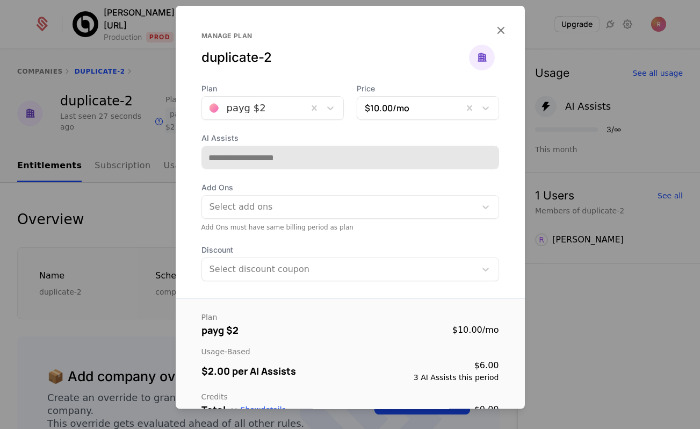
scroll to position [173, 0]
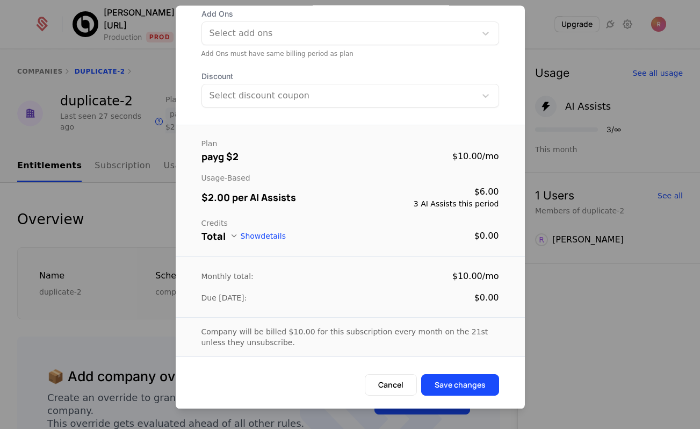
click at [111, 196] on div at bounding box center [350, 214] width 700 height 429
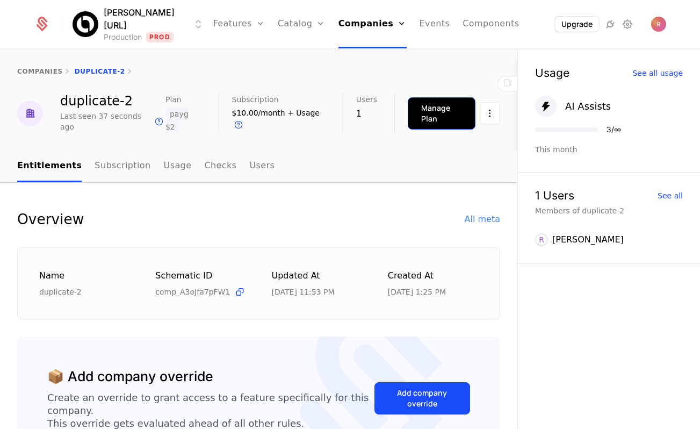
click at [448, 119] on div "Manage Plan" at bounding box center [441, 113] width 41 height 21
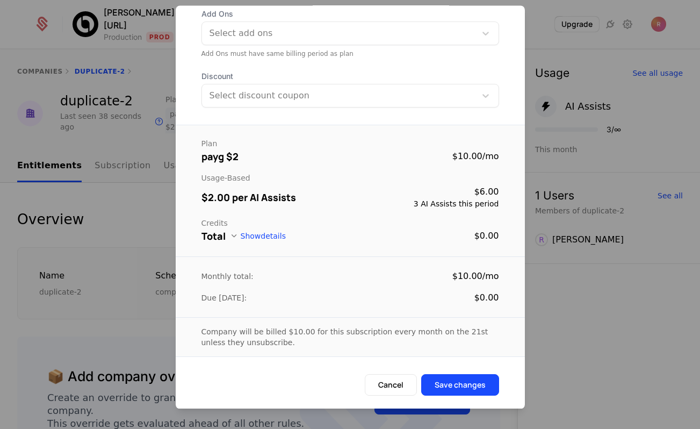
click at [123, 232] on div at bounding box center [350, 214] width 700 height 429
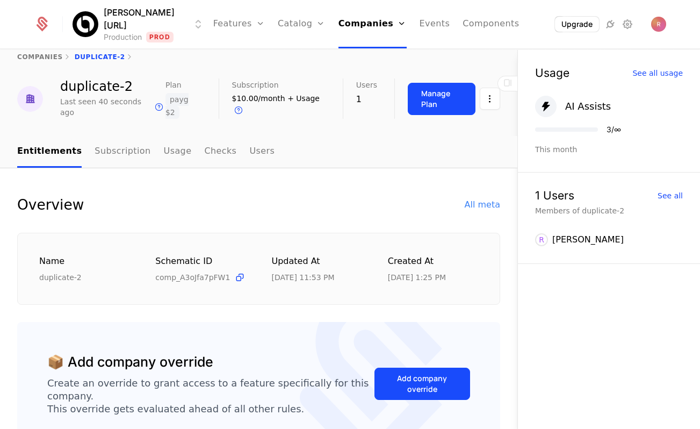
scroll to position [0, 0]
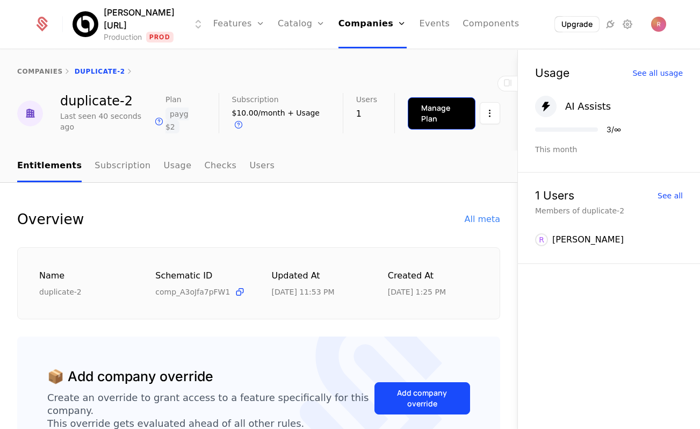
click at [442, 113] on div "Manage Plan" at bounding box center [441, 113] width 41 height 21
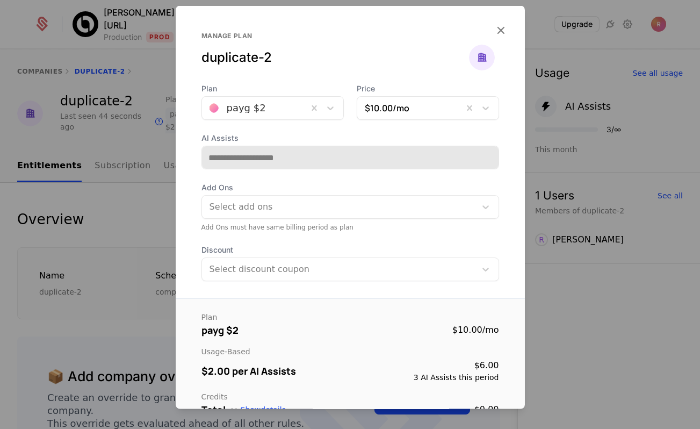
click at [157, 212] on div at bounding box center [350, 214] width 700 height 429
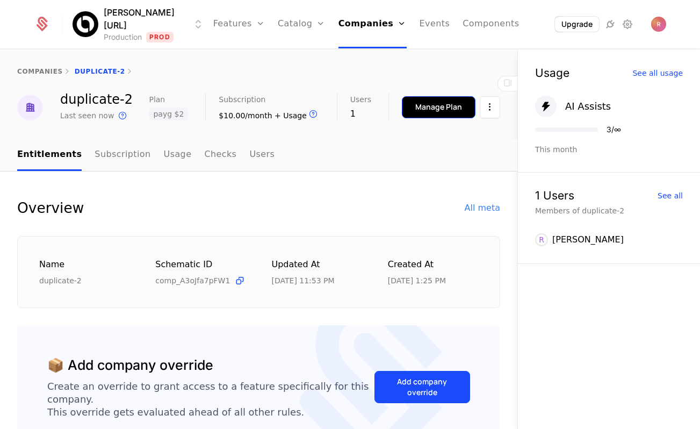
click at [426, 115] on button "Manage Plan" at bounding box center [439, 107] width 74 height 22
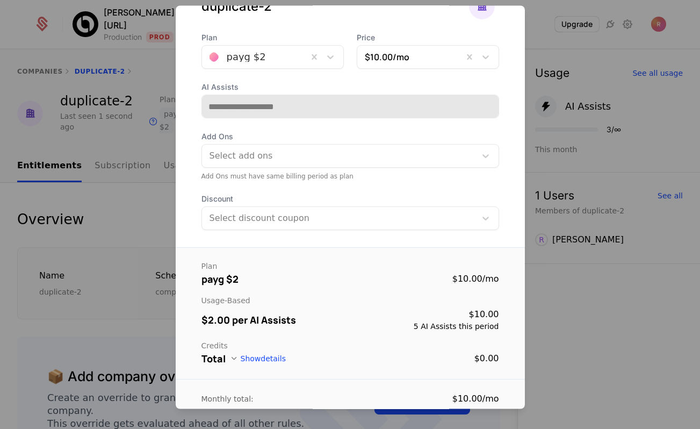
scroll to position [26, 0]
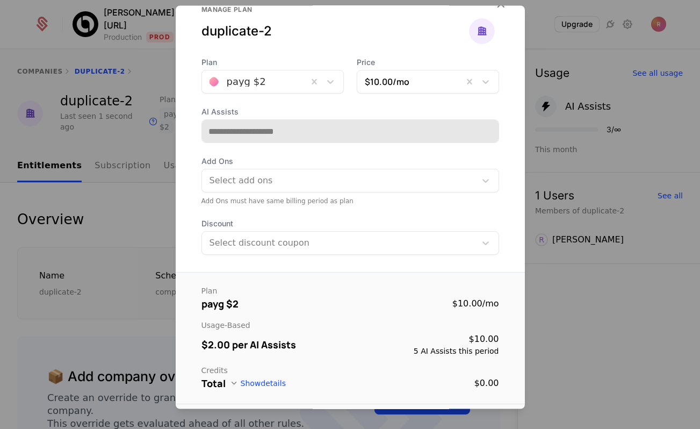
click at [286, 82] on div at bounding box center [254, 82] width 91 height 15
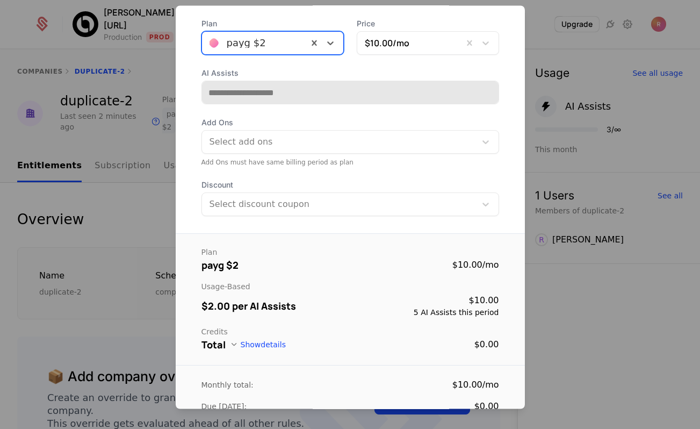
scroll to position [55, 0]
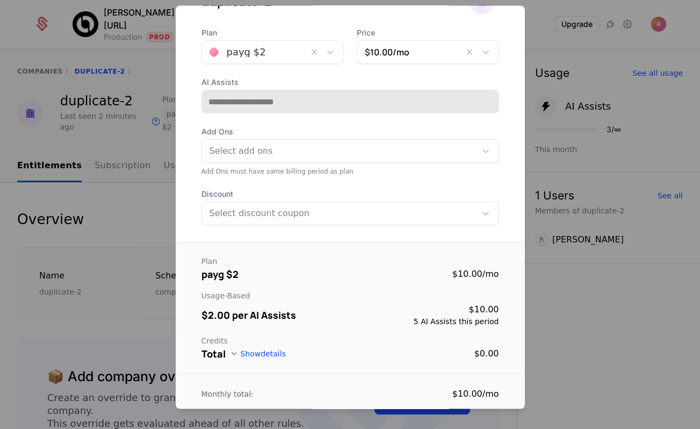
click at [157, 209] on div at bounding box center [350, 214] width 700 height 429
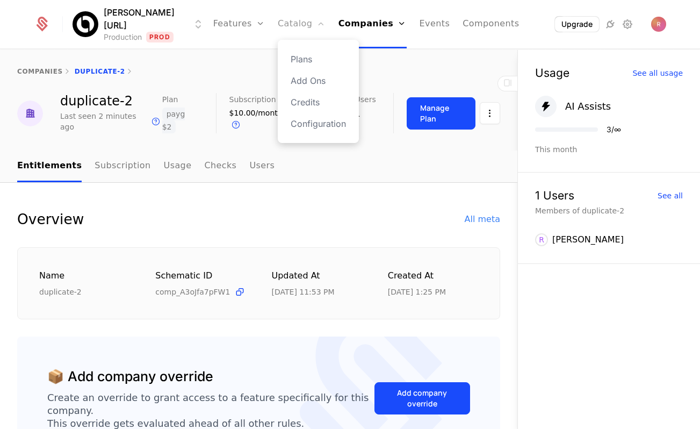
click at [290, 24] on link "Catalog" at bounding box center [302, 24] width 48 height 48
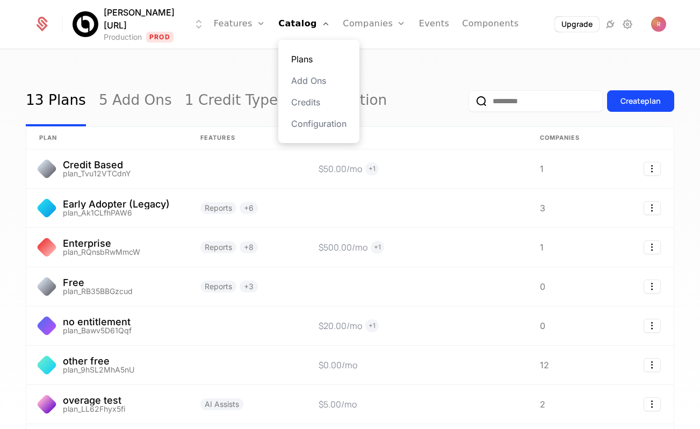
click at [291, 55] on link "Plans" at bounding box center [318, 59] width 55 height 13
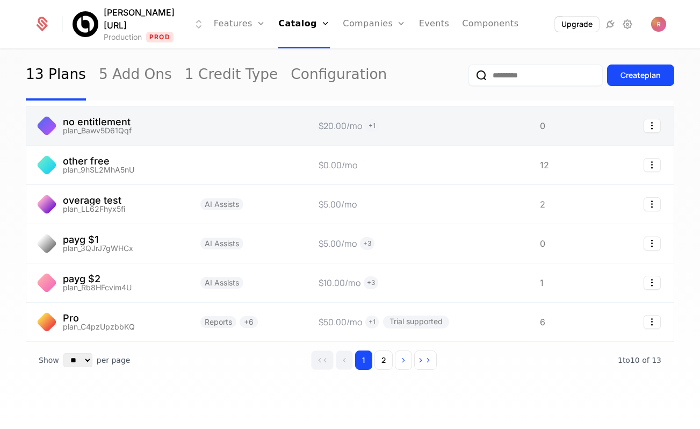
scroll to position [108, 0]
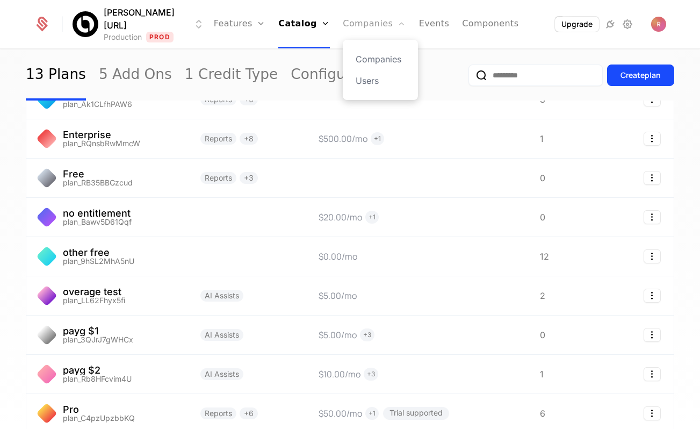
click at [352, 21] on link "Companies" at bounding box center [374, 24] width 63 height 48
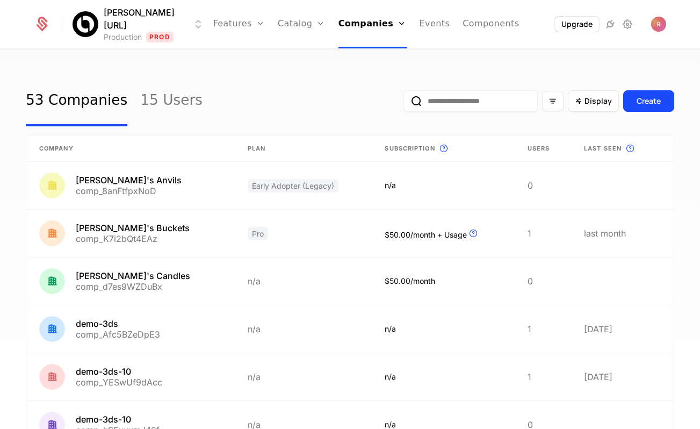
click at [445, 97] on input "email" at bounding box center [470, 100] width 134 height 21
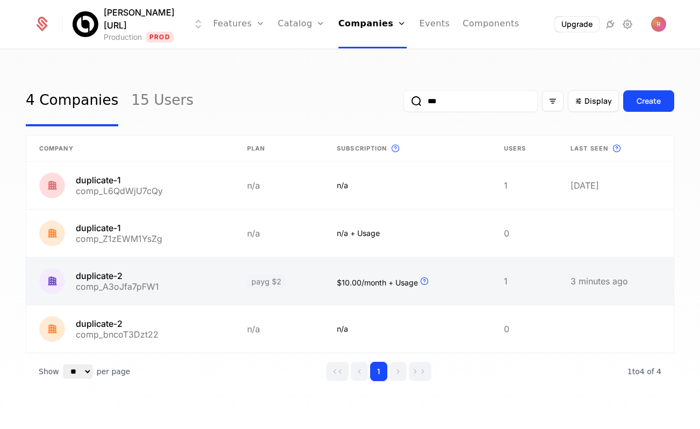
type input "***"
click at [168, 289] on link at bounding box center [130, 280] width 208 height 47
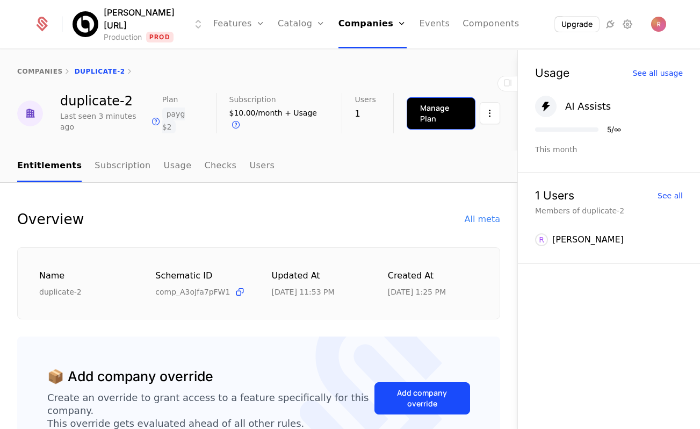
click at [407, 100] on button "Manage Plan" at bounding box center [441, 113] width 69 height 32
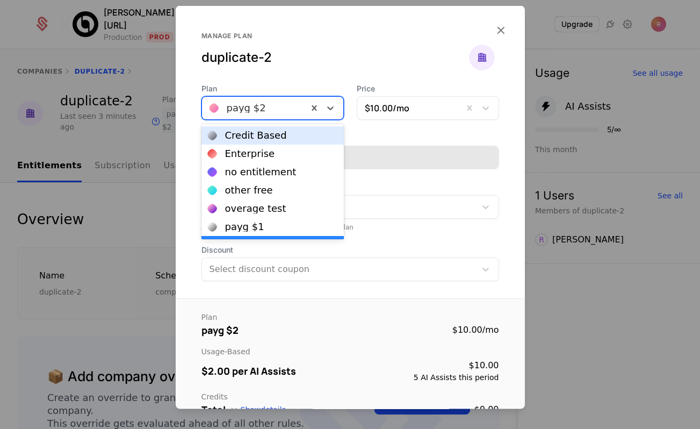
click at [266, 111] on div at bounding box center [254, 107] width 91 height 15
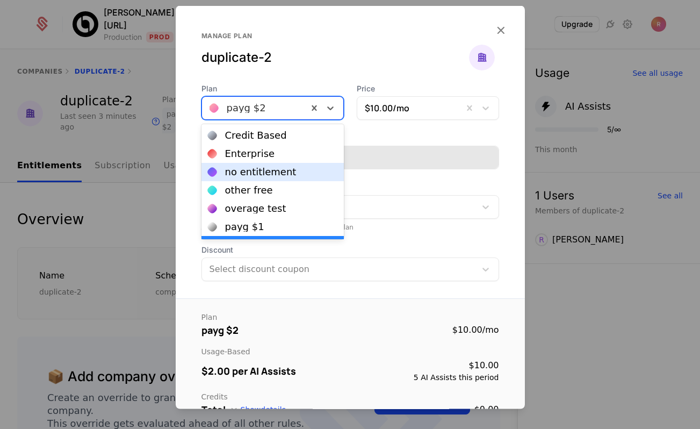
click at [254, 175] on div "no entitlement" at bounding box center [260, 172] width 71 height 10
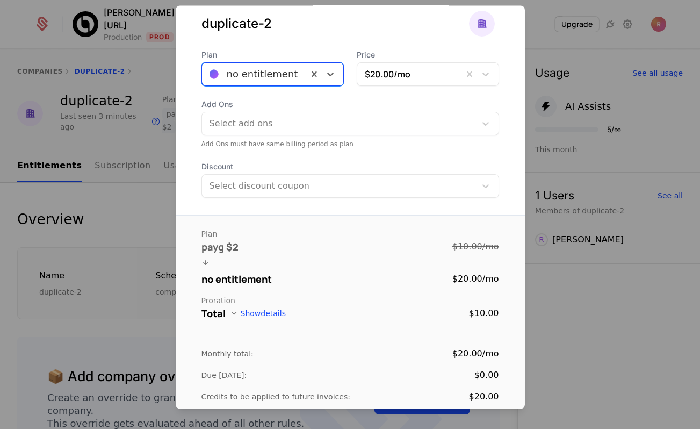
scroll to position [132, 0]
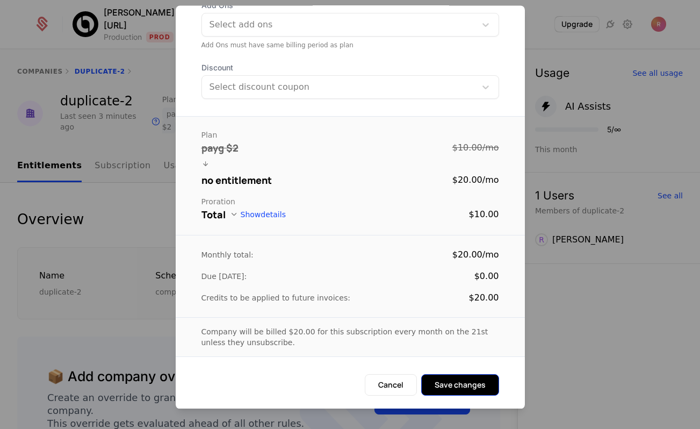
click at [472, 391] on button "Save changes" at bounding box center [460, 384] width 78 height 21
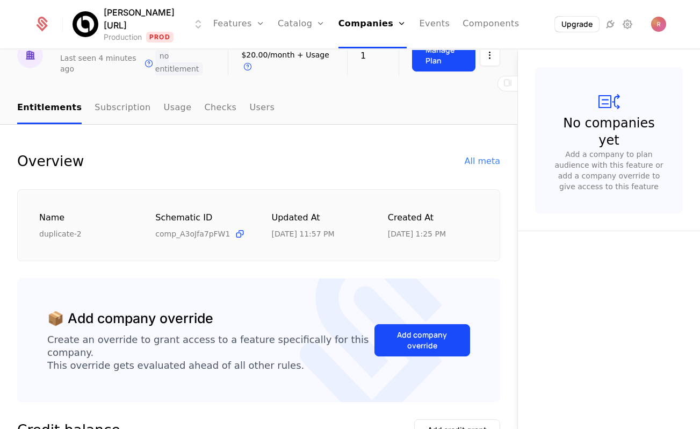
scroll to position [0, 0]
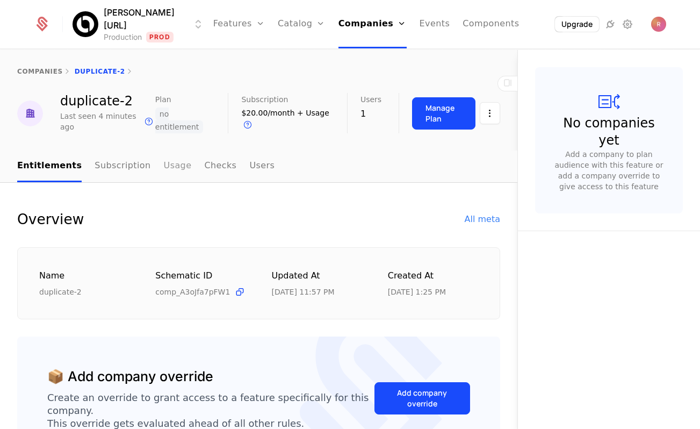
click at [164, 167] on link "Usage" at bounding box center [178, 166] width 28 height 32
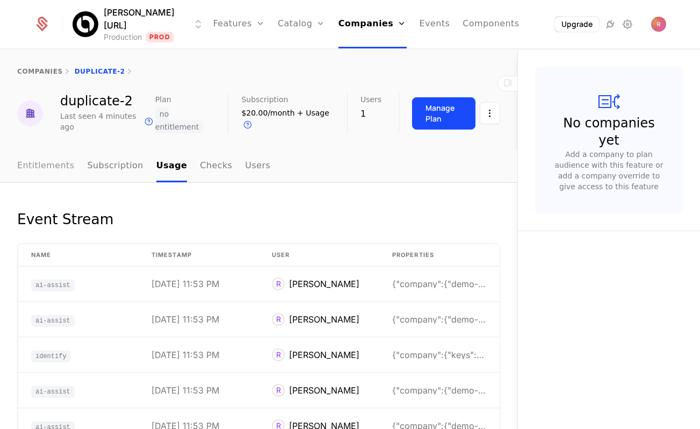
click at [49, 174] on link "Entitlements" at bounding box center [45, 166] width 57 height 32
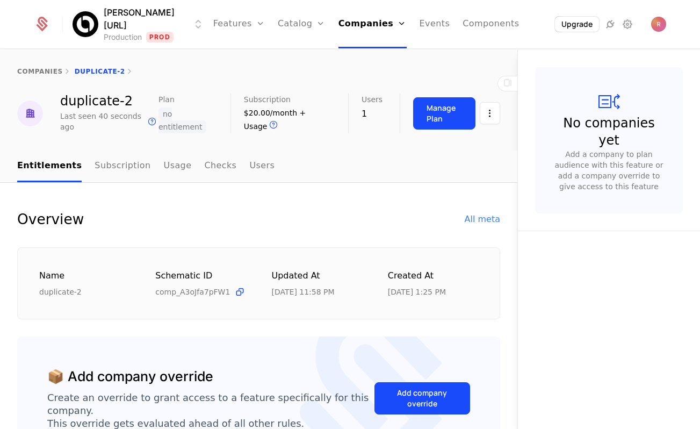
click at [522, 40] on div "Billy.ai Production Prod Features Features Flags Catalog Plans Add Ons Credits …" at bounding box center [350, 24] width 632 height 48
